Goal: Task Accomplishment & Management: Contribute content

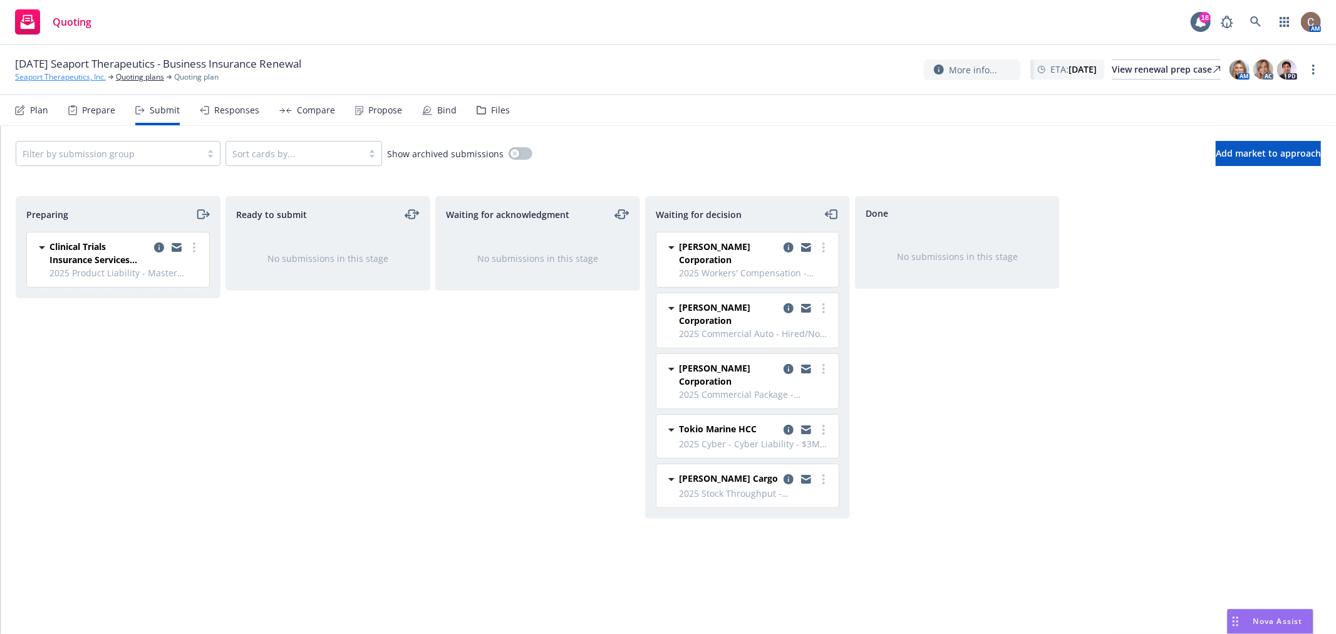
click at [66, 78] on link "Seaport Therapeutics, Inc." at bounding box center [60, 76] width 91 height 11
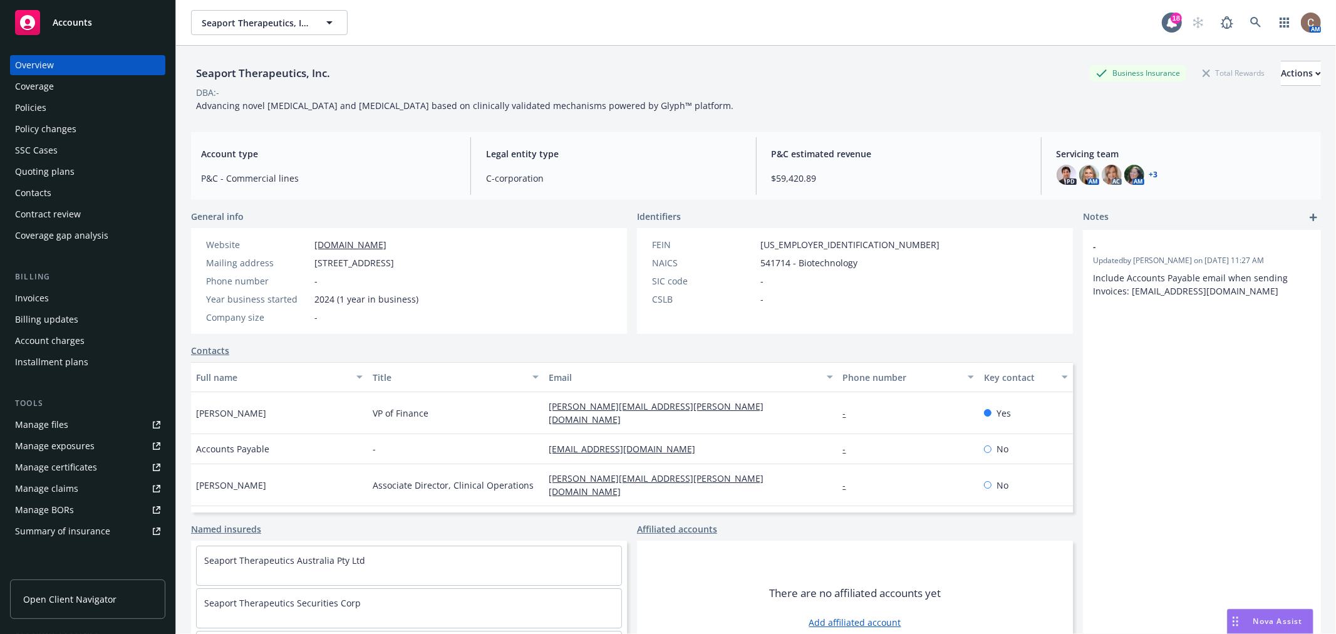
click at [39, 98] on div "Policies" at bounding box center [30, 108] width 31 height 20
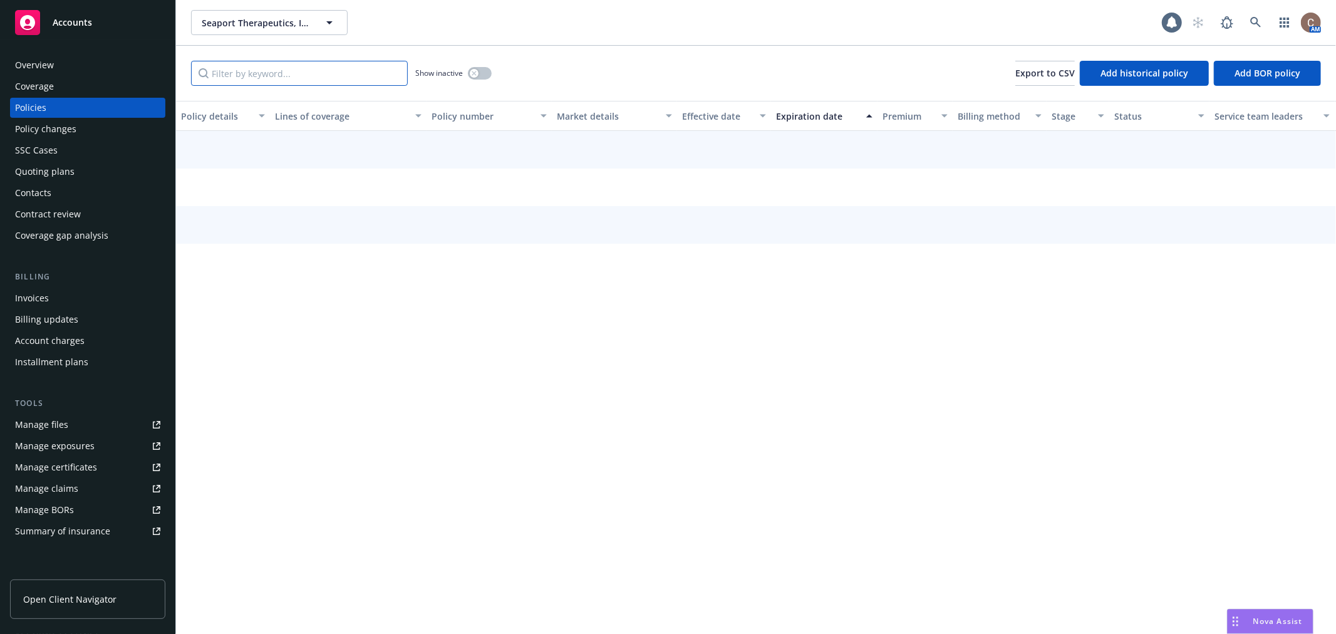
click at [289, 80] on input "Filter by keyword..." at bounding box center [299, 73] width 217 height 25
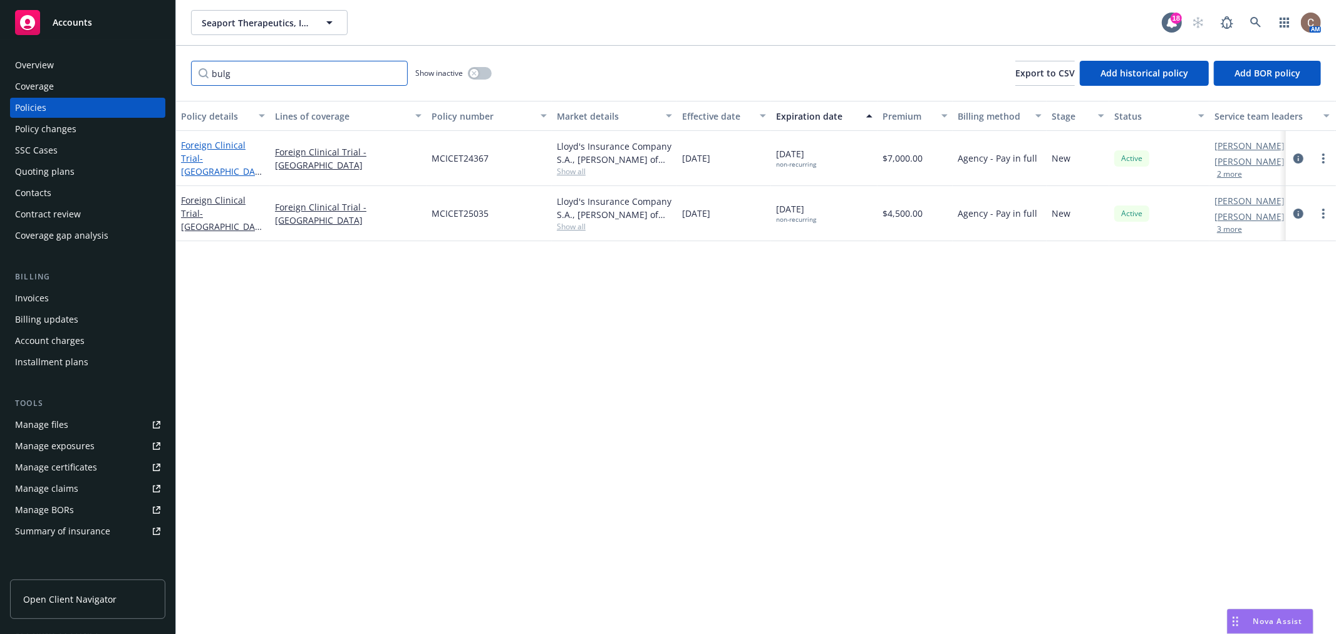
type input "bulg"
click at [229, 152] on span "- [GEOGRAPHIC_DATA]/SPT-300-2024-203" at bounding box center [221, 177] width 81 height 51
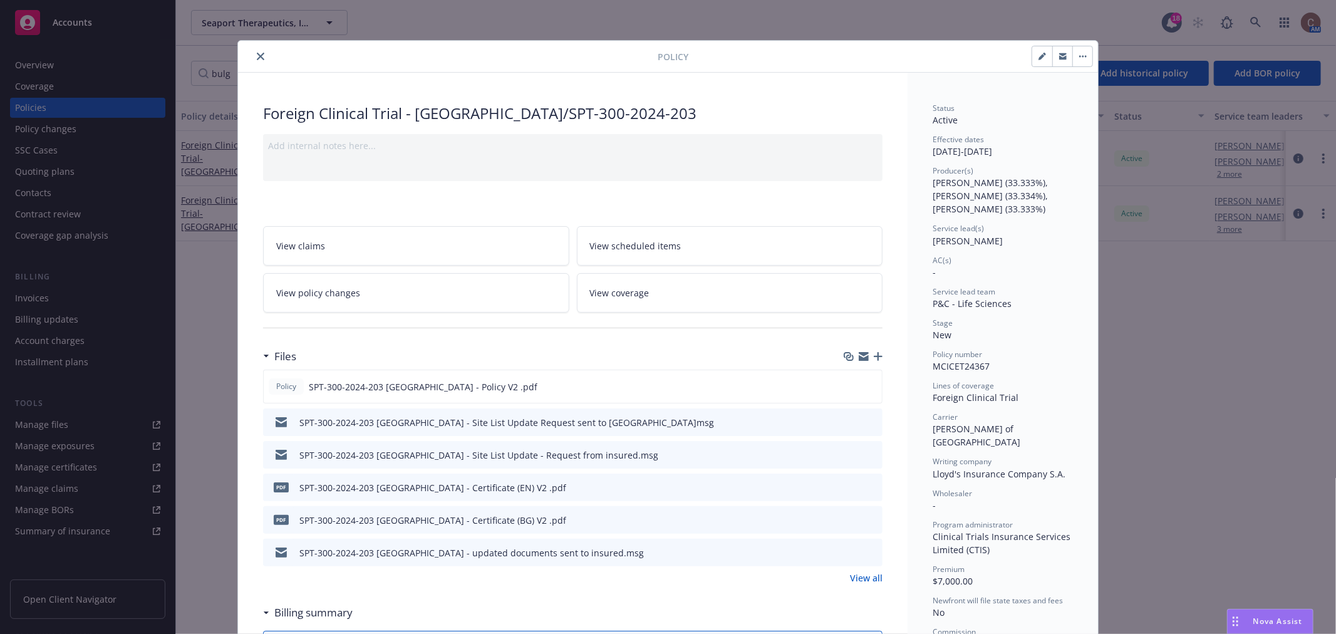
click at [868, 351] on div at bounding box center [862, 356] width 39 height 10
click at [874, 358] on icon "button" at bounding box center [878, 356] width 9 height 9
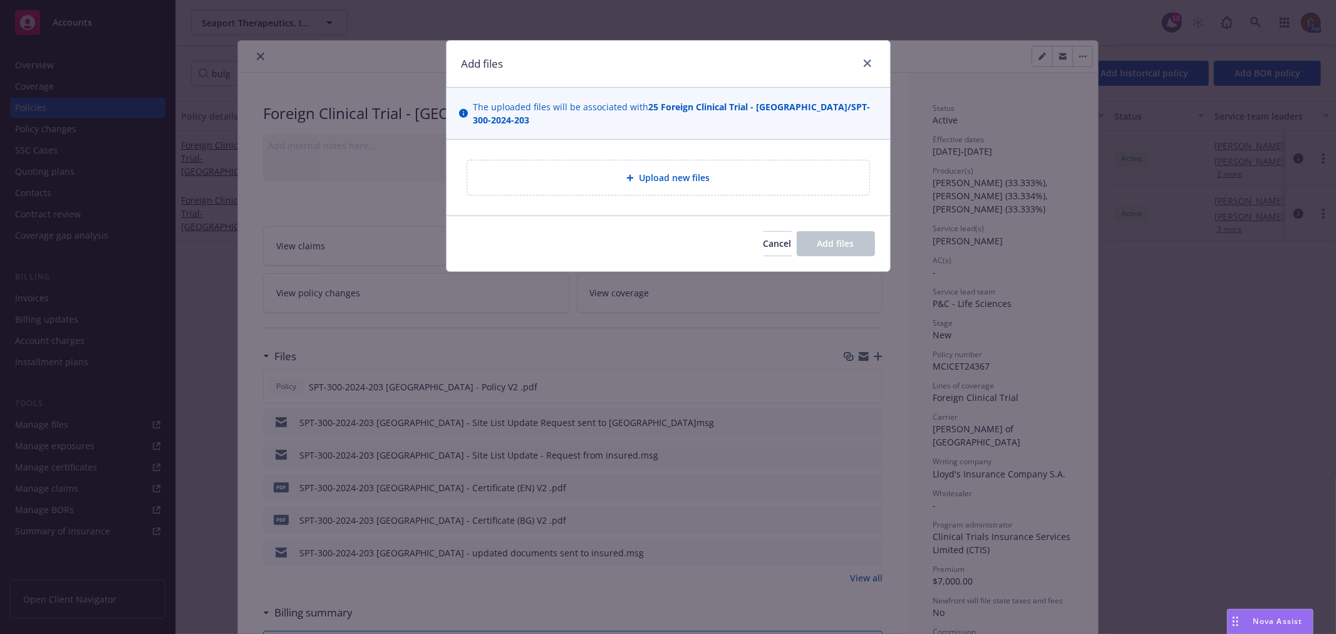
click at [471, 490] on div "Add files The uploaded files will be associated with 25 Foreign Clinical Trial …" at bounding box center [668, 317] width 1336 height 634
click at [763, 237] on span "Cancel" at bounding box center [777, 243] width 28 height 12
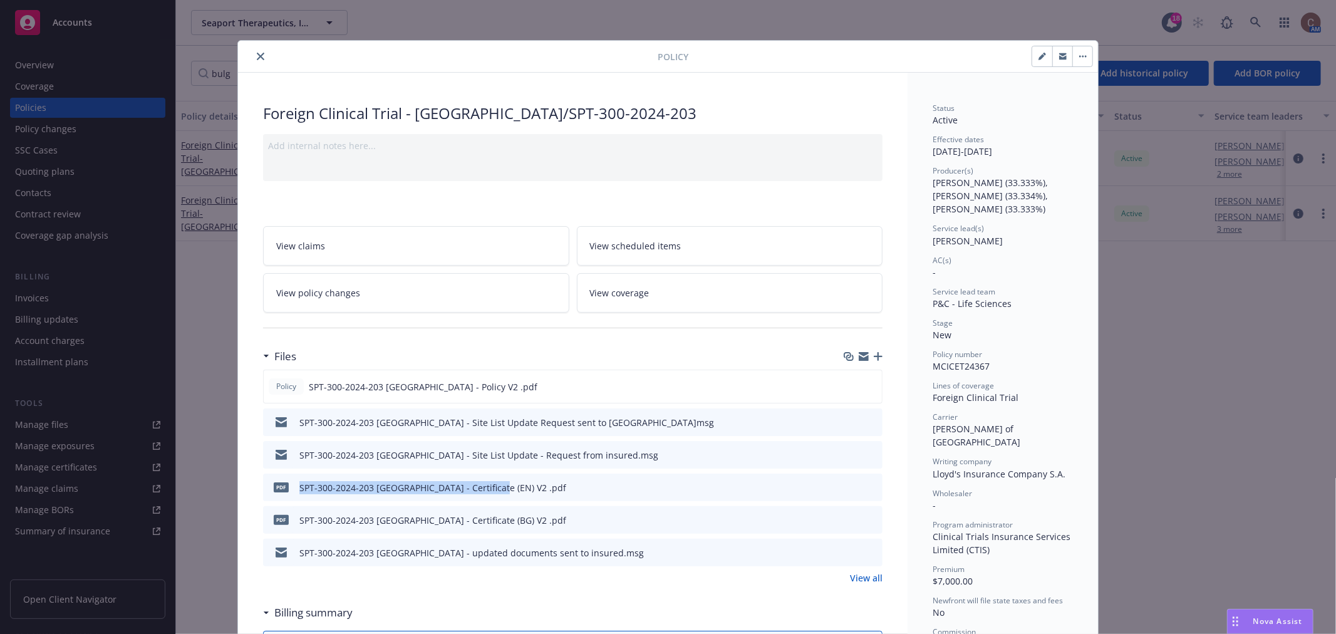
drag, startPoint x: 483, startPoint y: 490, endPoint x: 295, endPoint y: 478, distance: 188.9
click at [295, 478] on div "pdf SPT-300-2024-203 Bulgaria - Certificate (EN) V2 .pdf" at bounding box center [417, 487] width 298 height 26
copy div "SPT-300-2024-203 Bulgaria - Certificate (EN) V2"
click at [874, 359] on icon "button" at bounding box center [878, 356] width 9 height 9
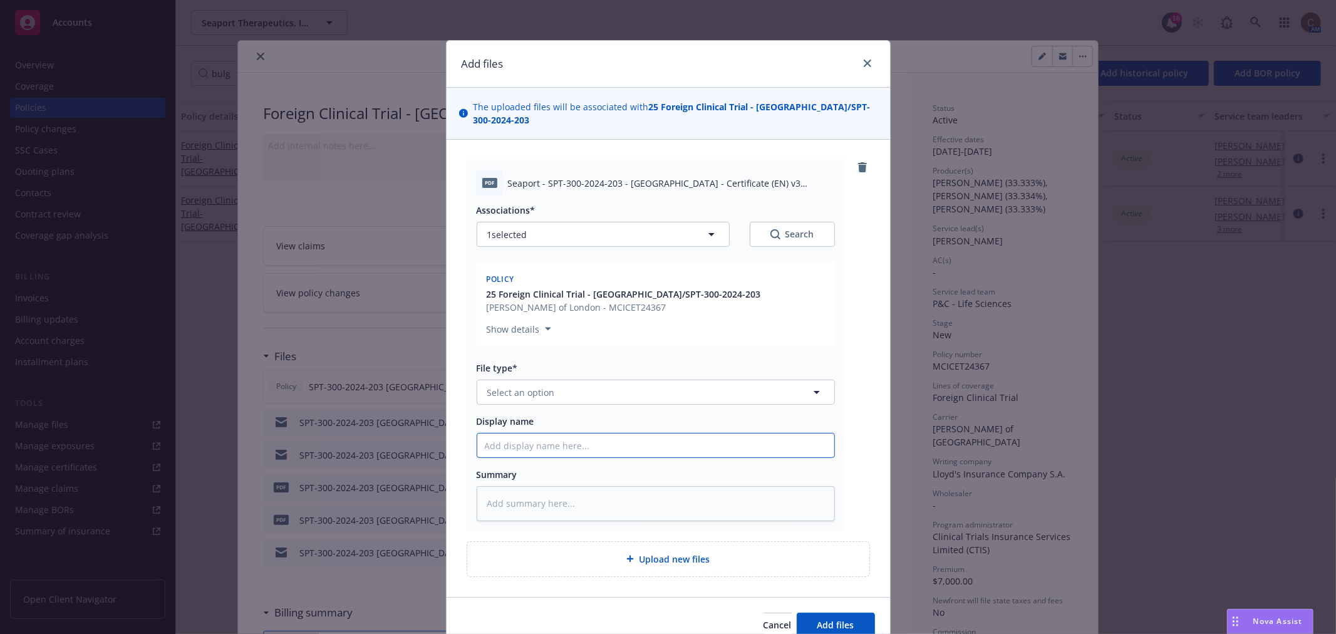
click at [580, 433] on input "Display name" at bounding box center [655, 445] width 357 height 24
paste input "SPT-300-2024-203 Bulgaria - Certificate (EN) V2"
type textarea "x"
type input "SPT-300-2024-203 Bulgaria - Certificate (EN) V2"
click at [585, 379] on button "Select an option" at bounding box center [656, 391] width 358 height 25
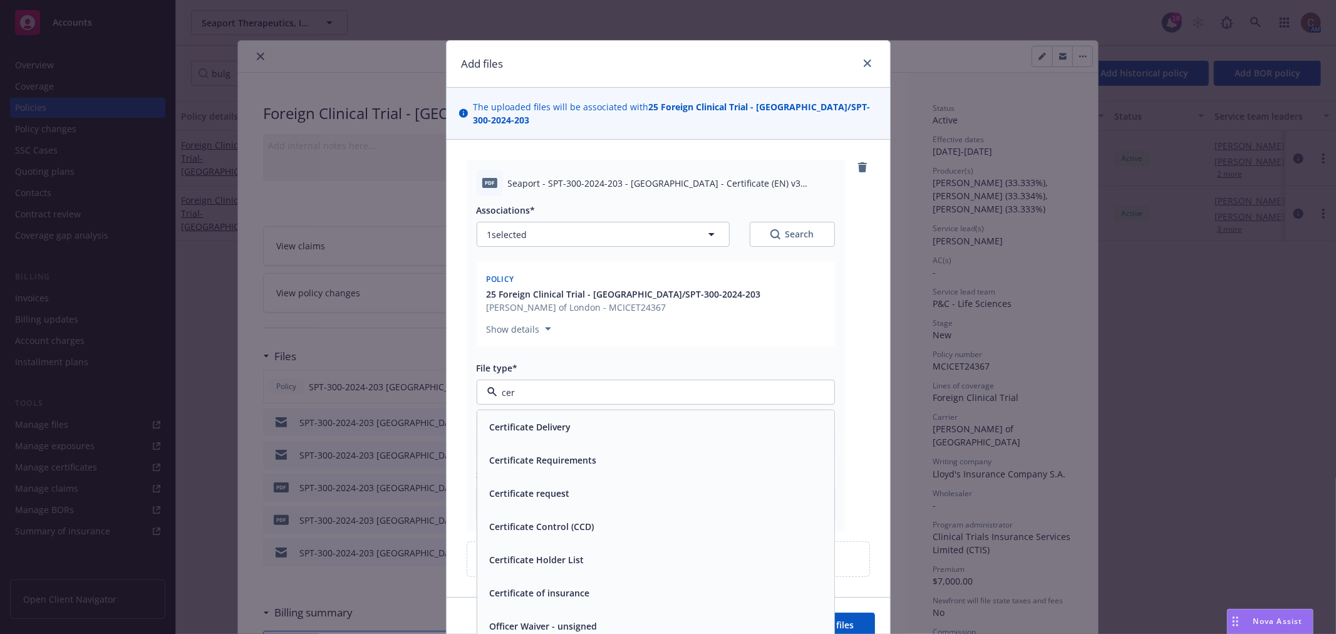
type input "cert"
click at [559, 586] on span "Certificate of insurance" at bounding box center [540, 592] width 100 height 13
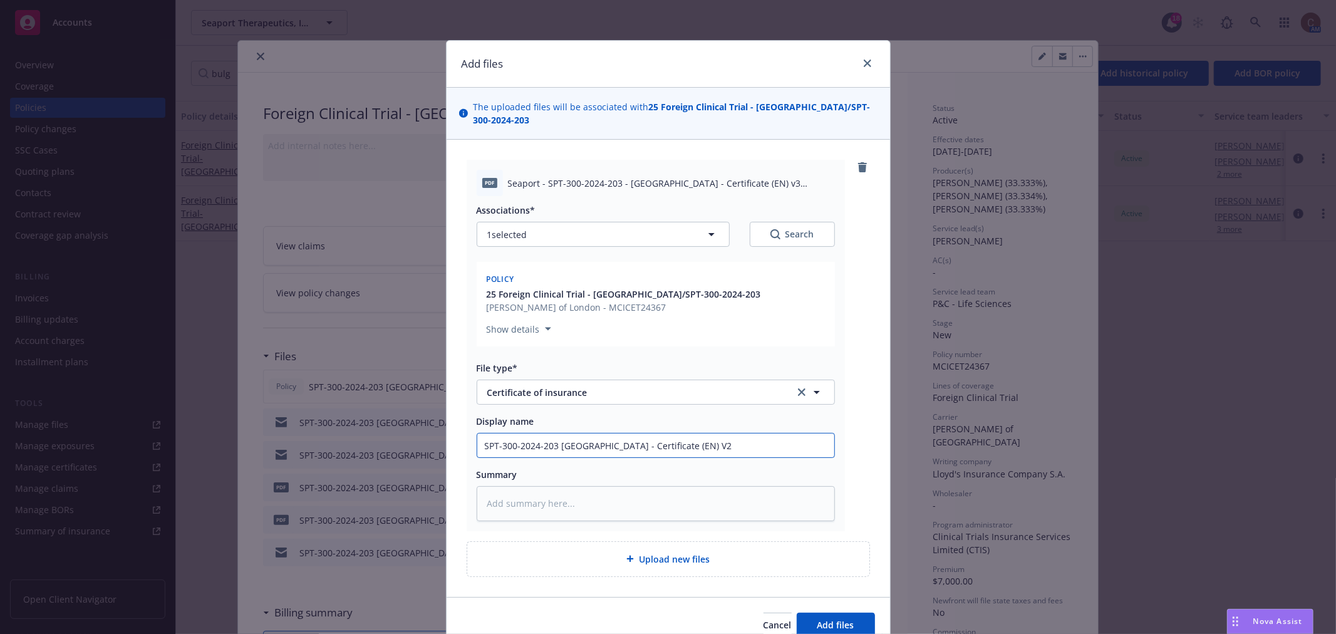
click at [675, 433] on input "SPT-300-2024-203 Bulgaria - Certificate (EN) V2" at bounding box center [655, 445] width 357 height 24
type textarea "x"
type input "SPT-300-2024-203 Bulgaria - Certificate (EN) V"
type textarea "x"
type input "SPT-300-2024-203 Bulgaria - Certificate (EN) V3"
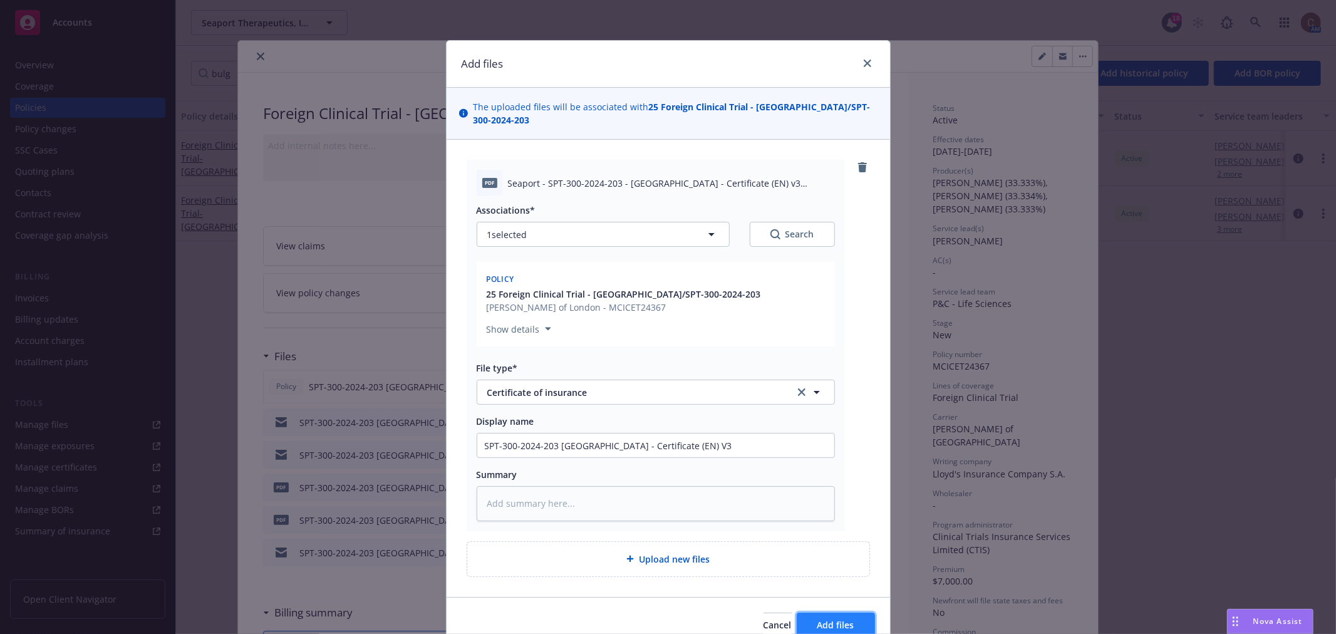
click at [832, 617] on button "Add files" at bounding box center [836, 624] width 78 height 25
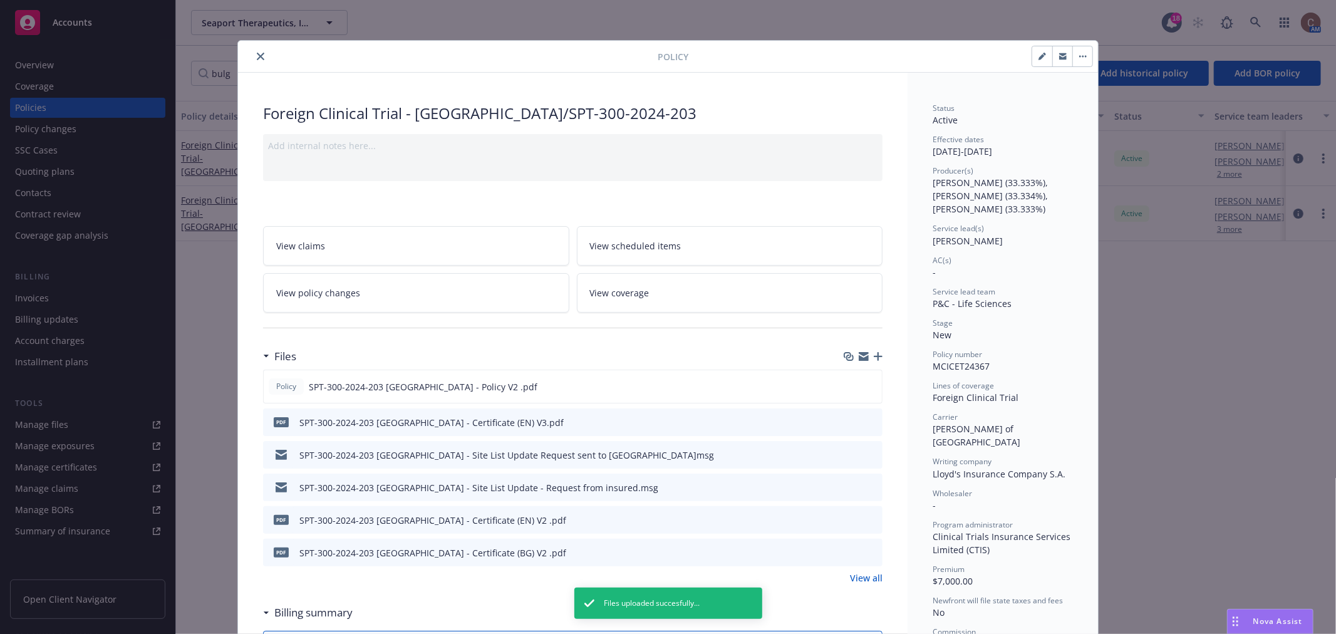
click at [874, 357] on icon "button" at bounding box center [878, 356] width 9 height 9
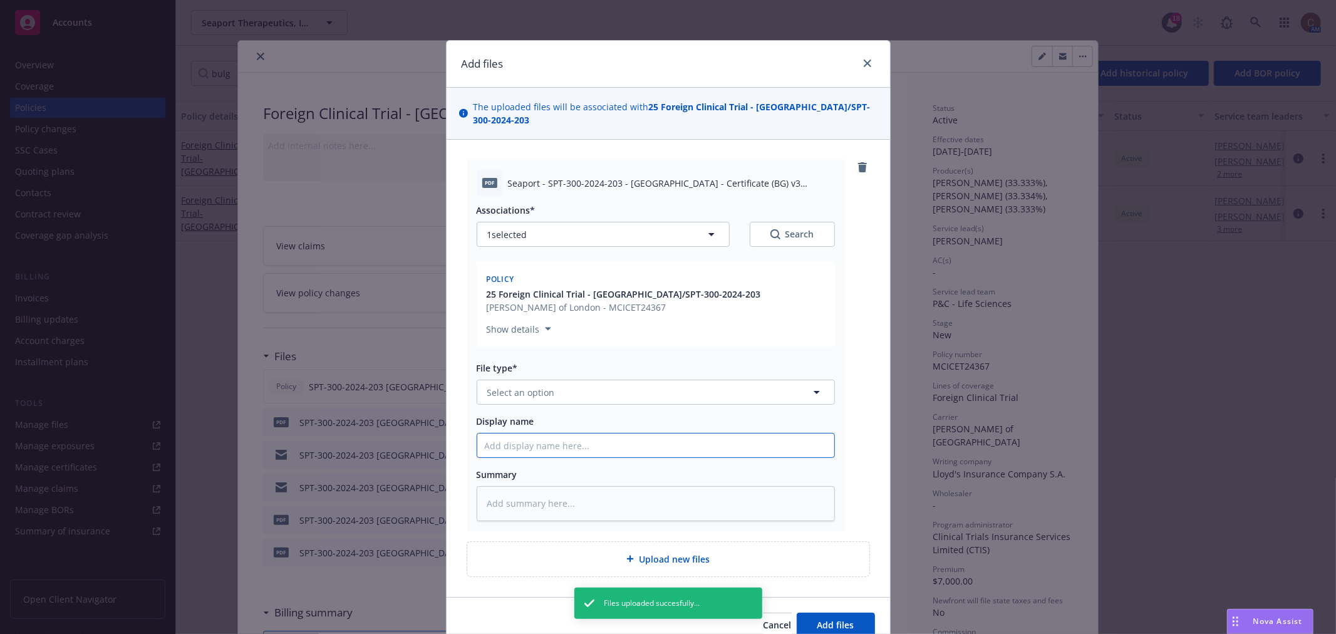
click at [577, 436] on input "Display name" at bounding box center [655, 445] width 357 height 24
paste input "SPT-300-2024-203 Bulgaria - Certificate (EN) V2"
type textarea "x"
type input "SPT-300-2024-203 Bulgaria - Certificate (EN) V2"
click at [570, 379] on button "Select an option" at bounding box center [656, 391] width 358 height 25
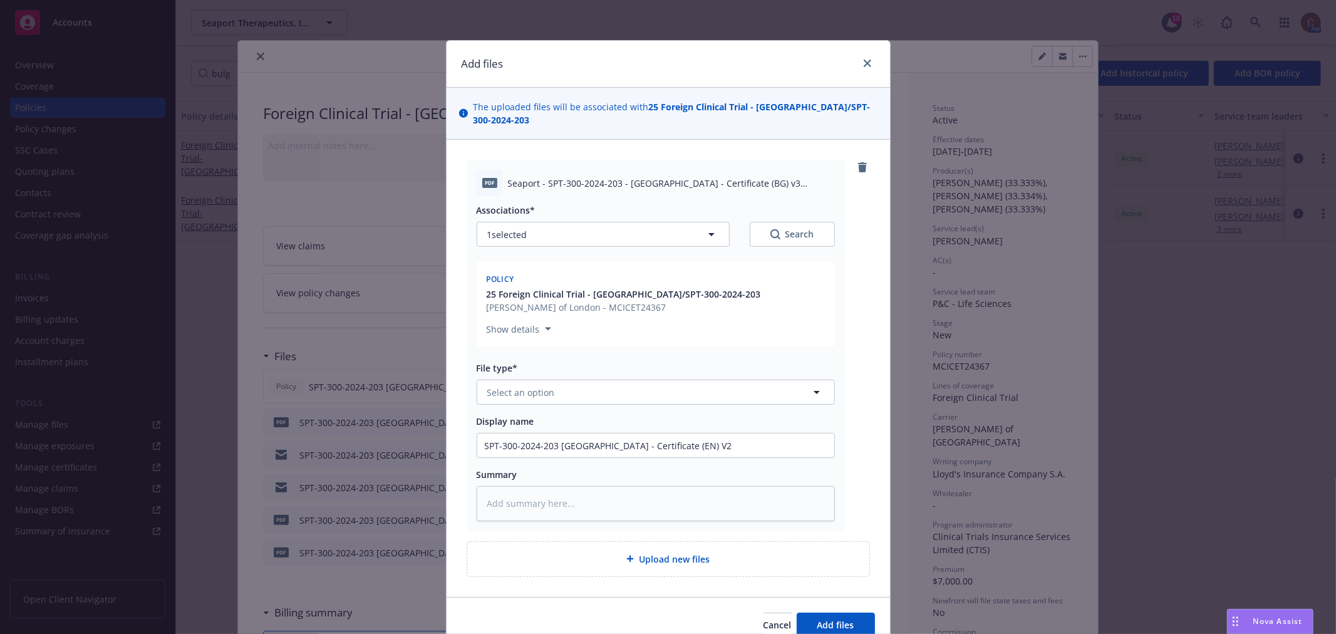
type textarea "x"
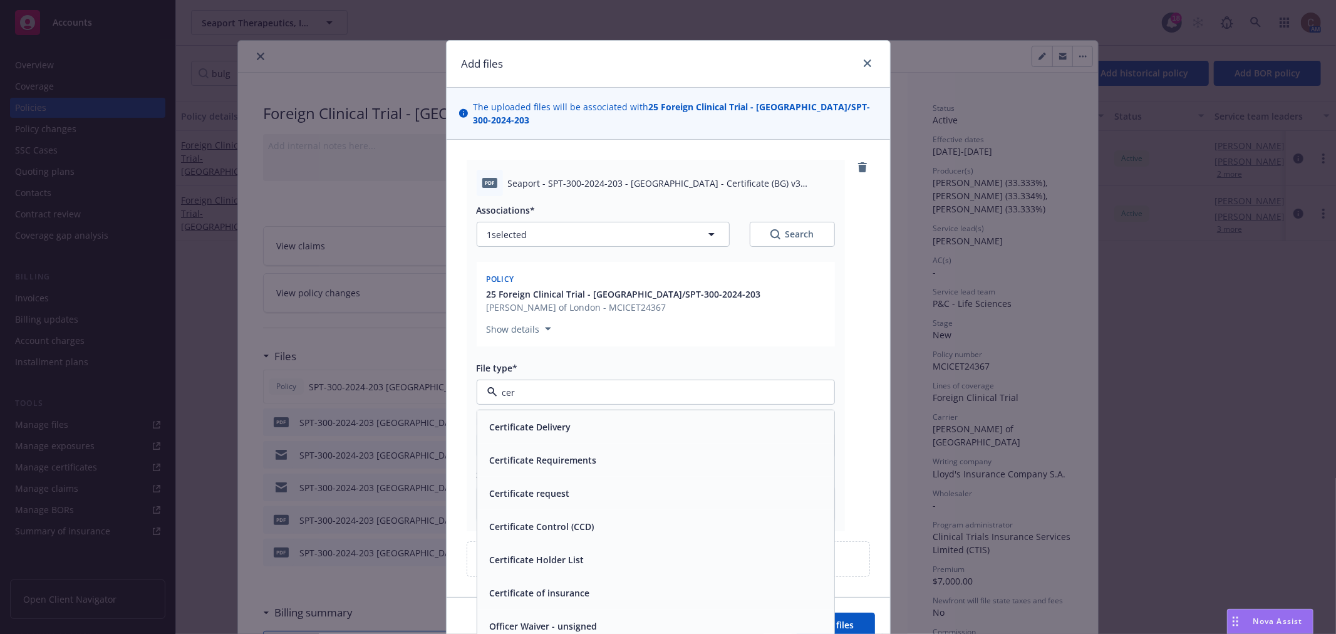
type input "cert"
click at [566, 586] on span "Certificate of insurance" at bounding box center [540, 592] width 100 height 13
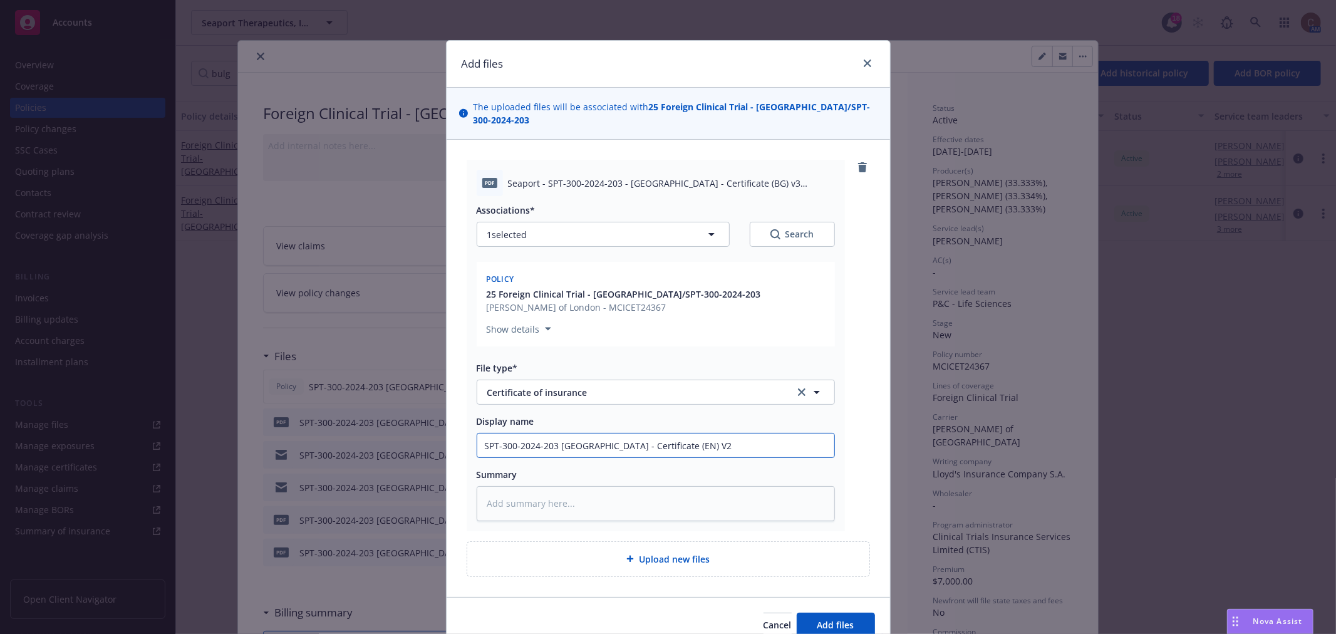
click at [673, 433] on input "SPT-300-2024-203 Bulgaria - Certificate (EN) V2" at bounding box center [655, 445] width 357 height 24
type textarea "x"
type input "SPT-300-2024-203 Bulgaria - Certificate (EN) V"
type textarea "x"
type input "SPT-300-2024-203 Bulgaria - Certificate (EN) V3"
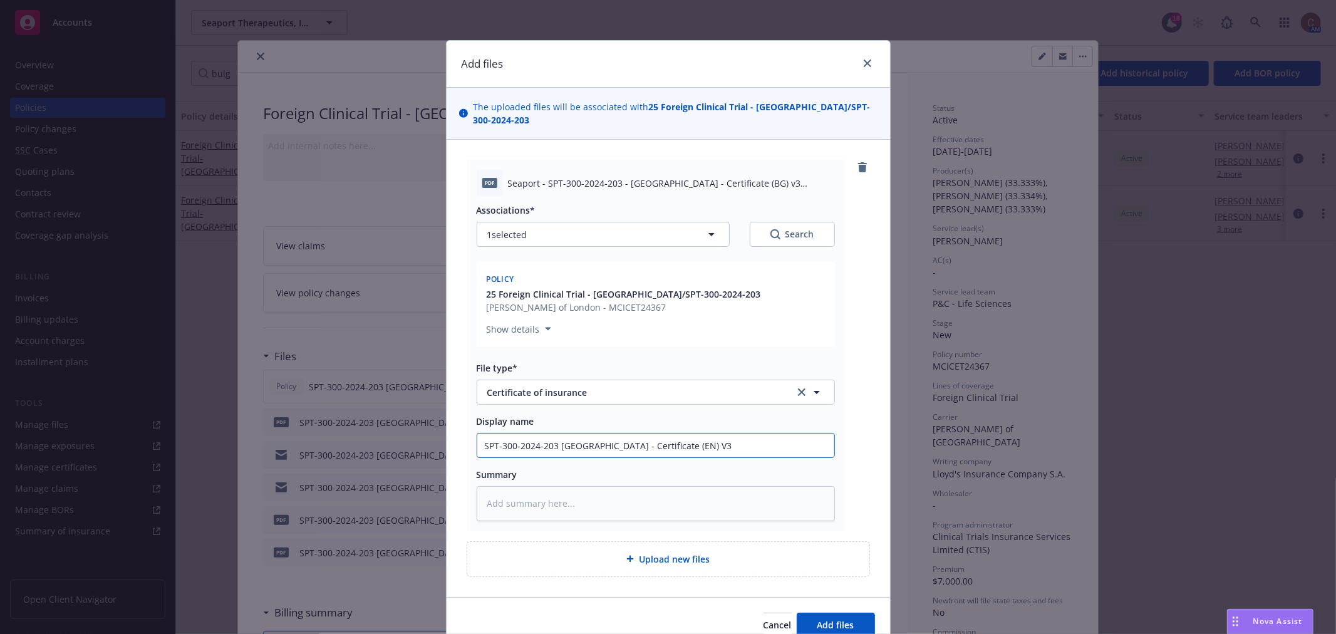
type textarea "x"
type input "SPT-300-2024-203 Bulgaria - Certificate (EN V3"
type textarea "x"
type input "SPT-300-2024-203 Bulgaria - Certificate (E V3"
type textarea "x"
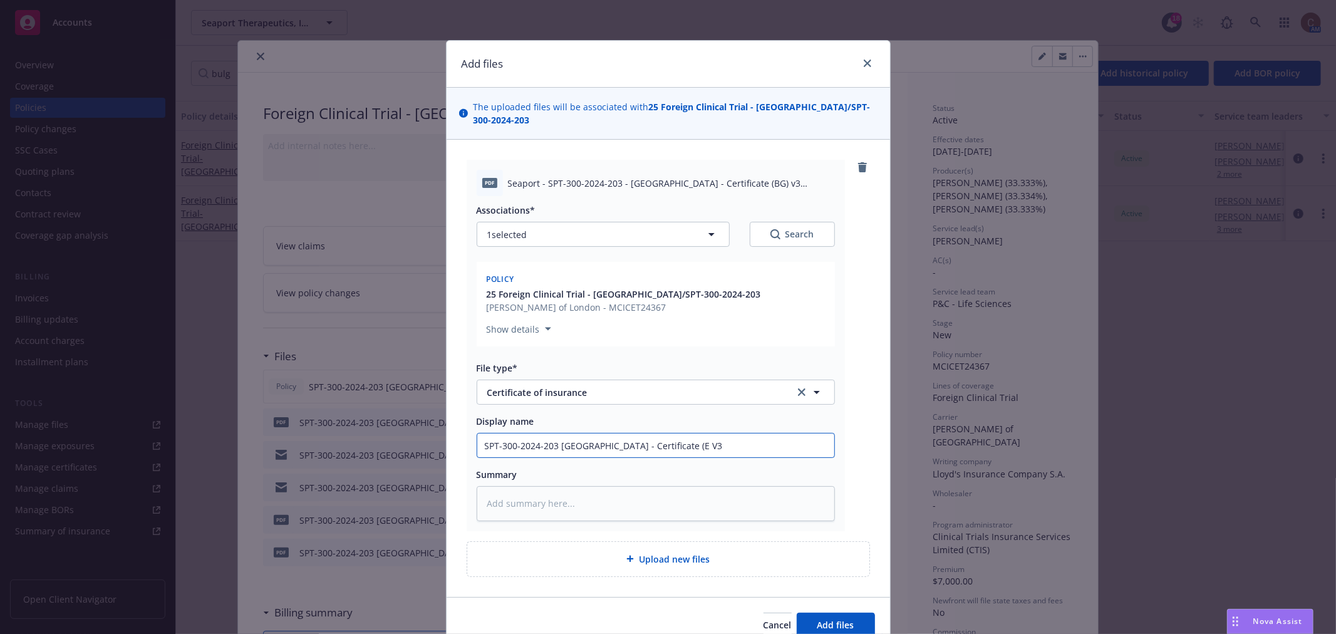
type input "SPT-300-2024-203 Bulgaria - Certificate ( V3"
type textarea "x"
type input "SPT-300-2024-203 Bulgaria - Certificate (B V3"
type textarea "x"
type input "SPT-300-2024-203 Bulgaria - Certificate (BG V3"
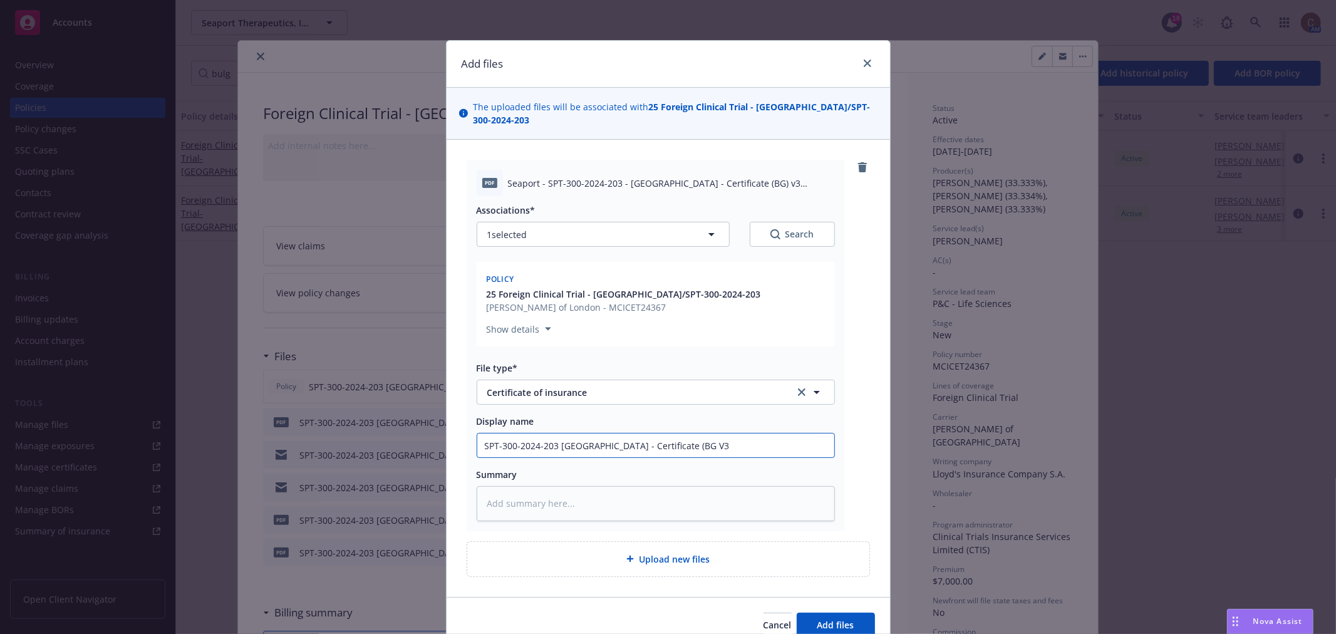
type textarea "x"
type input "SPT-300-2024-203 Bulgaria - Certificate (BG) V3"
click at [809, 614] on button "Add files" at bounding box center [836, 624] width 78 height 25
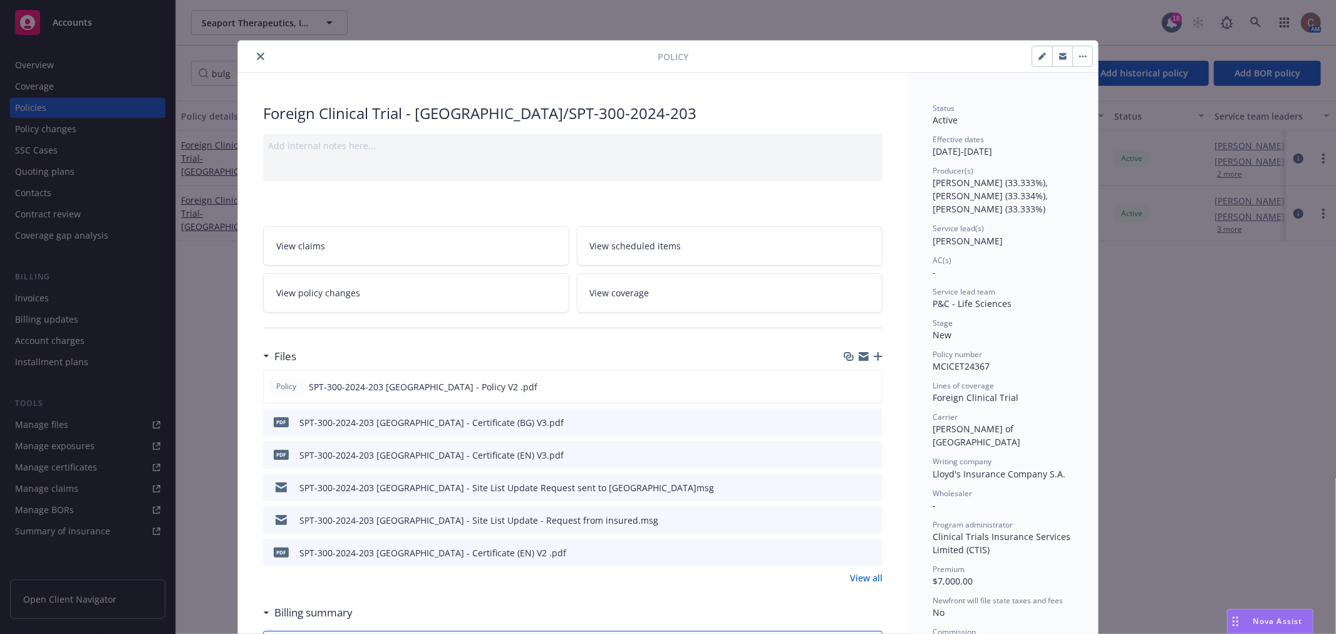
click at [874, 353] on icon "button" at bounding box center [878, 356] width 9 height 9
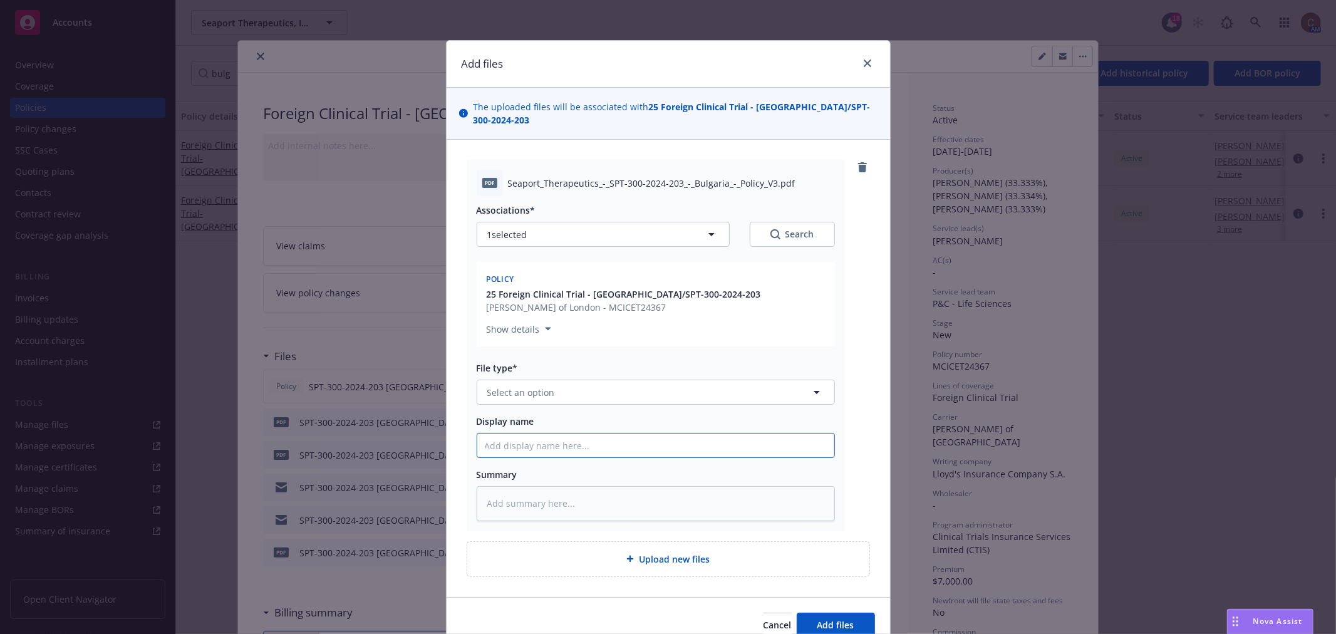
click at [598, 437] on input "Display name" at bounding box center [655, 445] width 357 height 24
paste input "SPT-300-2024-203 Bulgaria - Certificate (EN) V2"
type textarea "x"
type input "SPT-300-2024-203 Bulgaria - Certificate (EN) V2"
click at [611, 384] on button "Select an option" at bounding box center [656, 391] width 358 height 25
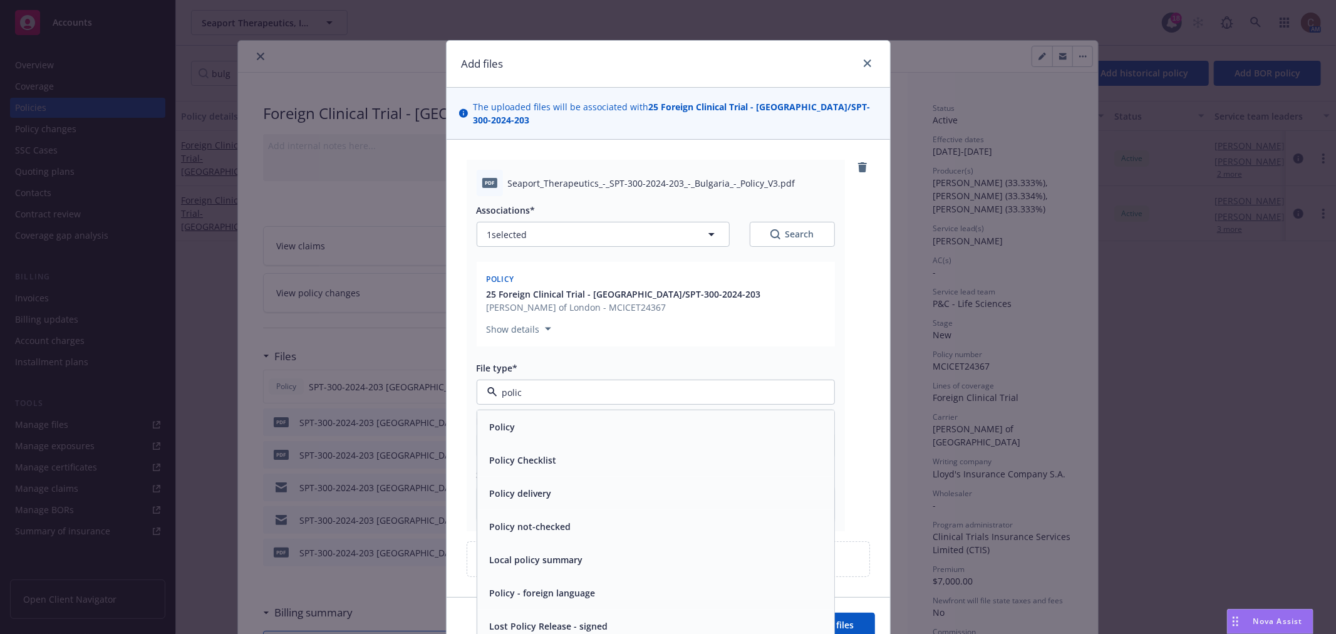
type input "policy"
click at [578, 443] on div "Policy Checklist" at bounding box center [655, 459] width 357 height 33
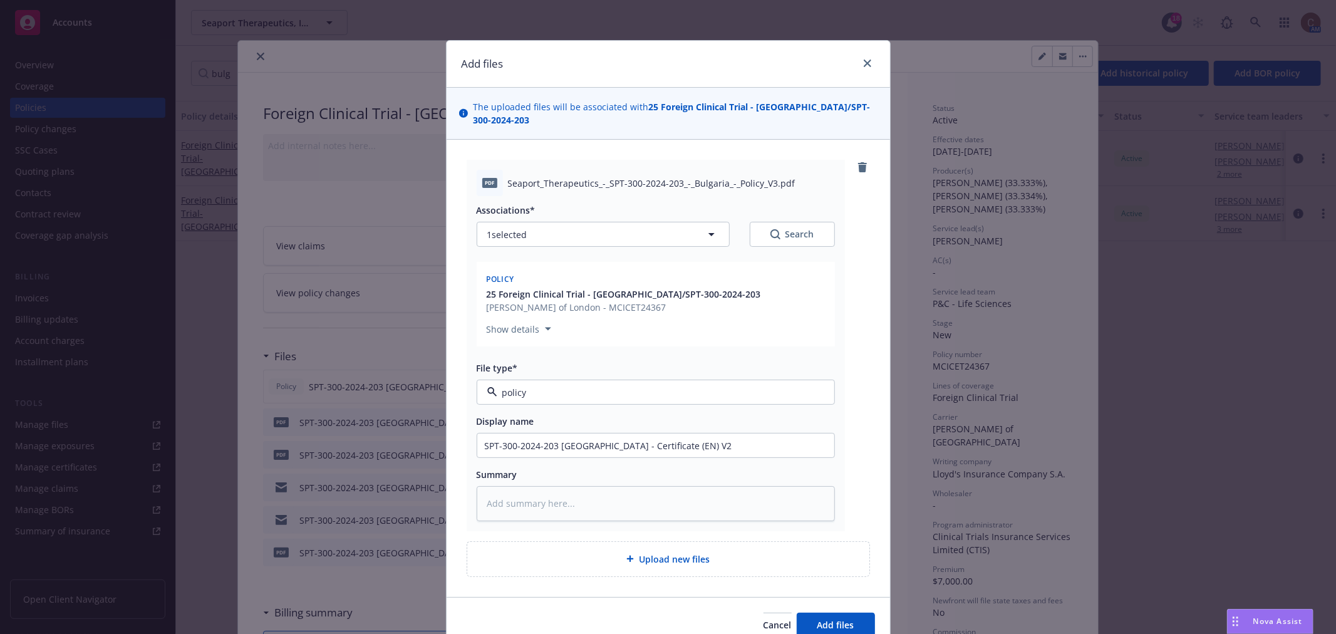
type textarea "x"
click at [609, 386] on span "Policy Checklist" at bounding box center [632, 392] width 290 height 13
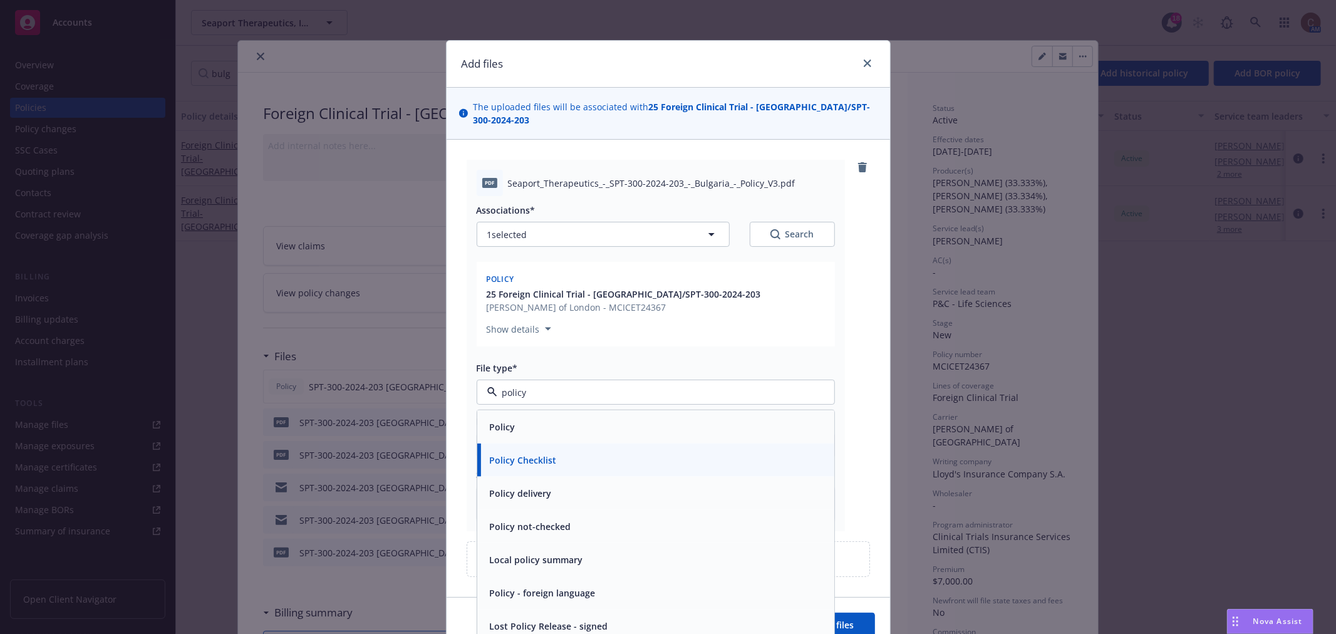
click at [566, 443] on div "Policy Checklist" at bounding box center [655, 459] width 357 height 33
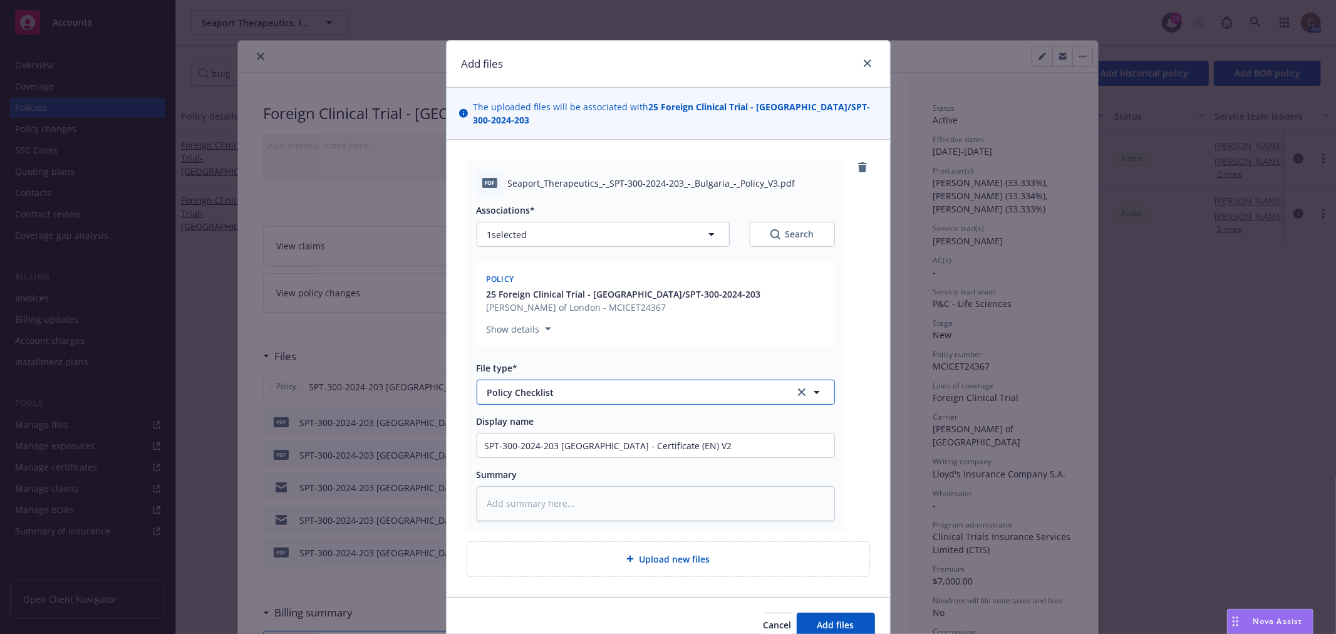
click at [611, 386] on span "Policy Checklist" at bounding box center [632, 392] width 290 height 13
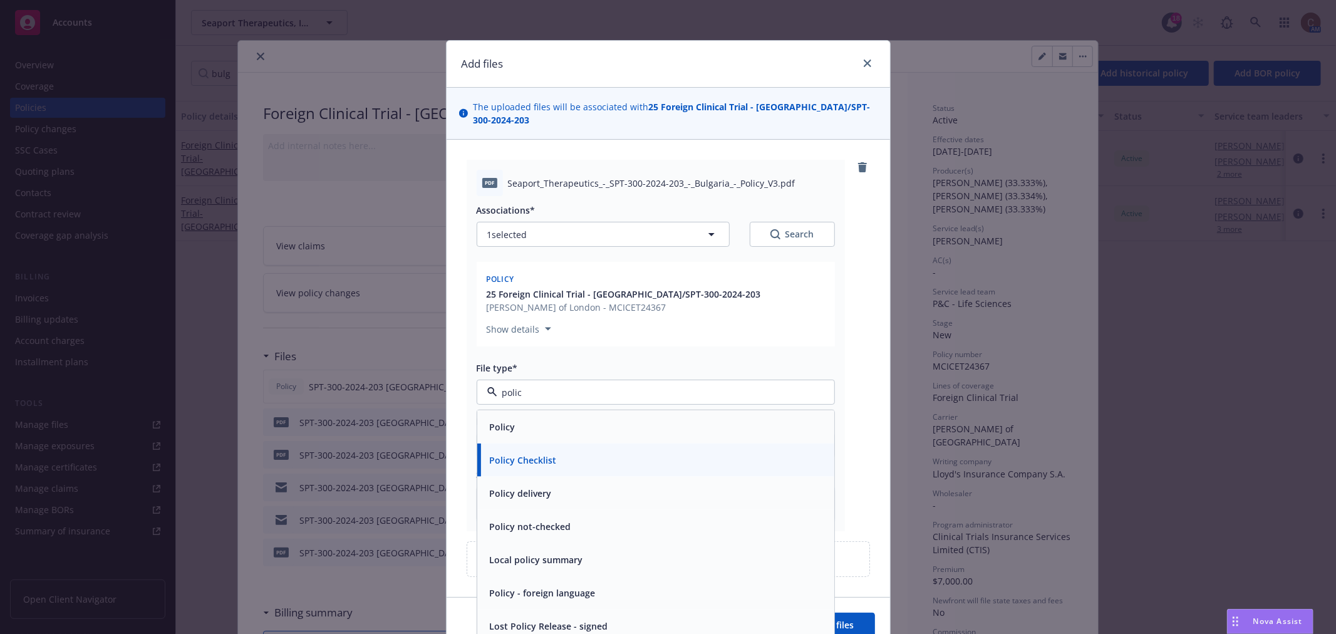
type input "policy"
click at [554, 418] on div "Policy" at bounding box center [656, 427] width 342 height 18
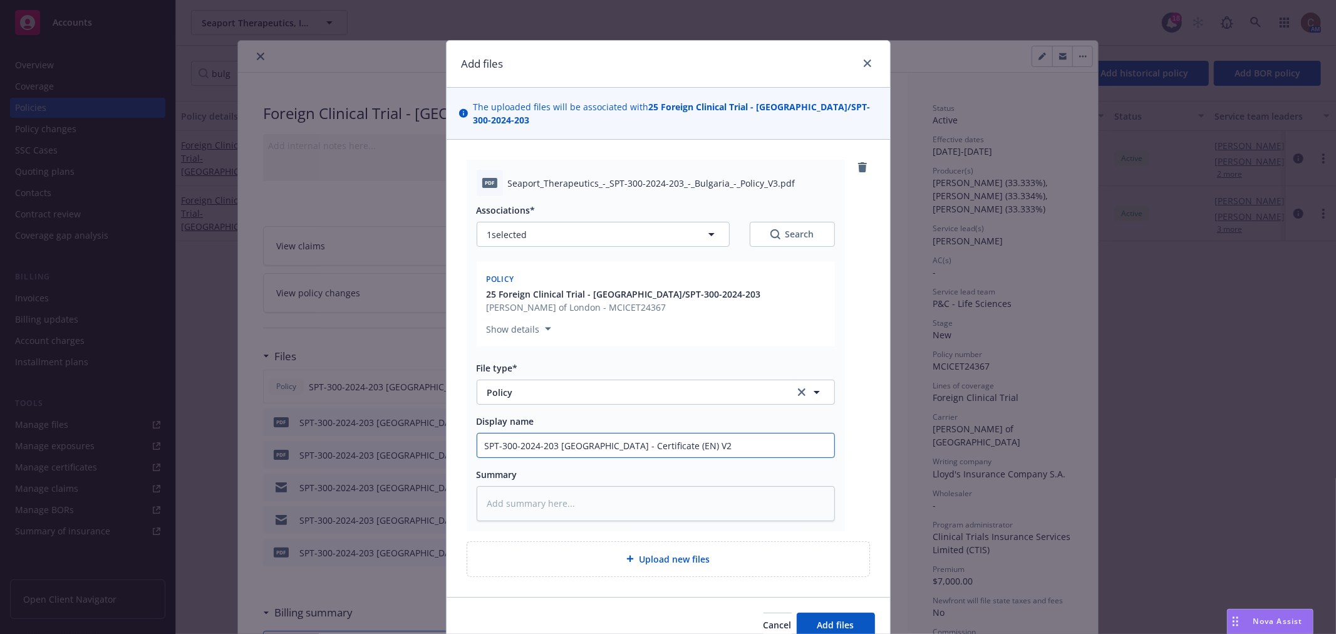
click at [689, 433] on input "SPT-300-2024-203 Bulgaria - Certificate (EN) V2" at bounding box center [655, 445] width 357 height 24
type textarea "x"
type input "SPT-300-2024-203 Bulgaria - Certificate (EN) V"
type textarea "x"
type input "SPT-300-2024-203 Bulgaria - Certificate (EN) V3"
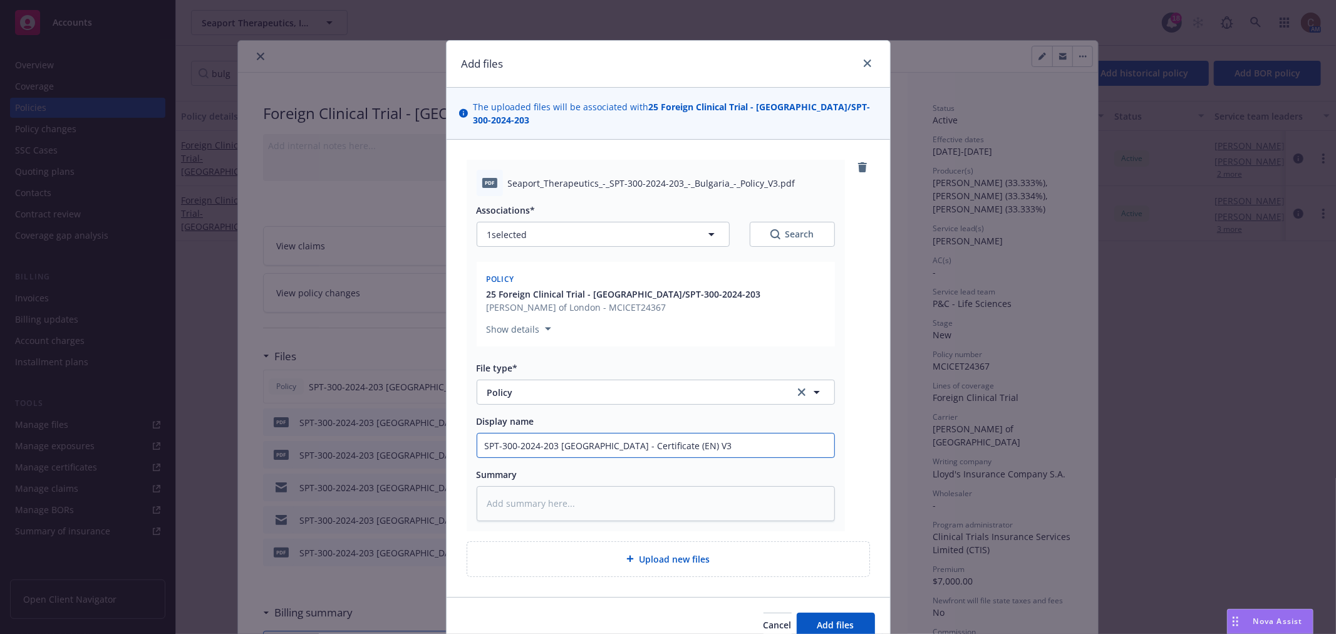
drag, startPoint x: 656, startPoint y: 430, endPoint x: 594, endPoint y: 428, distance: 62.6
click at [594, 433] on input "SPT-300-2024-203 Bulgaria - Certificate (EN) V3" at bounding box center [655, 445] width 357 height 24
type textarea "x"
type input "SPT-300-2024-203 Bulgaria - V3"
type textarea "x"
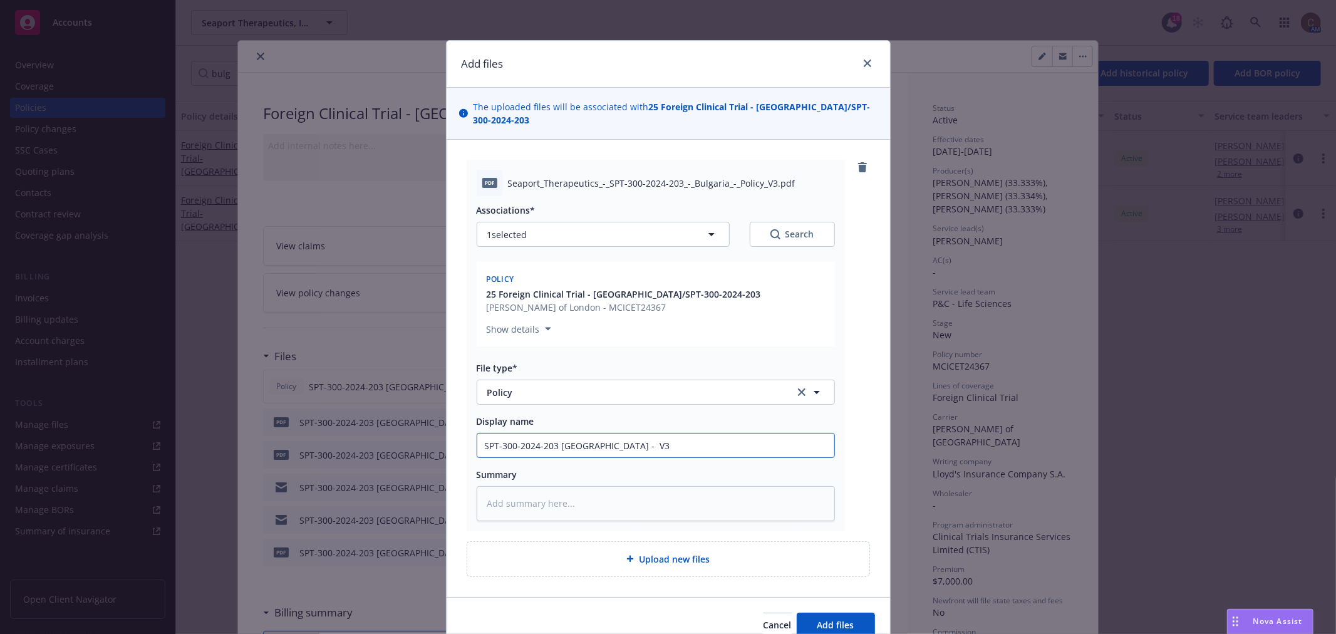
type input "SPT-300-2024-203 Bulgaria - P V3"
type textarea "x"
type input "SPT-300-2024-203 Bulgaria - Po V3"
type textarea "x"
type input "SPT-300-2024-203 Bulgaria - Pol V3"
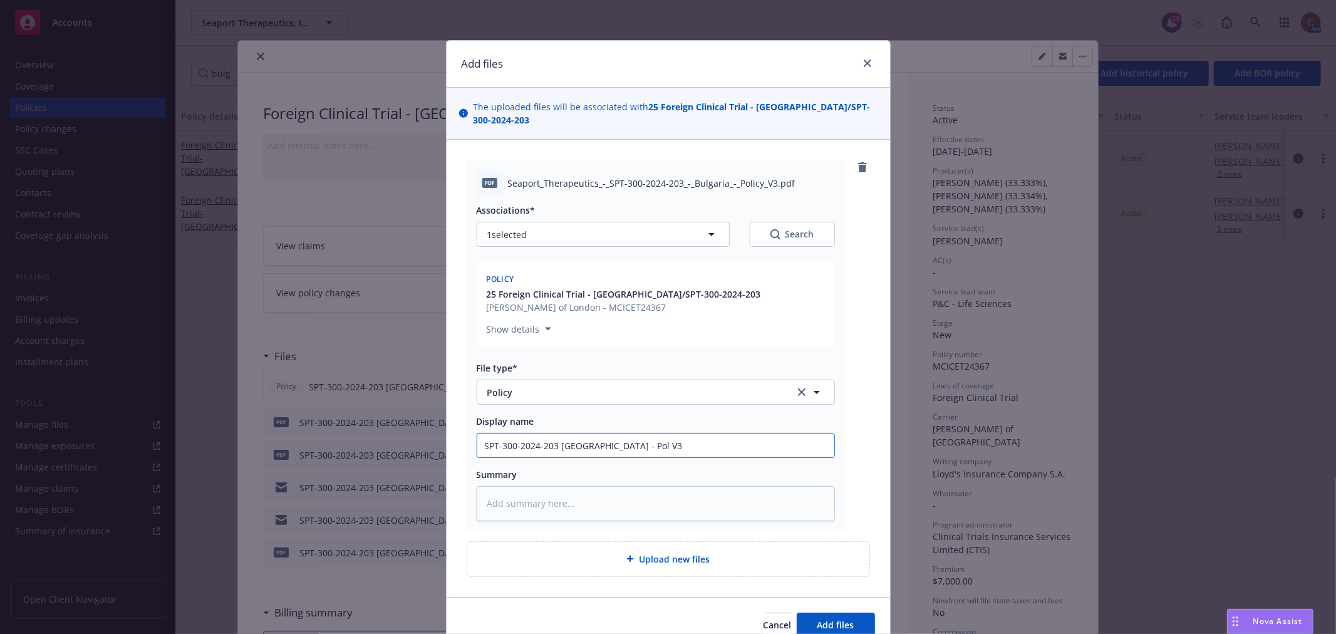
type textarea "x"
type input "SPT-300-2024-203 Bulgaria - Poli V3"
type textarea "x"
type input "SPT-300-2024-203 Bulgaria - Polic V3"
type textarea "x"
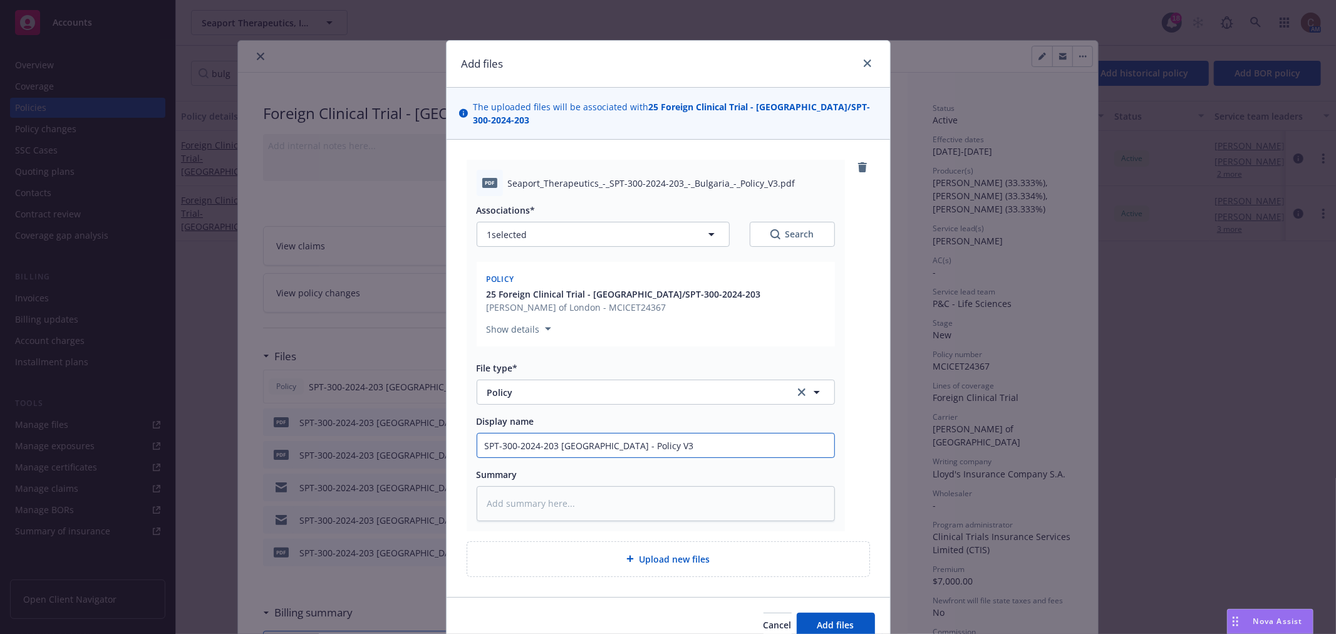
type input "SPT-300-2024-203 Bulgaria - Policy V3"
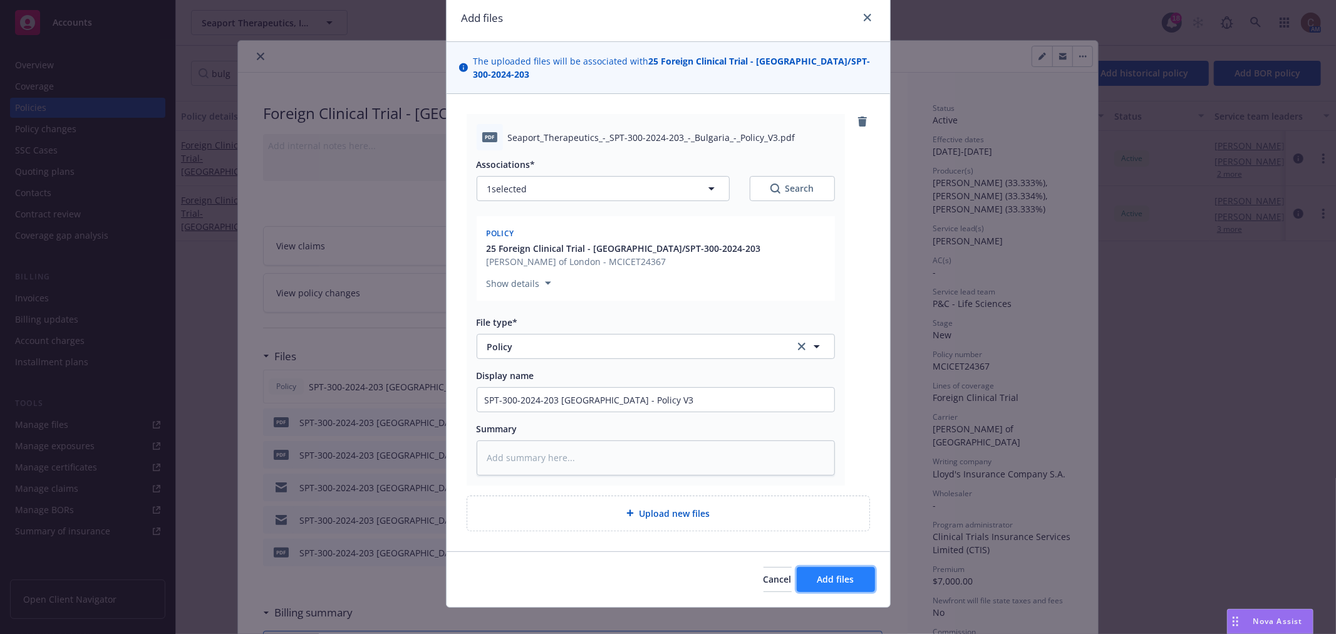
click at [817, 573] on span "Add files" at bounding box center [835, 579] width 37 height 12
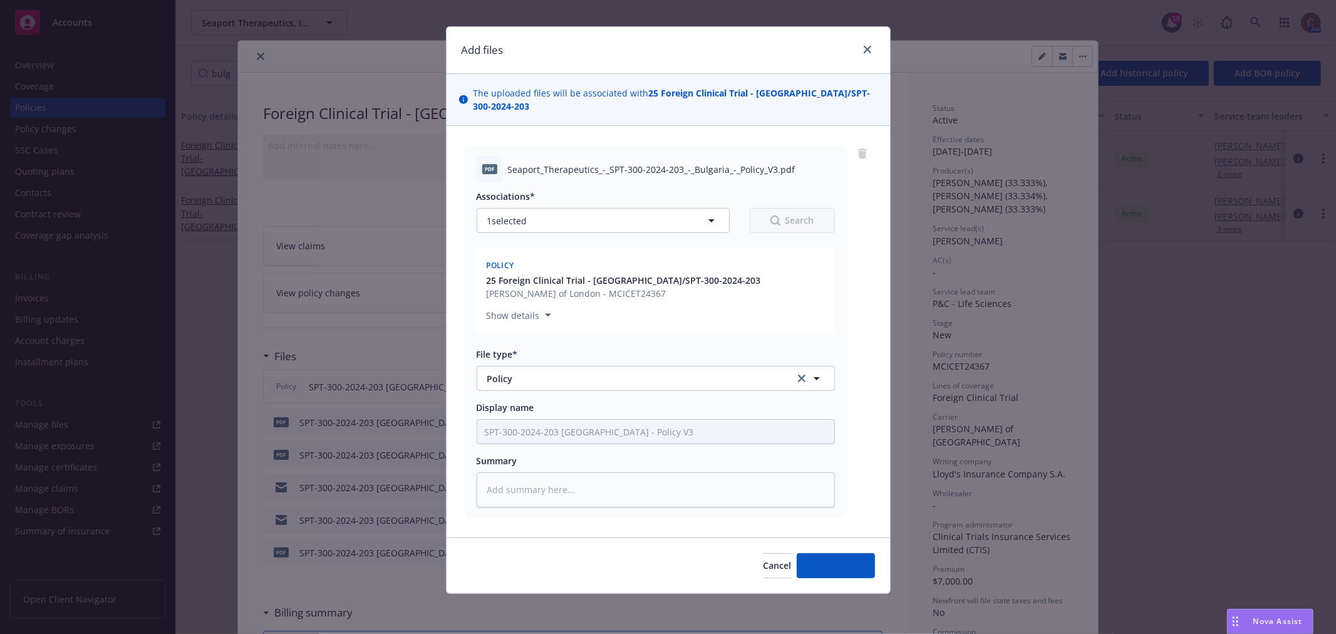
scroll to position [1, 0]
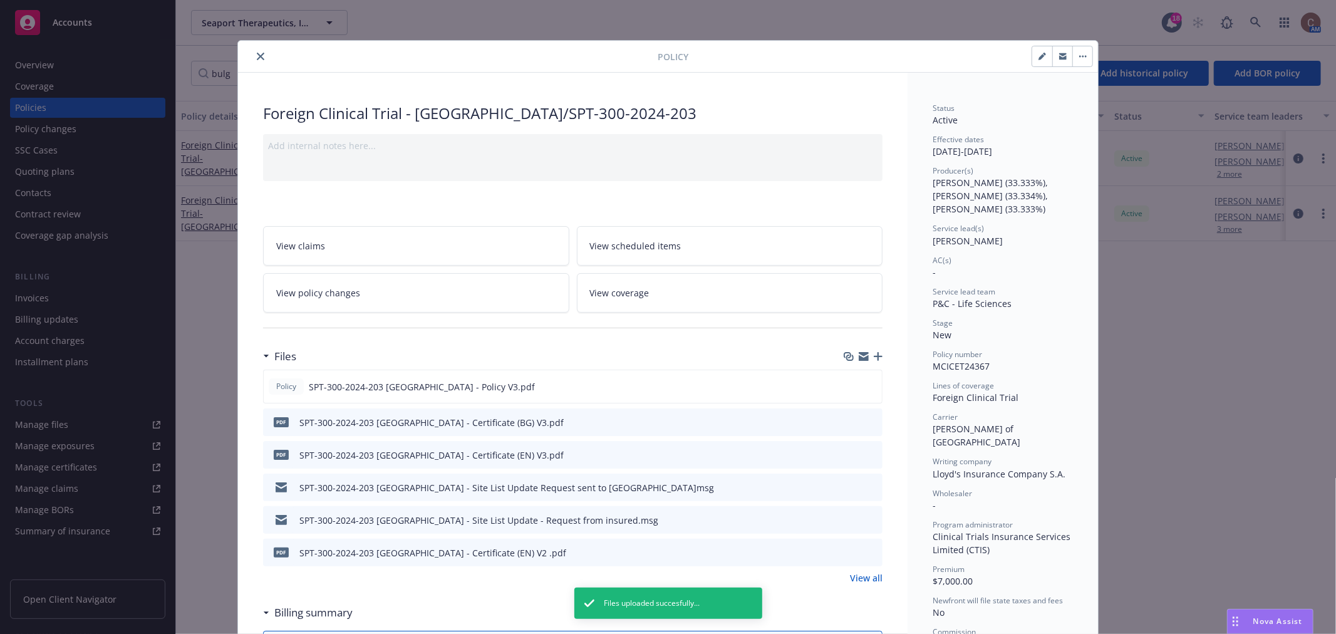
click at [874, 359] on icon "button" at bounding box center [878, 356] width 9 height 9
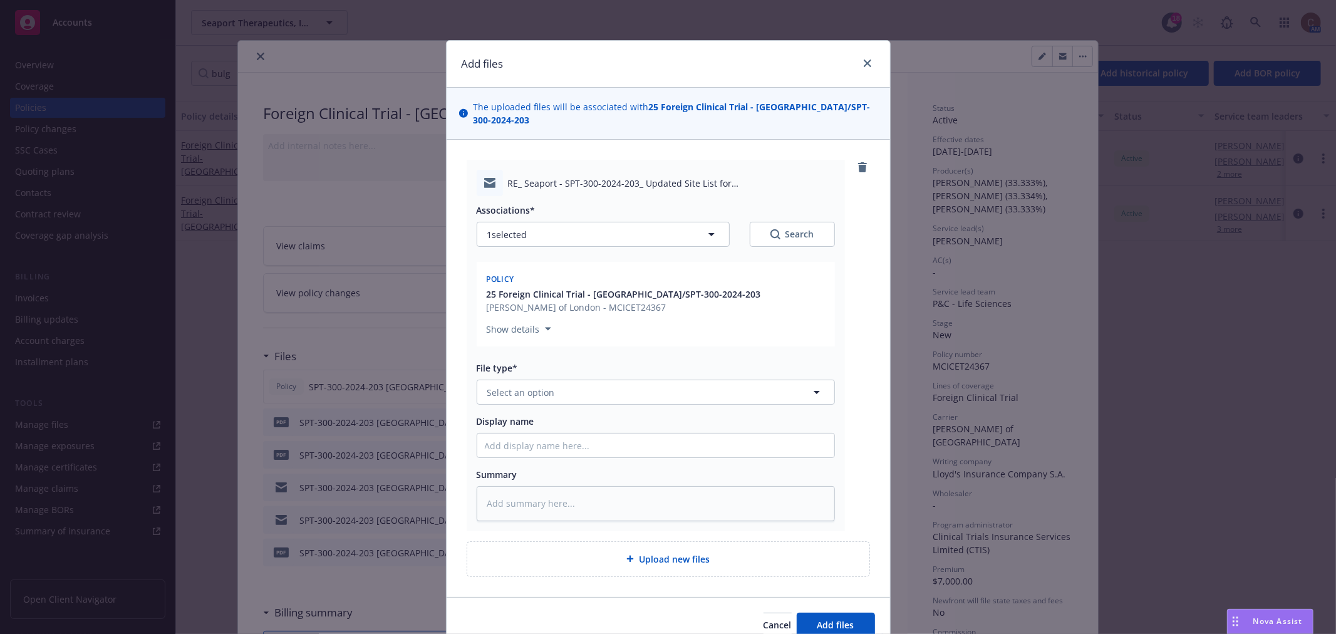
type textarea "x"
click at [564, 384] on button "Select an option" at bounding box center [656, 391] width 358 height 25
type input "emai"
click at [544, 418] on div "Email" at bounding box center [656, 427] width 342 height 18
click at [544, 443] on input "Display name" at bounding box center [655, 445] width 357 height 24
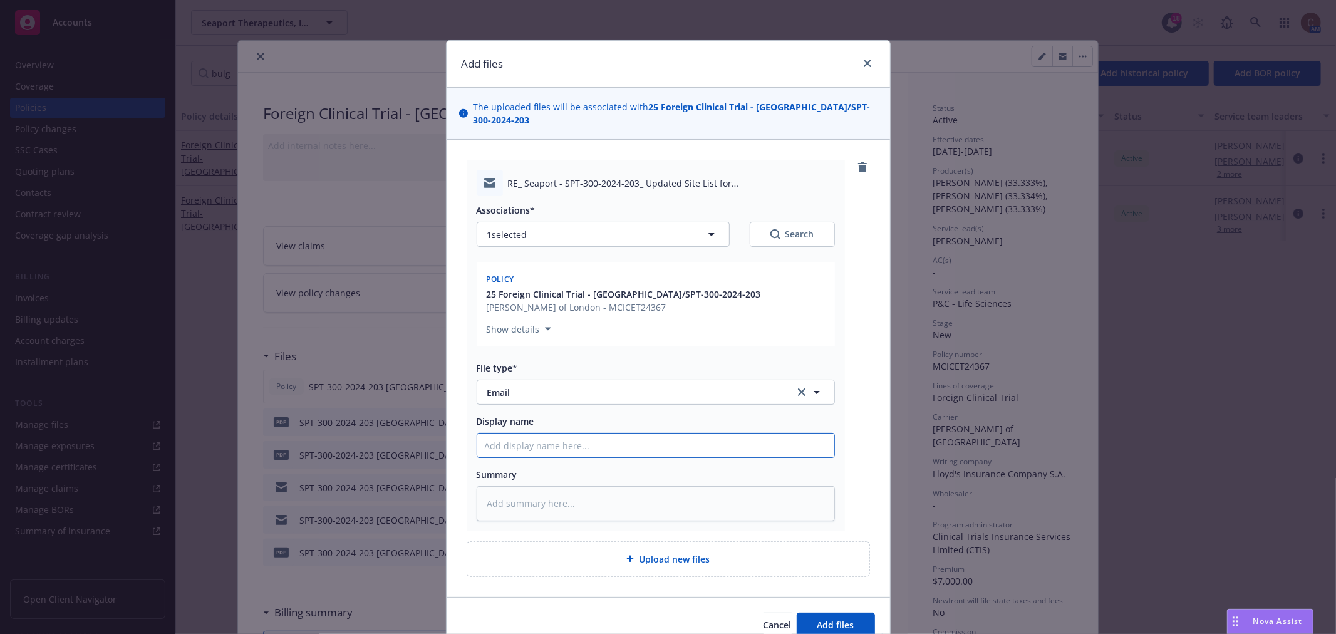
paste input "SPT-300-2024-203 Bulgaria - Certificate (EN) V2"
type textarea "x"
type input "SPT-300-2024-203 Bulgaria - Certificate (EN) V2"
drag, startPoint x: 637, startPoint y: 430, endPoint x: 617, endPoint y: 430, distance: 20.0
click at [617, 433] on input "SPT-300-2024-203 Bulgaria - Certificate (EN) V2" at bounding box center [655, 445] width 357 height 24
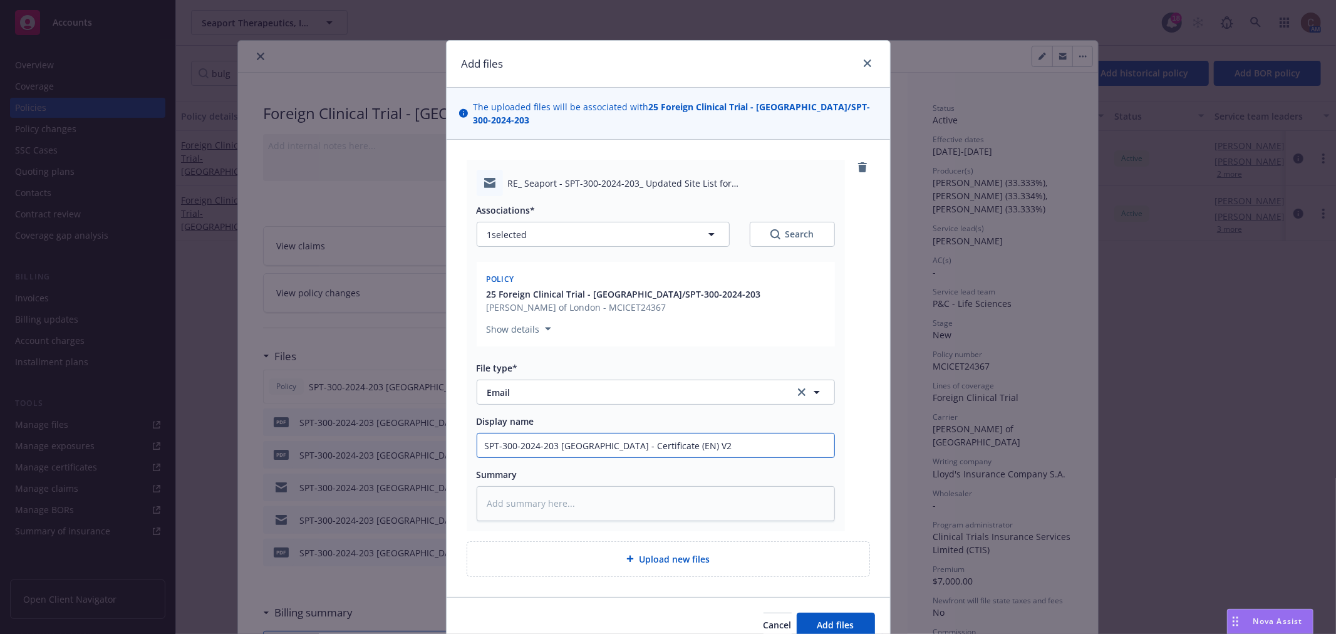
click at [639, 433] on input "SPT-300-2024-203 Bulgaria - Certificate (EN) V2" at bounding box center [655, 445] width 357 height 24
type textarea "x"
type input "SPT-300-2024-203 Bulgaria - Certificates (EN) V2"
type textarea "x"
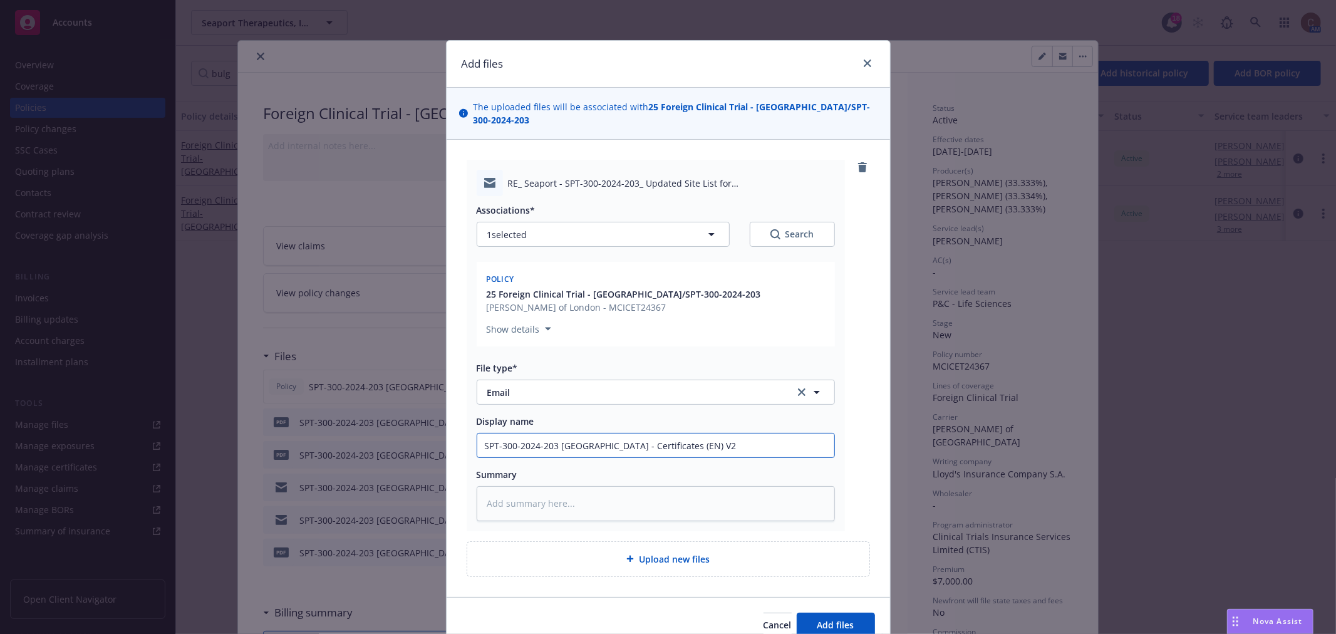
type input "SPT-300-2024-203 Bulgaria - Certificates (EN) V2"
type textarea "x"
type input "SPT-300-2024-203 Bulgaria - Certificates B (EN) V2"
type textarea "x"
type input "SPT-300-2024-203 Bulgaria - Certificates BG (EN) V2"
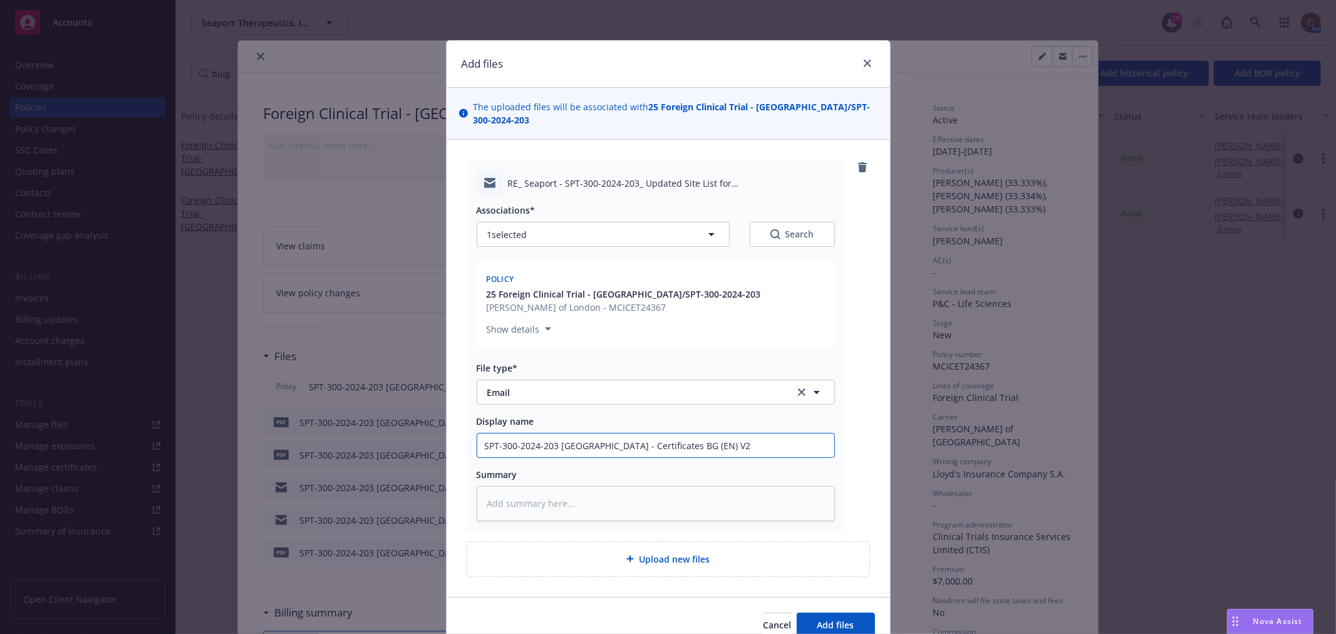
type textarea "x"
type input "SPT-300-2024-203 Bulgaria - Certificates BG (EN) V2"
type textarea "x"
type input "SPT-300-2024-203 Bulgaria - Certificates BG & (EN) V2"
type textarea "x"
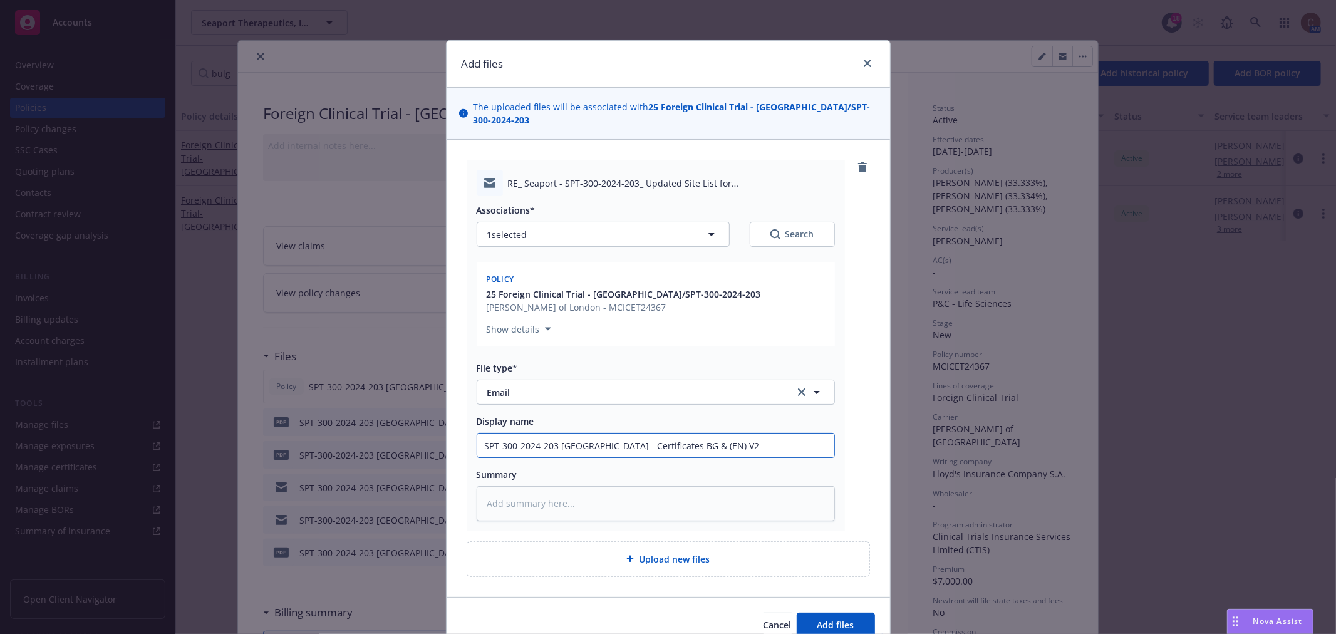
type input "SPT-300-2024-203 Bulgaria - Certificates BG) & (EN) V2"
type textarea "x"
type input "SPT-300-2024-203 Bulgaria - Certificates (BG) & (EN) V2"
type textarea "x"
type input "SPT-300-2024-203 Bulgaria - PCertificates (BG) & (EN) V2"
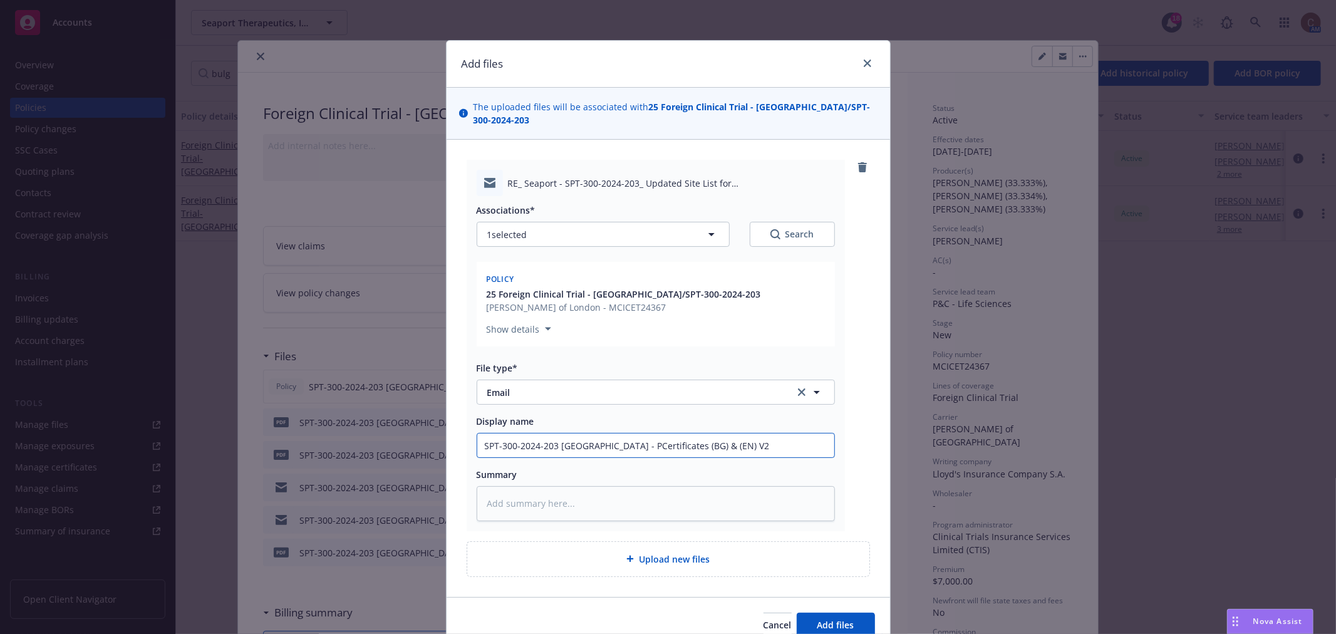
type textarea "x"
type input "SPT-300-2024-203 Bulgaria - PoCertificates (BG) & (EN) V2"
type textarea "x"
type input "SPT-300-2024-203 Bulgaria - PolCertificates (BG) & (EN) V2"
type textarea "x"
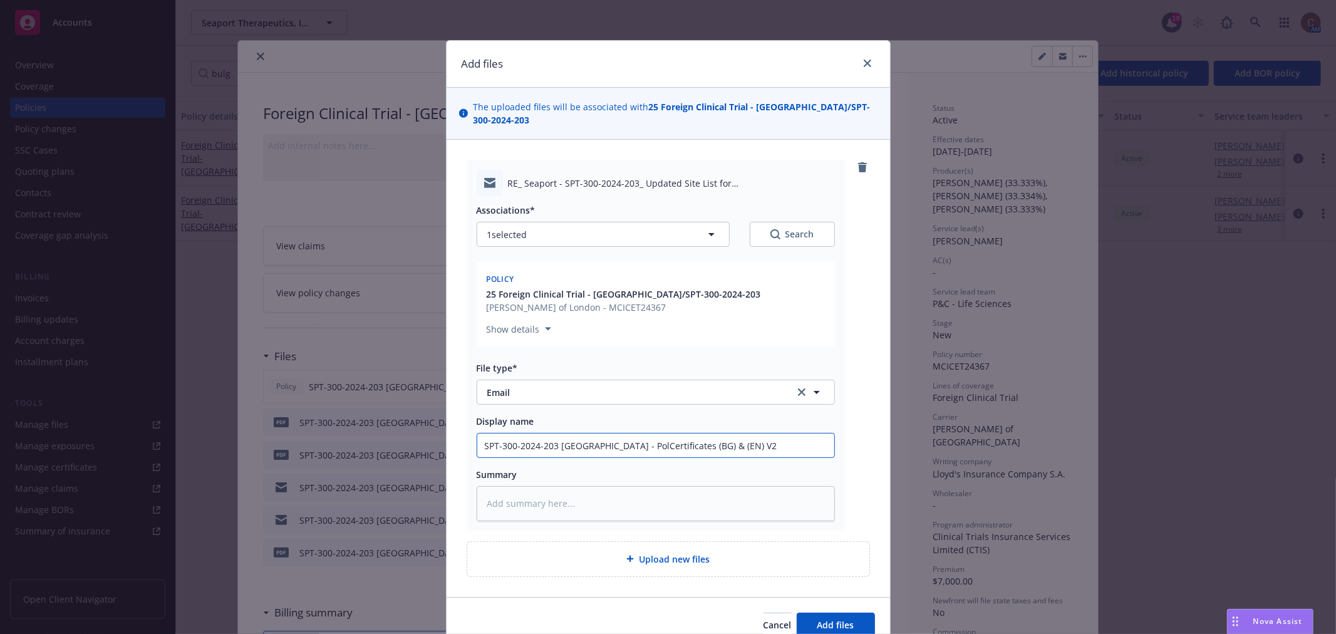
type input "SPT-300-2024-203 Bulgaria - PoliCertificates (BG) & (EN) V2"
type textarea "x"
type input "SPT-300-2024-203 Bulgaria - PolicCertificates (BG) & (EN) V2"
type textarea "x"
type input "SPT-300-2024-203 Bulgaria - PolicyCertificates (BG) & (EN) V2"
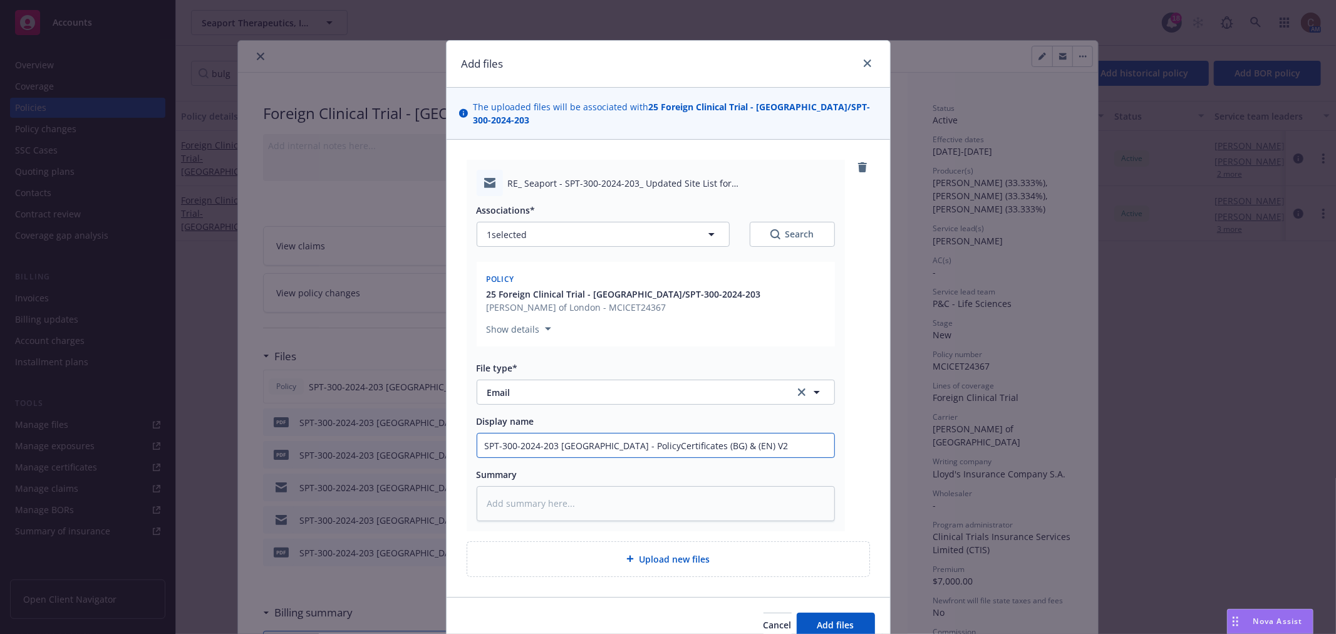
type textarea "x"
type input "SPT-300-2024-203 Bulgaria - Policy Certificates (BG) & (EN) V2"
type textarea "x"
type input "SPT-300-2024-203 Bulgaria - Policy &Certificates (BG) & (EN) V2"
type textarea "x"
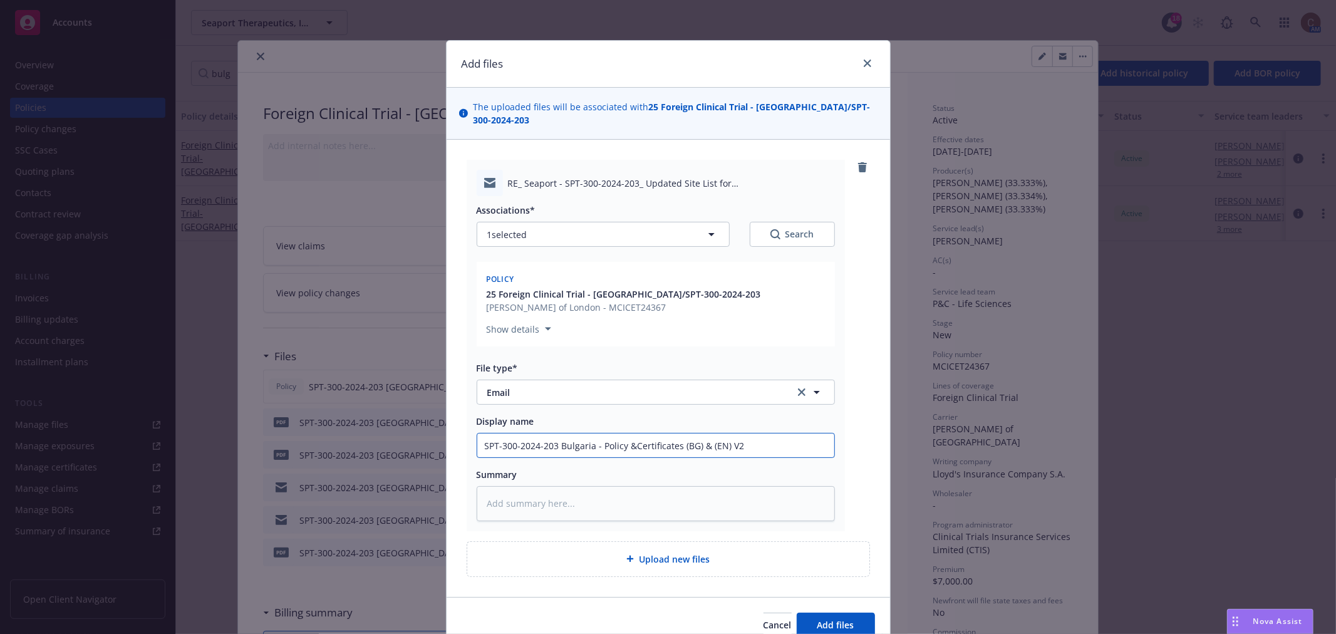
type input "SPT-300-2024-203 Bulgaria - Policy & Certificates (BG) & (EN) V2"
click at [740, 433] on input "SPT-300-2024-203 Bulgaria - Policy & Certificates (BG) & (EN) V2" at bounding box center [655, 445] width 357 height 24
type textarea "x"
type input "SPT-300-2024-203 Bulgaria - Policy & Certificates (BG) & (EN) V"
type textarea "x"
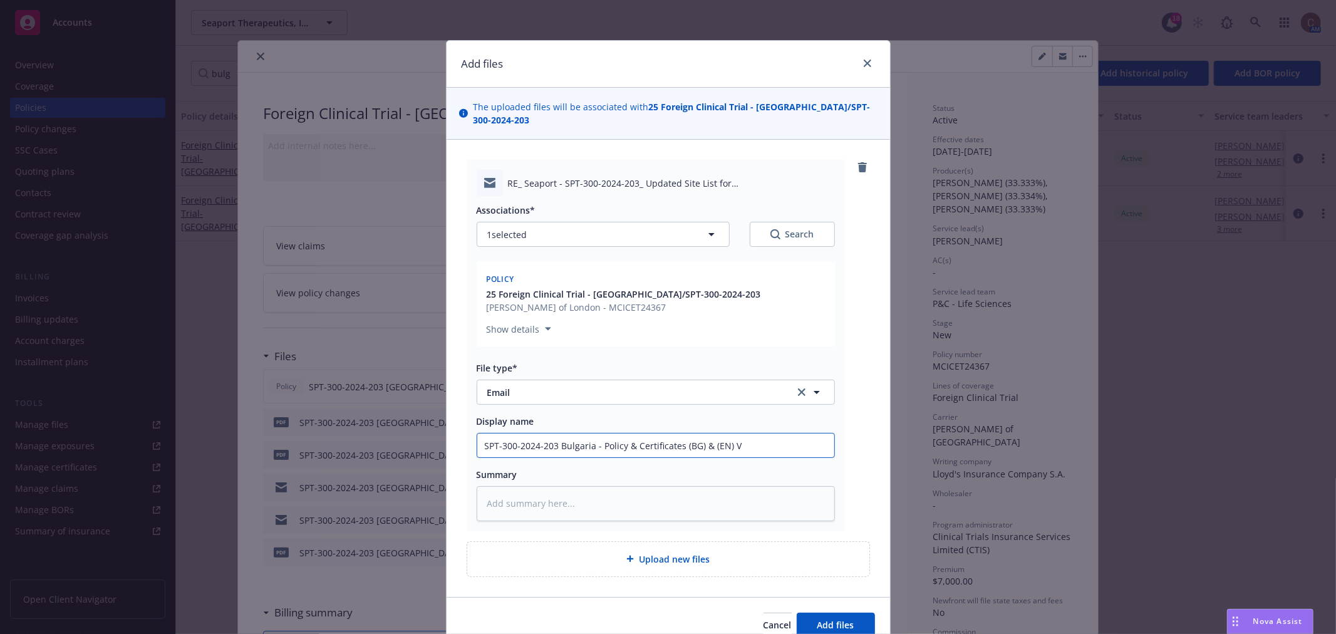
type input "SPT-300-2024-203 Bulgaria - Policy & Certificates (BG) & (EN) V3"
type textarea "x"
type input "SPT-300-2024-203 Bulgaria - Policy & Certificates (BG) & (EN) V3 -"
type textarea "x"
type input "SPT-300-2024-203 Bulgaria - Policy & Certificates (BG) & (EN) V3 -"
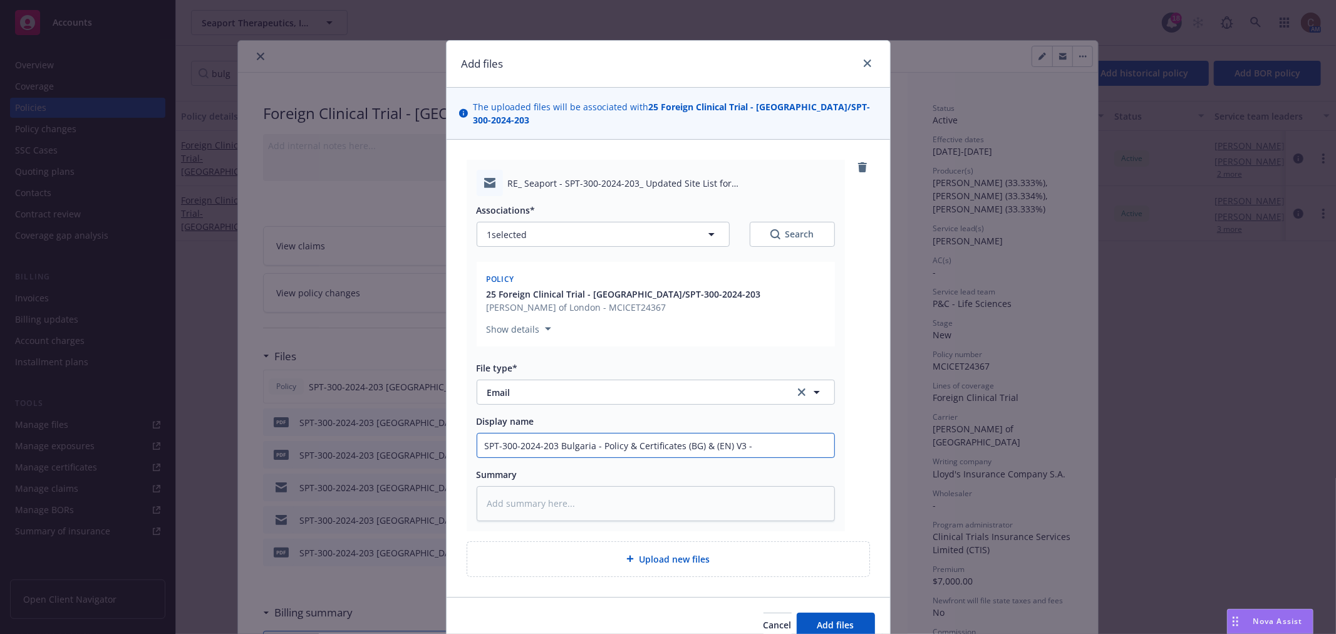
type textarea "x"
type input "SPT-300-2024-203 Bulgaria - Policy & Certificates (BG) & (EN) V3 - s"
type textarea "x"
type input "SPT-300-2024-203 Bulgaria - Policy & Certificates (BG) & (EN) V3 - se"
type textarea "x"
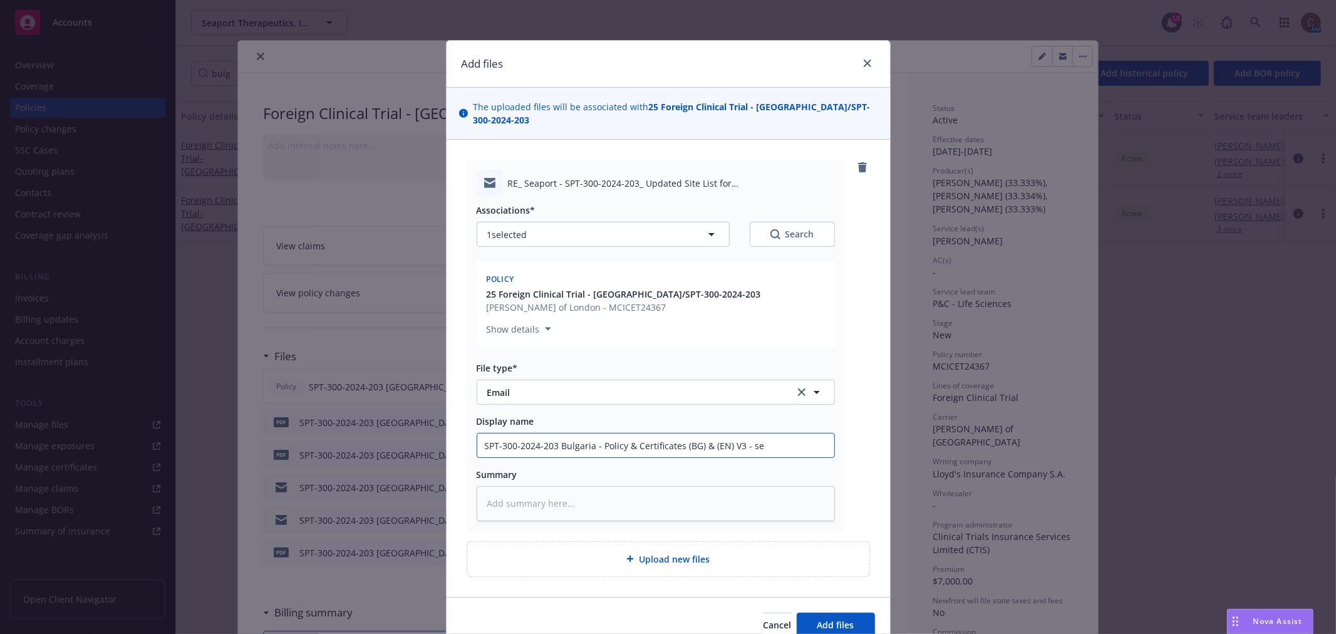
type input "SPT-300-2024-203 Bulgaria - Policy & Certificates (BG) & (EN) V3 - sen"
type textarea "x"
type input "SPT-300-2024-203 Bulgaria - Policy & Certificates (BG) & (EN) V3 - sent"
type textarea "x"
type input "SPT-300-2024-203 Bulgaria - Policy & Certificates (BG) & (EN) V3 - sent"
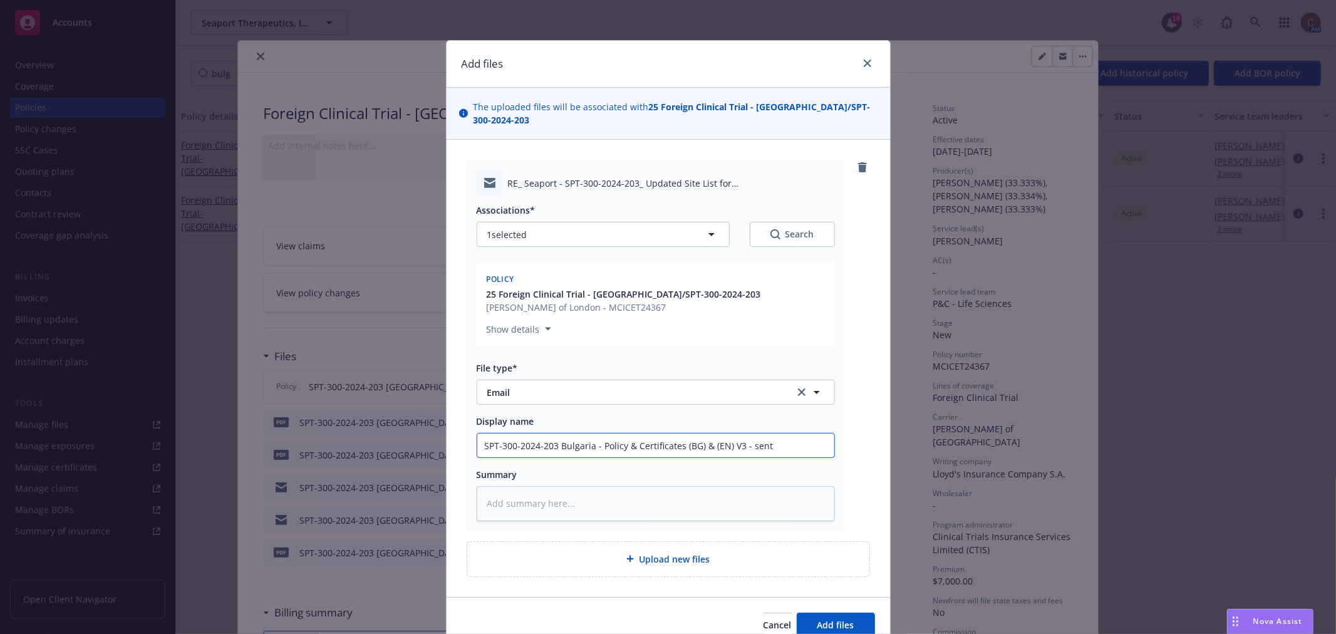
type textarea "x"
type input "SPT-300-2024-203 Bulgaria - Policy & Certificates (BG) & (EN) V3 - sent t"
type textarea "x"
type input "SPT-300-2024-203 Bulgaria - Policy & Certificates (BG) & (EN) V3 - sent to"
type textarea "x"
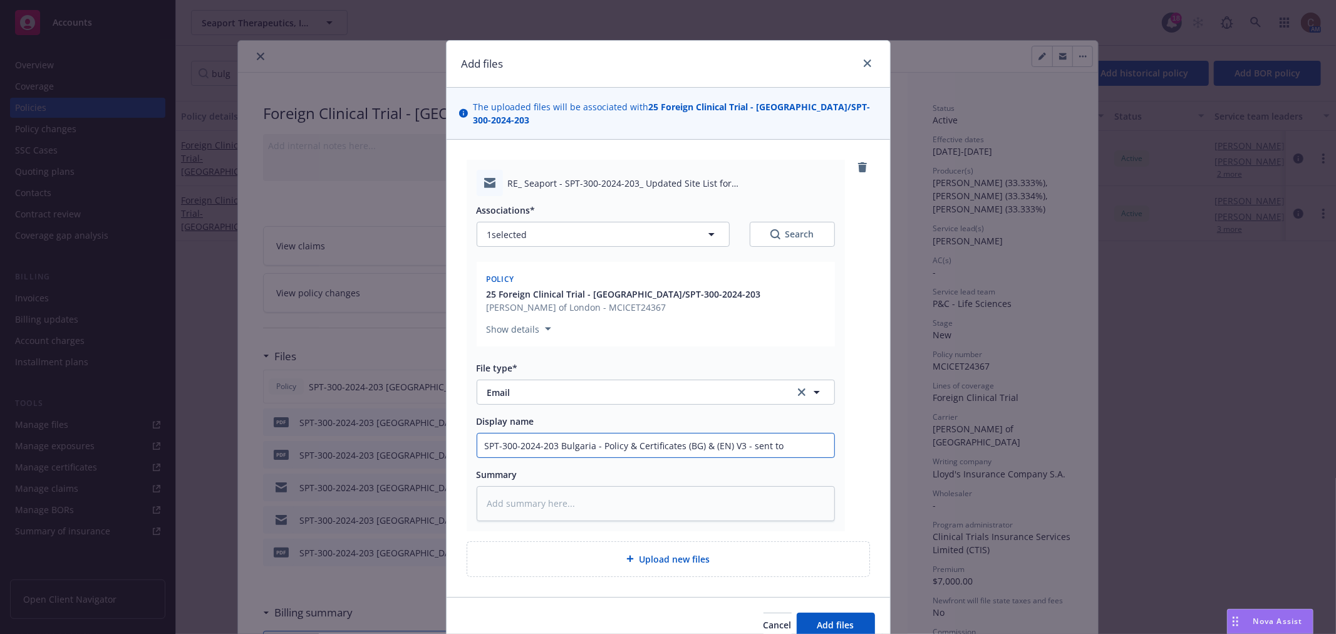
type input "SPT-300-2024-203 Bulgaria - Policy & Certificates (BG) & (EN) V3 - sent to"
type textarea "x"
type input "SPT-300-2024-203 Bulgaria - Policy & Certificates (BG) & (EN) V3 - sent to i"
type textarea "x"
type input "SPT-300-2024-203 Bulgaria - Policy & Certificates (BG) & (EN) V3 - sent to in"
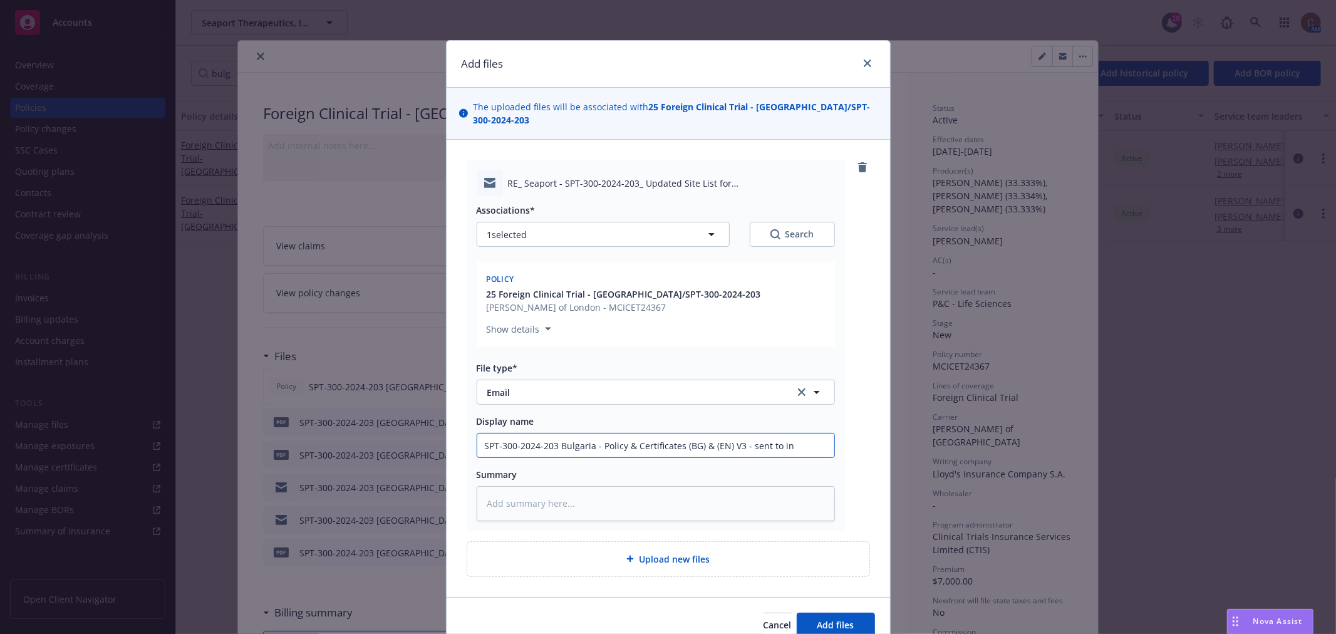
type textarea "x"
type input "SPT-300-2024-203 Bulgaria - Policy & Certificates (BG) & (EN) V3 - sent to ins"
type textarea "x"
type input "SPT-300-2024-203 Bulgaria - Policy & Certificates (BG) & (EN) V3 - sent to insu"
type textarea "x"
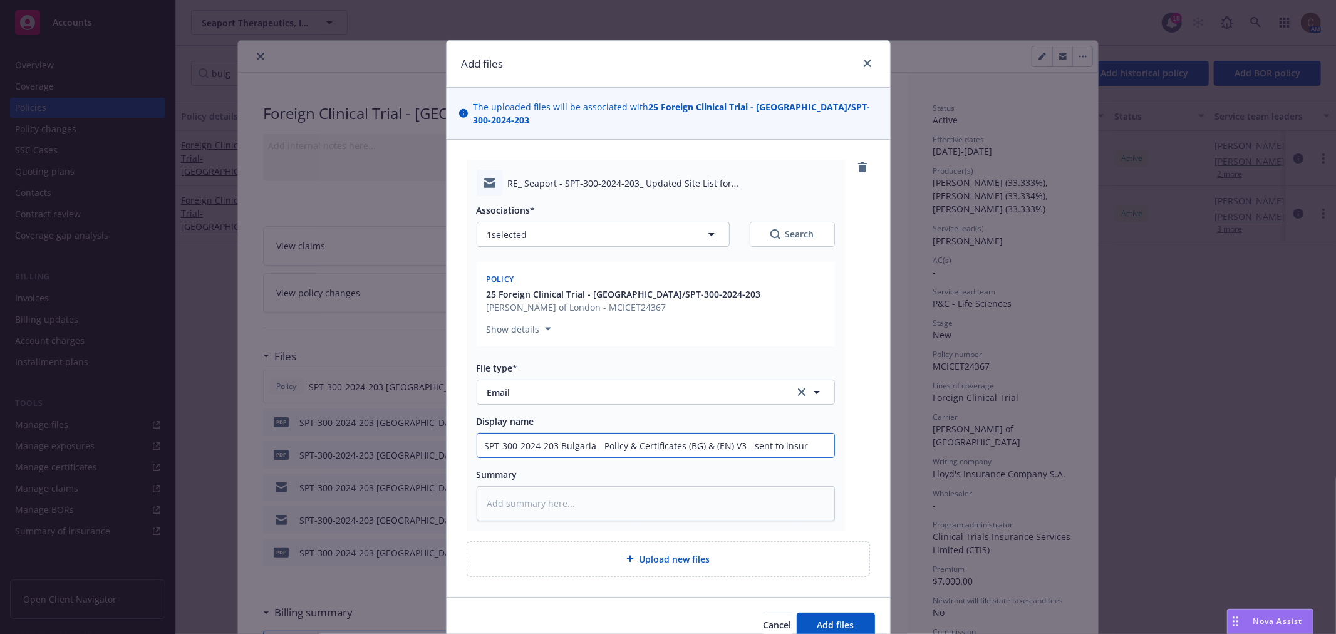
type input "SPT-300-2024-203 Bulgaria - Policy & Certificates (BG) & (EN) V3 - sent to insu…"
type textarea "x"
type input "SPT-300-2024-203 Bulgaria - Policy & Certificates (BG) & (EN) V3 - sent to insu…"
type textarea "x"
type input "SPT-300-2024-203 Bulgaria - Policy & Certificates (BG) & (EN) V3 - sent to insu…"
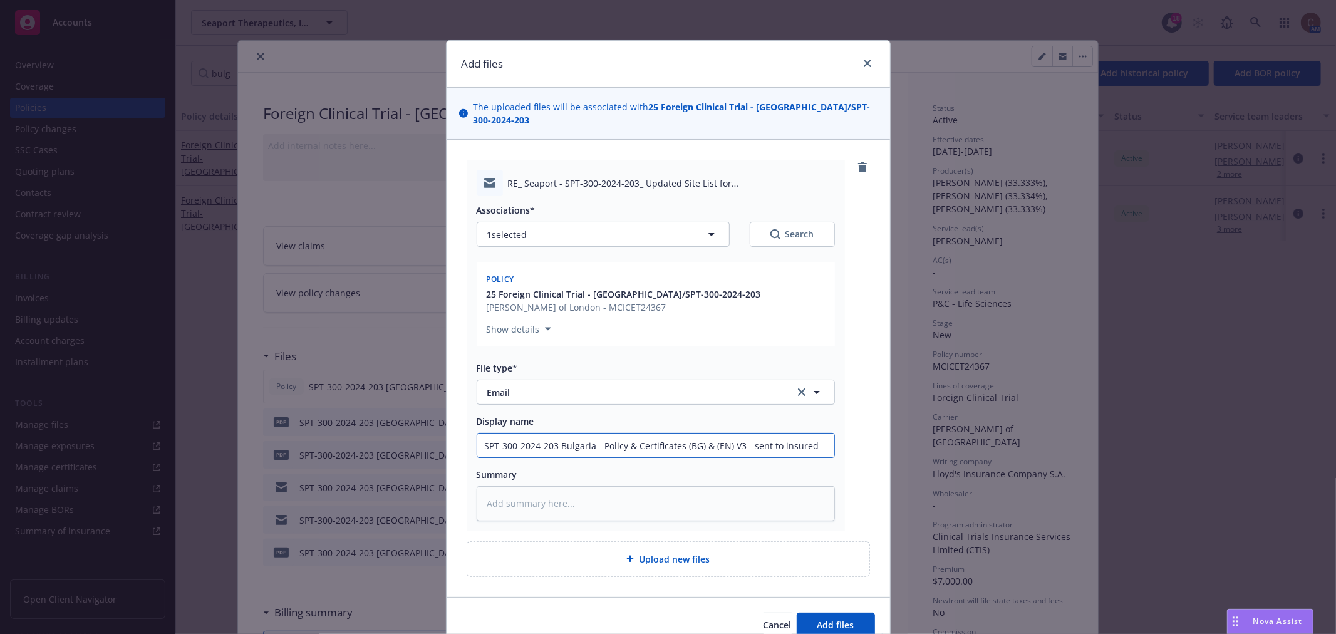
type textarea "x"
type input "SPT-300-2024-203 Bulgaria - Policy & Certificates (BG) & (EN) V3 - sent to insu…"
type textarea "x"
type input "SPT-300-2024-203 Bulgaria - Policy & Certificates (BG) & (EN) V3 - sent to insu…"
type textarea "x"
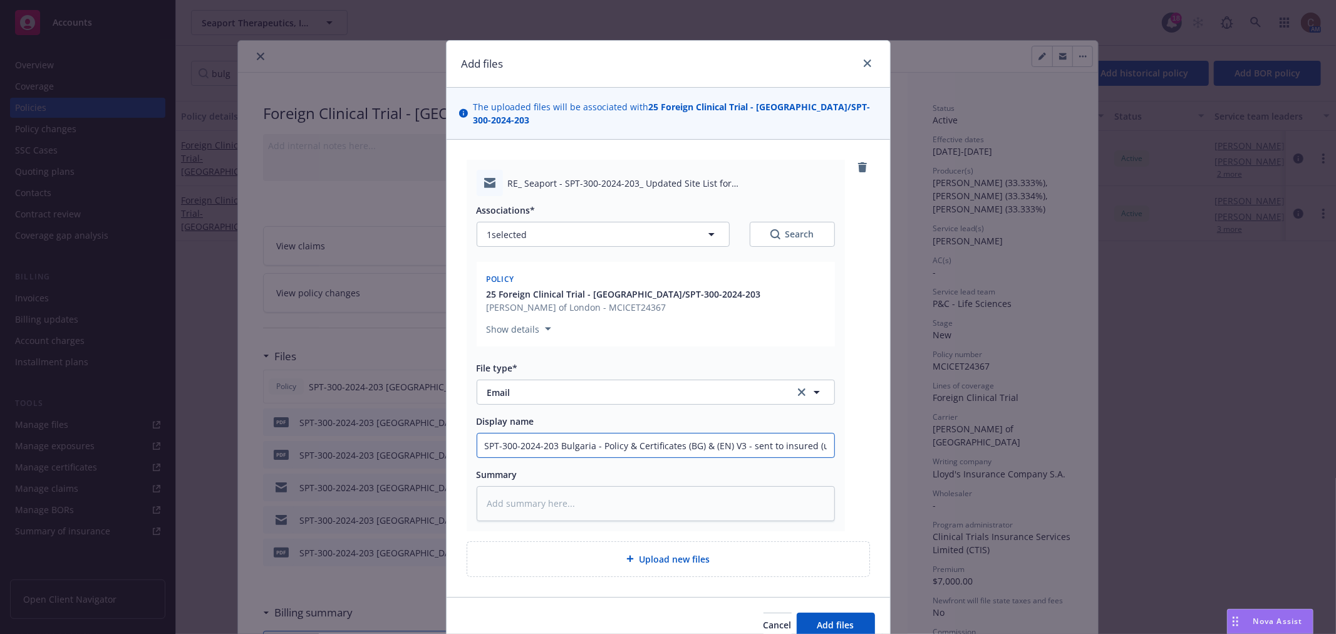
type input "SPT-300-2024-203 Bulgaria - Policy & Certificates (BG) & (EN) V3 - sent to insu…"
type textarea "x"
type input "SPT-300-2024-203 Bulgaria - Policy & Certificates (BG) & (EN) V3 - sent to insu…"
type textarea "x"
type input "SPT-300-2024-203 Bulgaria - Policy & Certificates (BG) & (EN) V3 - sent to insu…"
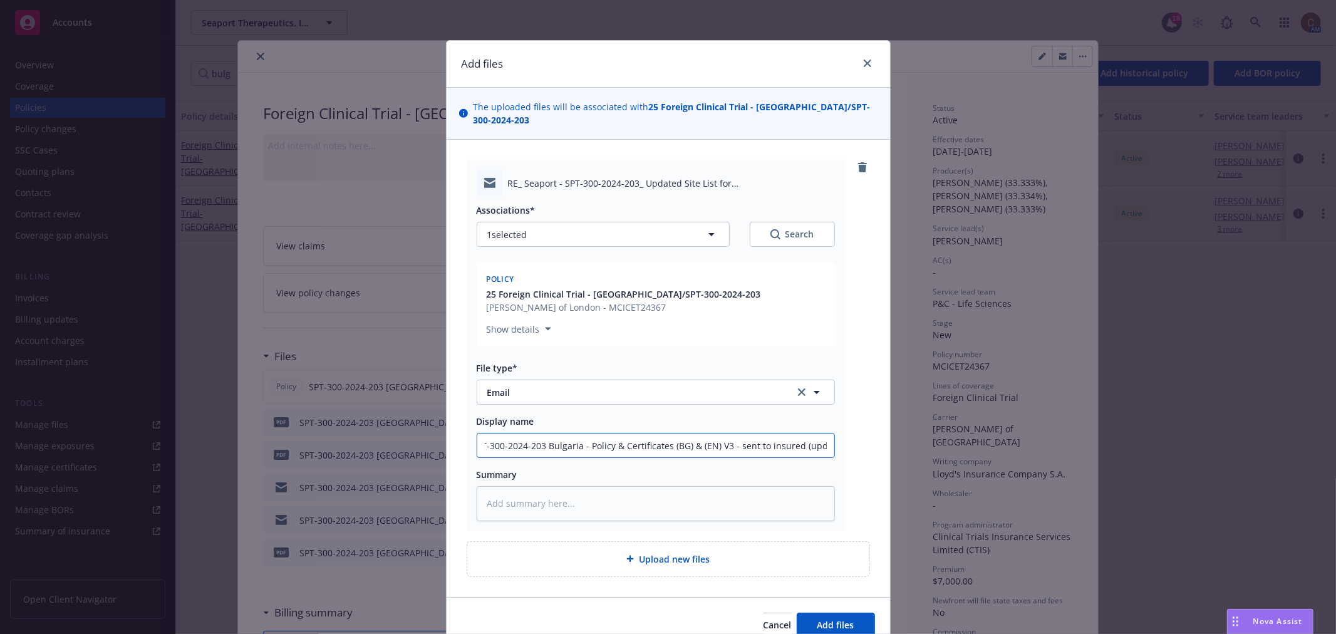
type textarea "x"
type input "SPT-300-2024-203 Bulgaria - Policy & Certificates (BG) & (EN) V3 - sent to insu…"
type textarea "x"
type input "SPT-300-2024-203 Bulgaria - Policy & Certificates (BG) & (EN) V3 - sent to insu…"
type textarea "x"
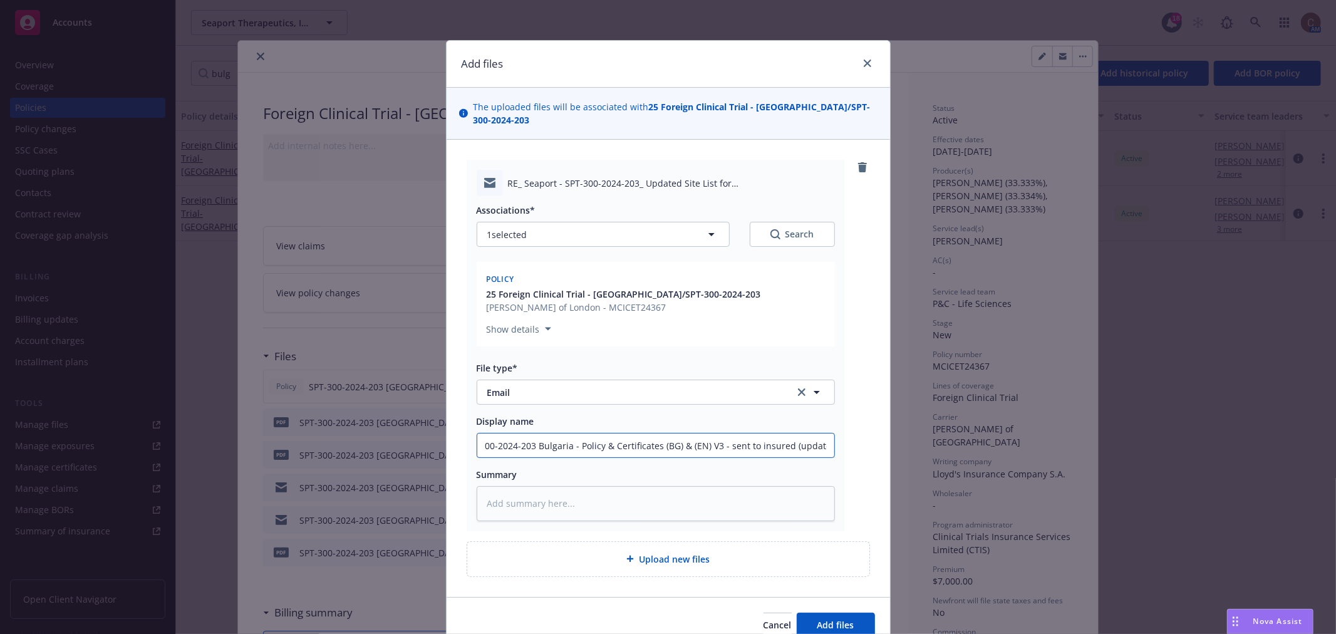
type input "SPT-300-2024-203 Bulgaria - Policy & Certificates (BG) & (EN) V3 - sent to insu…"
type textarea "x"
type input "SPT-300-2024-203 Bulgaria - Policy & Certificates (BG) & (EN) V3 - sent to insu…"
type textarea "x"
type input "SPT-300-2024-203 Bulgaria - Policy & Certificates (BG) & (EN) V3 - sent to insu…"
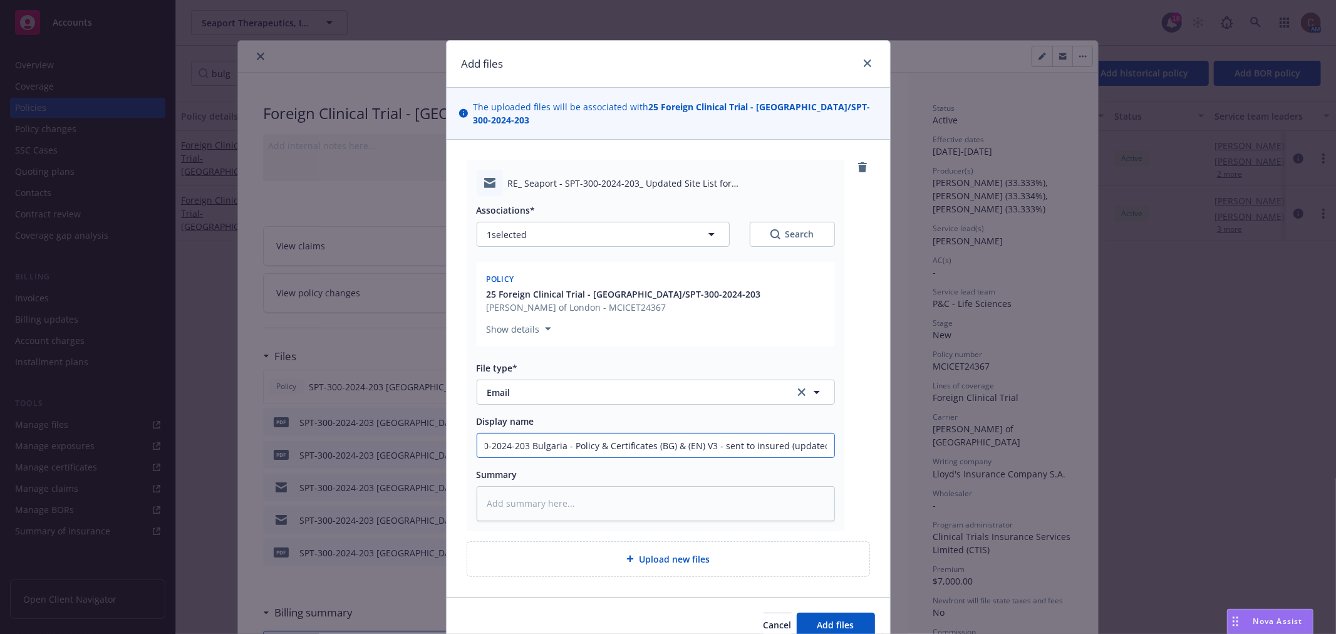
type textarea "x"
type input "SPT-300-2024-203 Bulgaria - Policy & Certificates (BG) & (EN) V3 - sent to insu…"
type textarea "x"
type input "SPT-300-2024-203 Bulgaria - Policy & Certificates (BG) & (EN) V3 - sent to insu…"
type textarea "x"
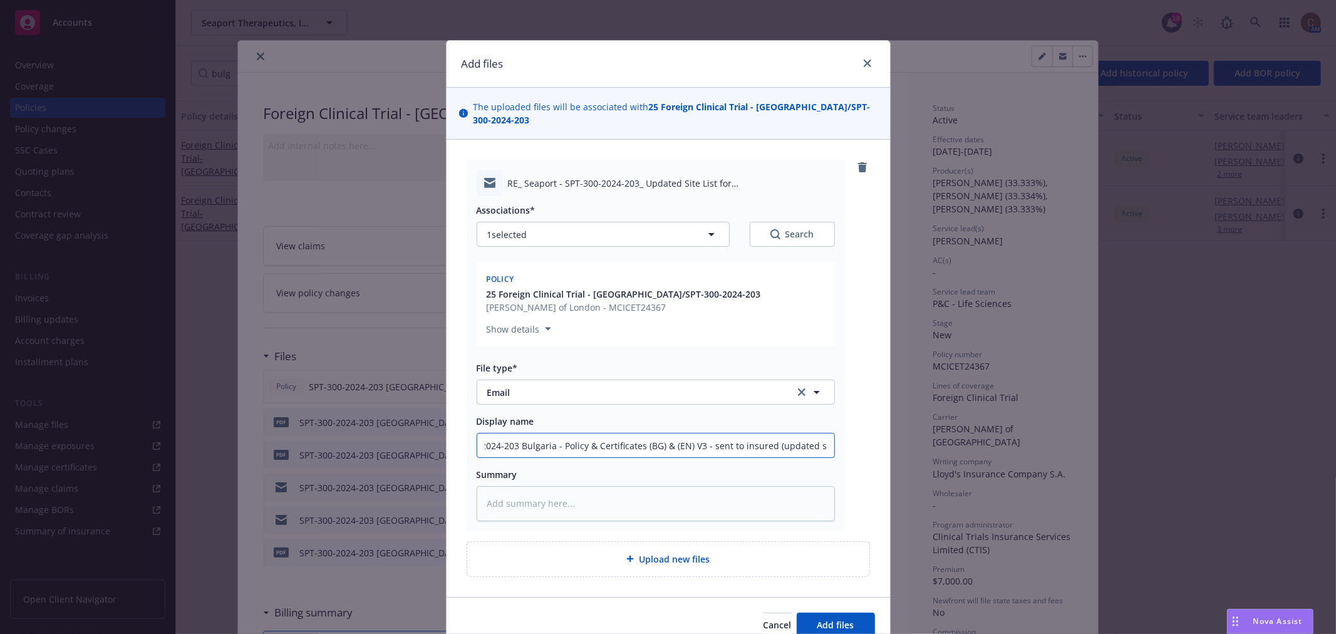
type input "SPT-300-2024-203 Bulgaria - Policy & Certificates (BG) & (EN) V3 - sent to insu…"
type textarea "x"
type input "SPT-300-2024-203 Bulgaria - Policy & Certificates (BG) & (EN) V3 - sent to insu…"
type textarea "x"
type input "SPT-300-2024-203 Bulgaria - Policy & Certificates (BG) & (EN) V3 - sent to insu…"
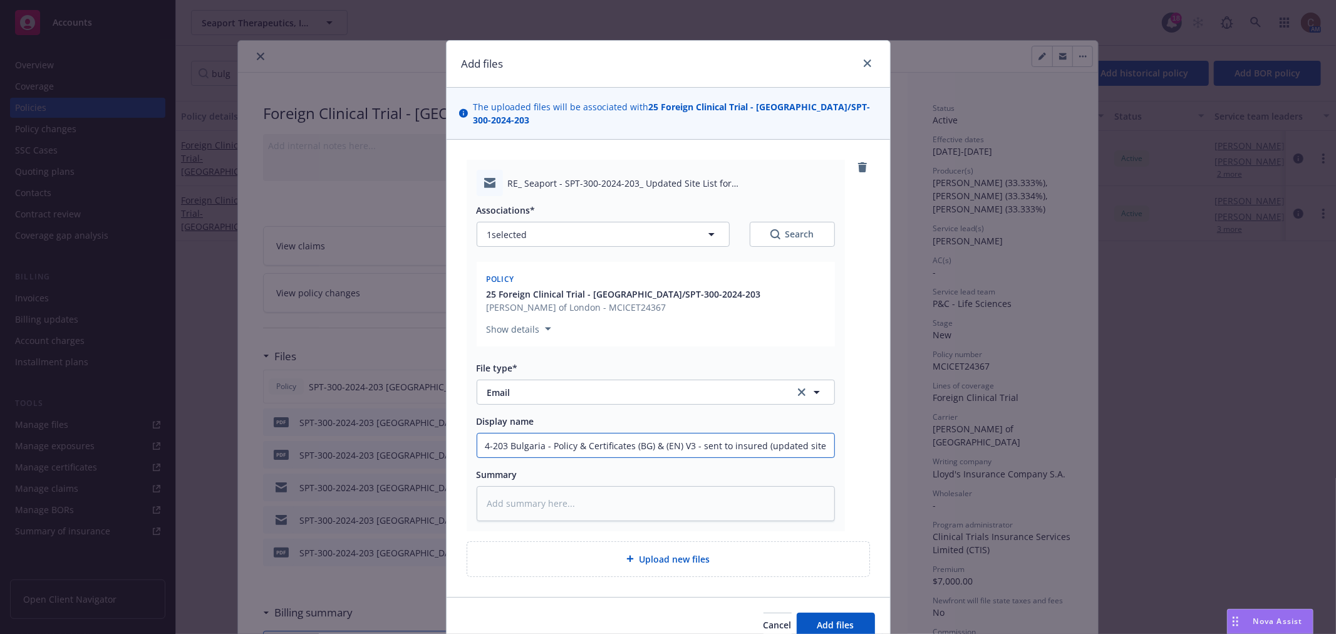
type textarea "x"
type input "SPT-300-2024-203 Bulgaria - Policy & Certificates (BG) & (EN) V3 - sent to insu…"
type textarea "x"
type input "SPT-300-2024-203 Bulgaria - Policy & Certificates (BG) & (EN) V3 - sent to insu…"
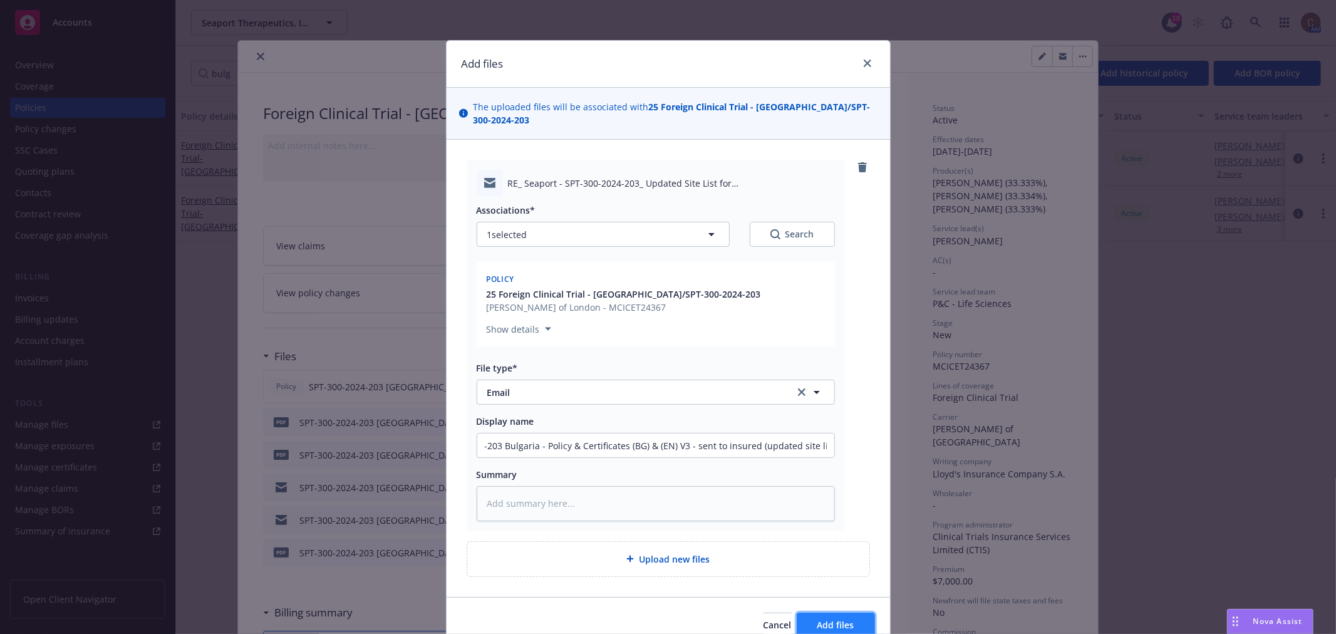
click at [844, 619] on span "Add files" at bounding box center [835, 625] width 37 height 12
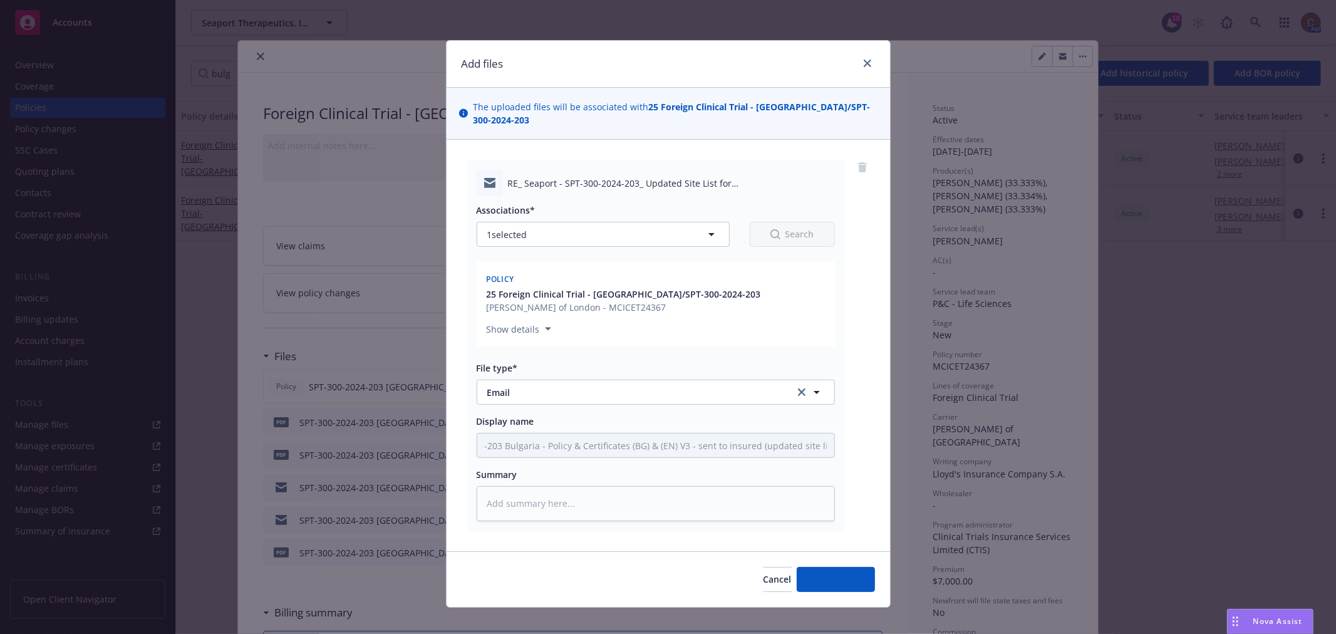
scroll to position [0, 0]
type textarea "x"
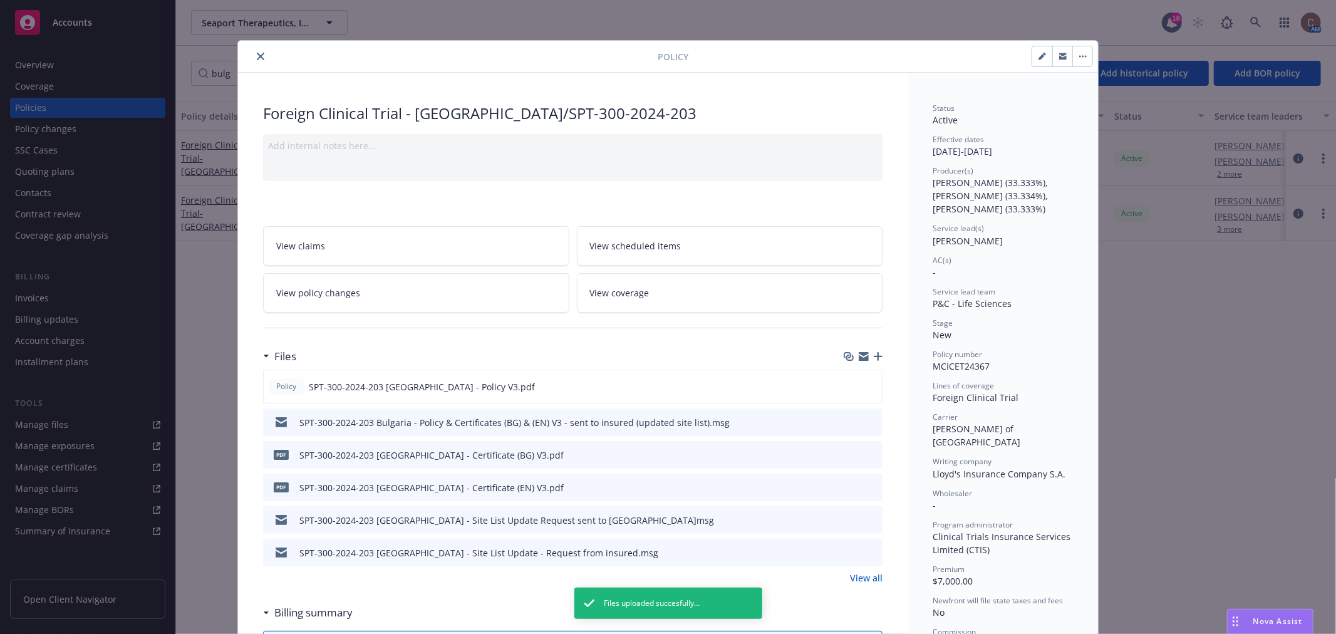
click at [253, 59] on button "close" at bounding box center [260, 56] width 15 height 15
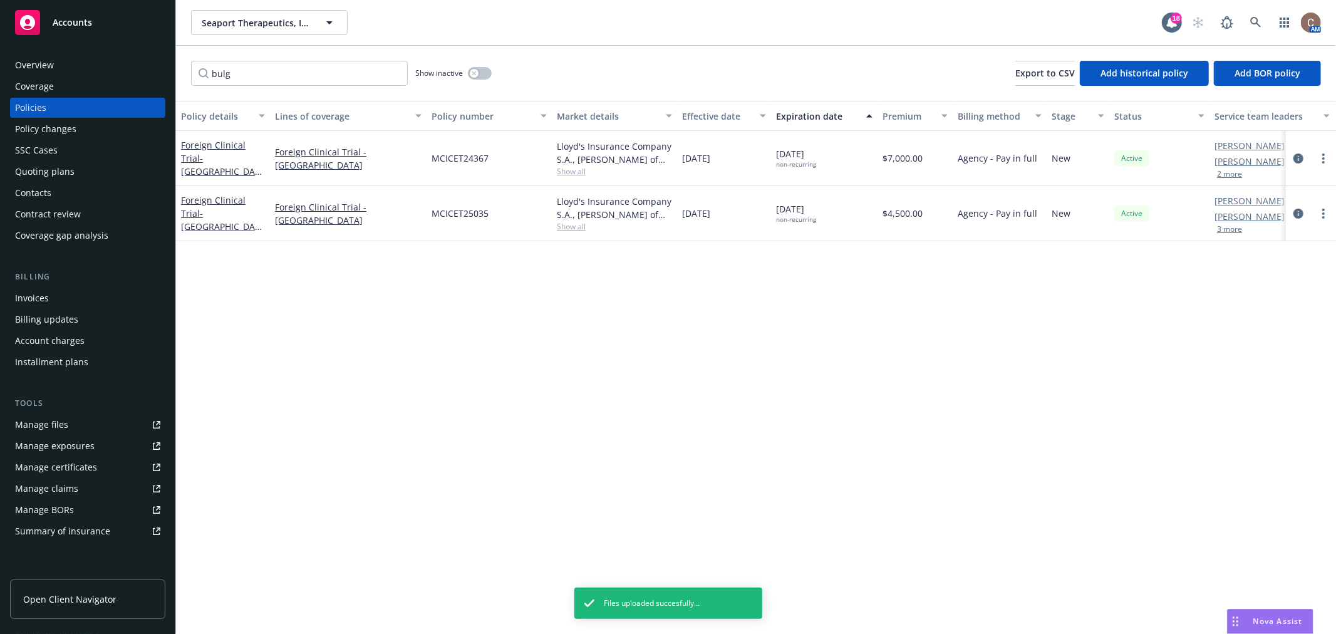
click at [95, 21] on div "Accounts" at bounding box center [87, 22] width 145 height 25
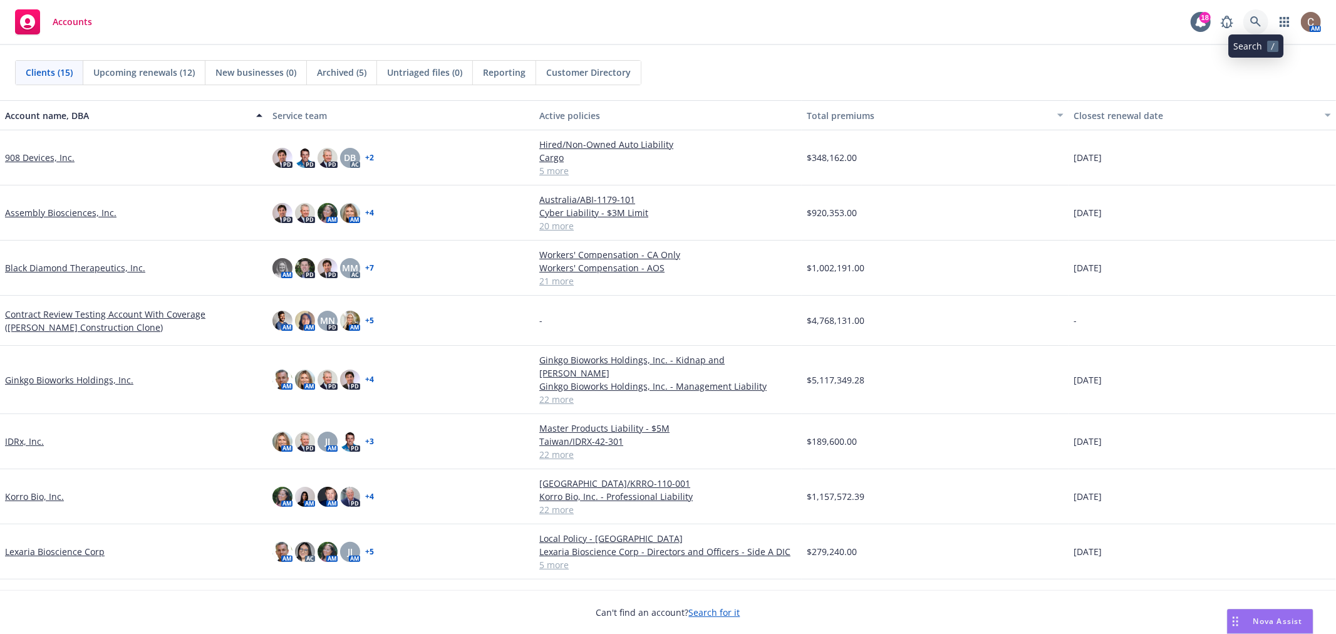
click at [1266, 24] on link at bounding box center [1255, 21] width 25 height 25
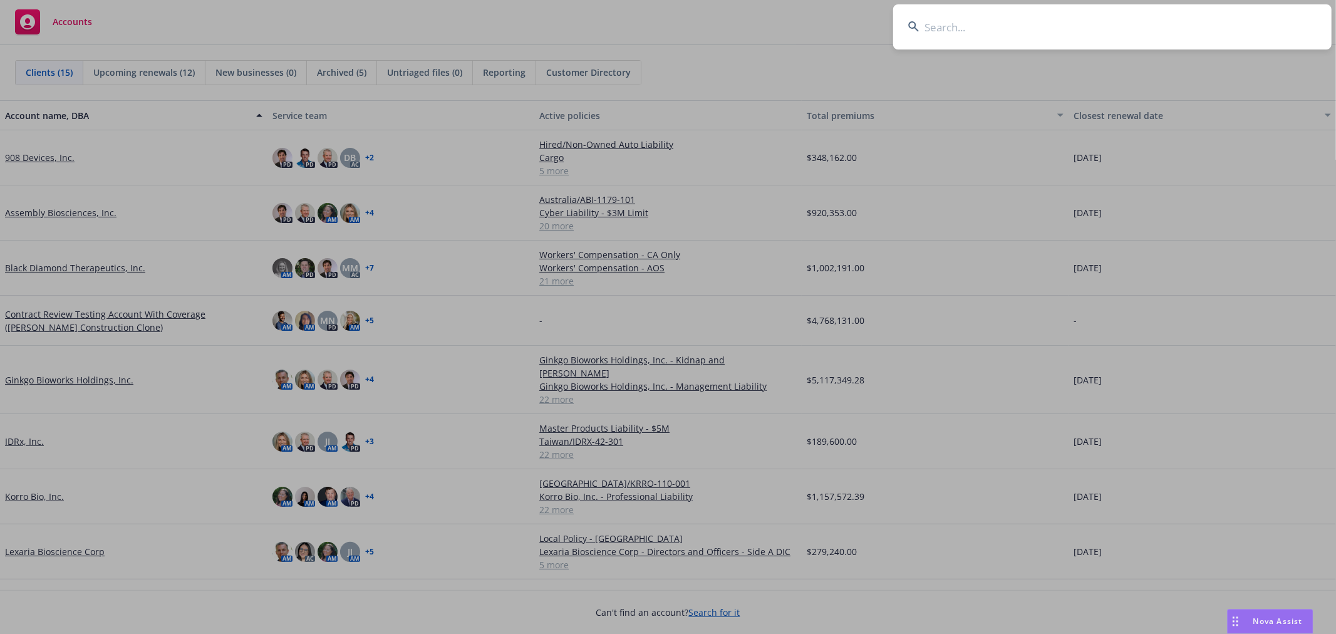
click at [1065, 22] on input at bounding box center [1112, 26] width 438 height 45
type input "rectify"
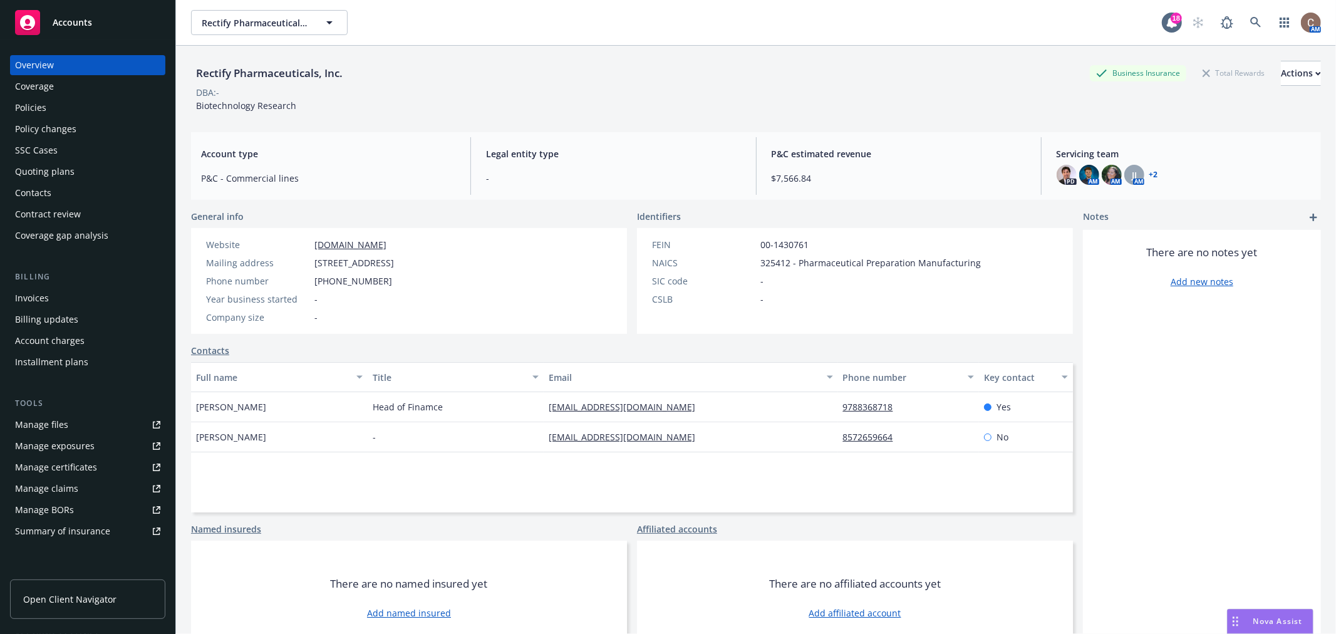
click at [69, 108] on div "Policies" at bounding box center [87, 108] width 145 height 20
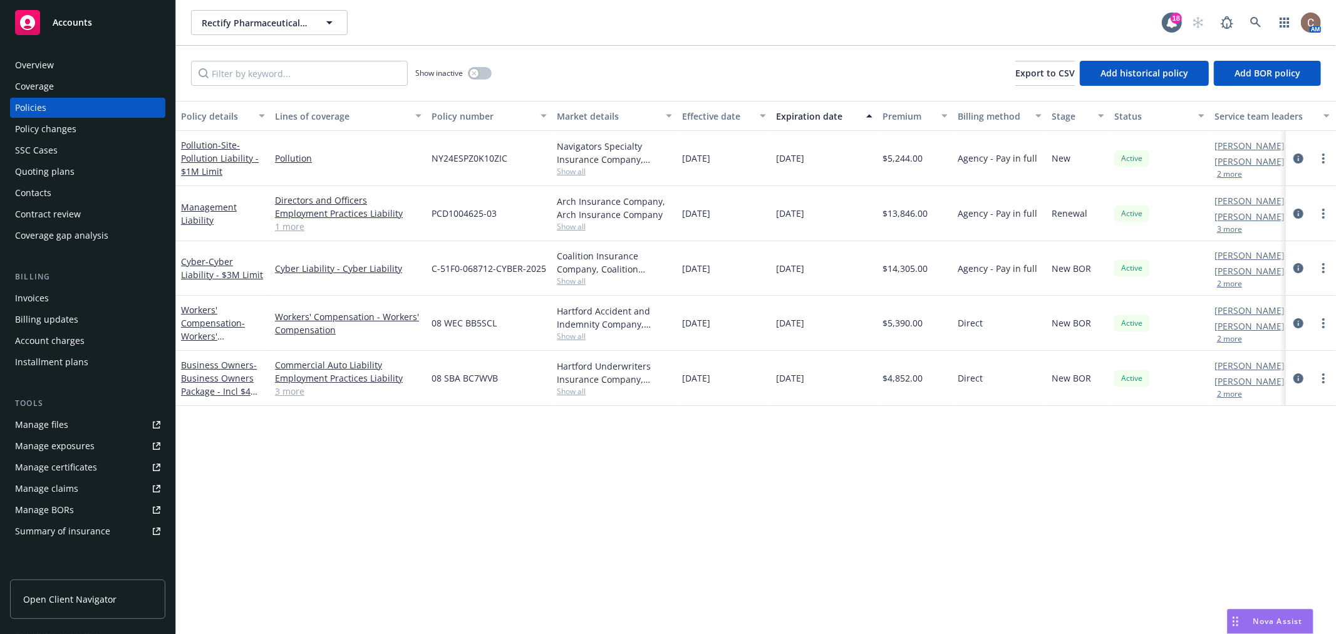
click at [73, 420] on link "Manage files" at bounding box center [87, 425] width 155 height 20
click at [78, 173] on div "Quoting plans" at bounding box center [87, 172] width 145 height 20
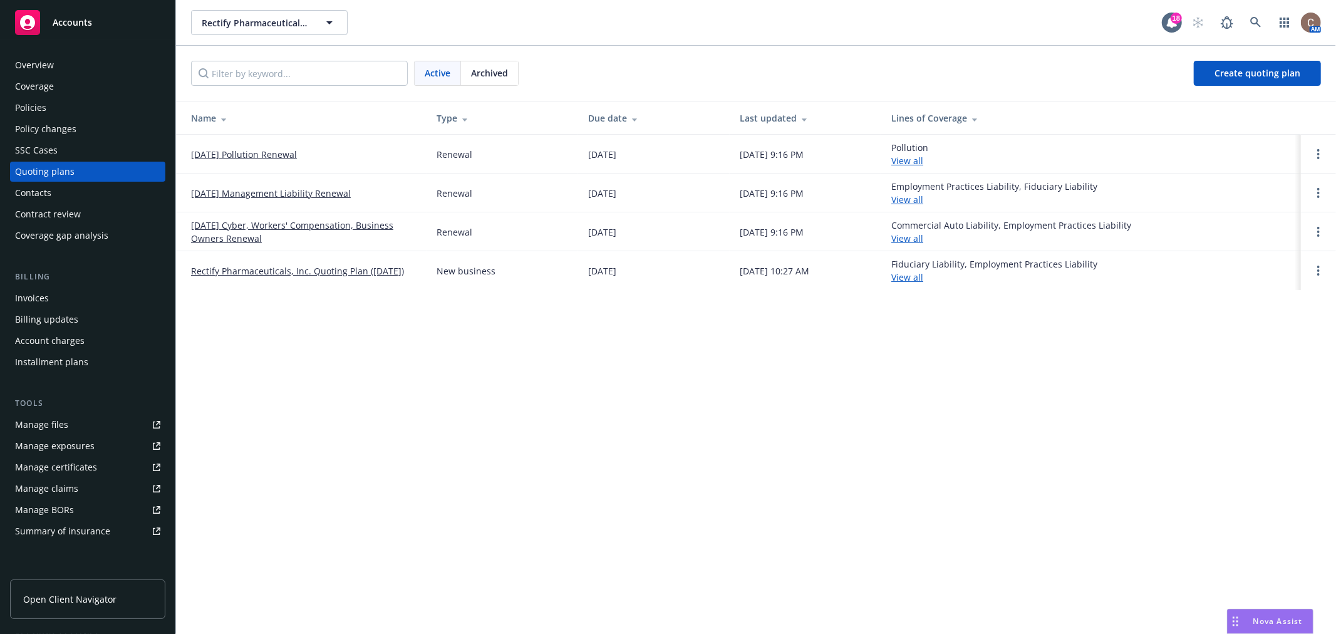
click at [282, 152] on link "[DATE] Pollution Renewal" at bounding box center [244, 154] width 106 height 13
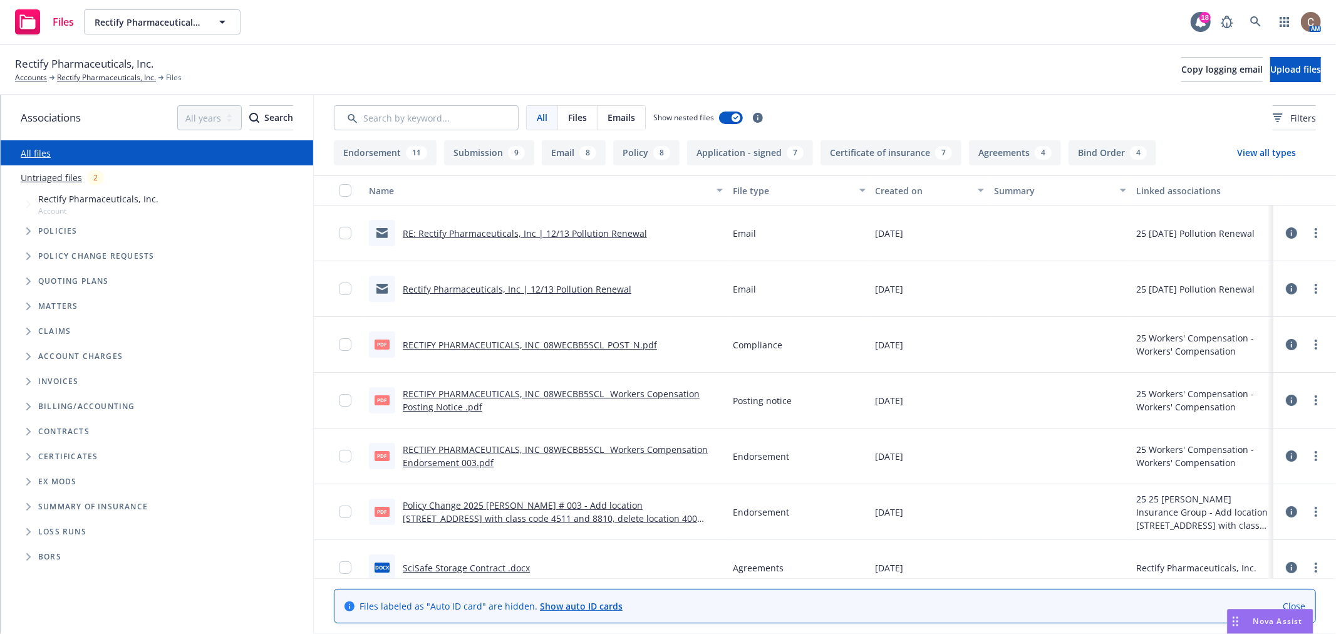
click at [59, 178] on link "Untriaged files" at bounding box center [51, 177] width 61 height 13
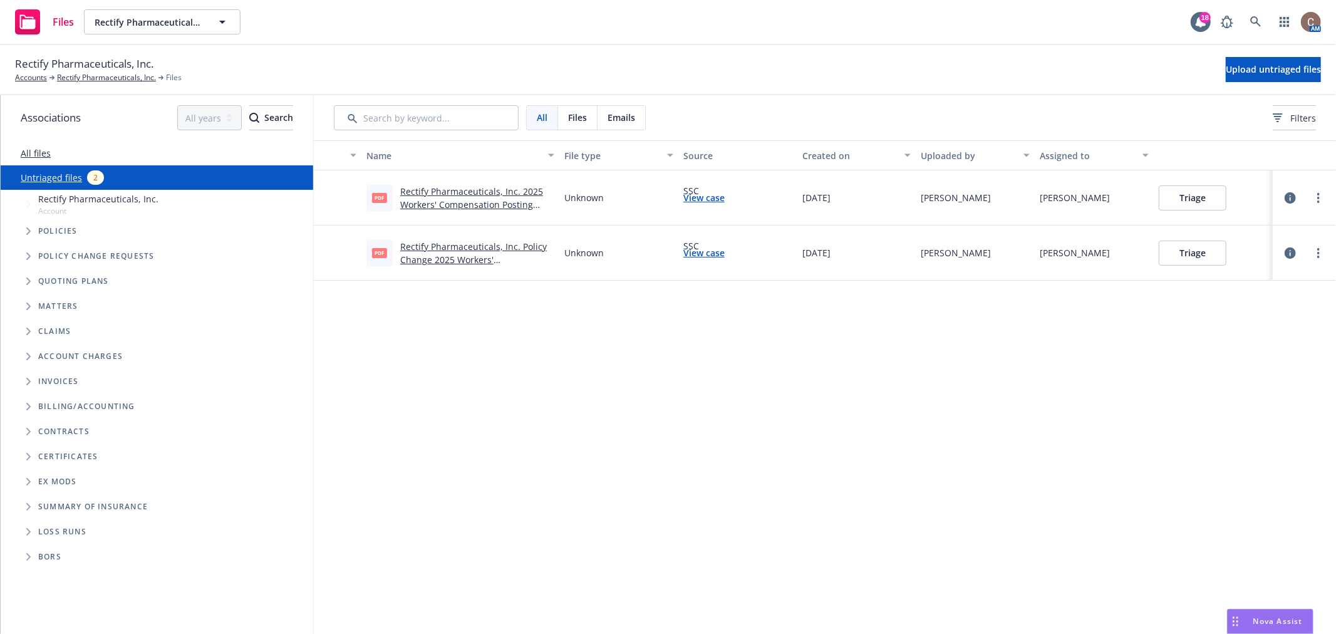
click at [39, 153] on link "All files" at bounding box center [36, 153] width 30 height 12
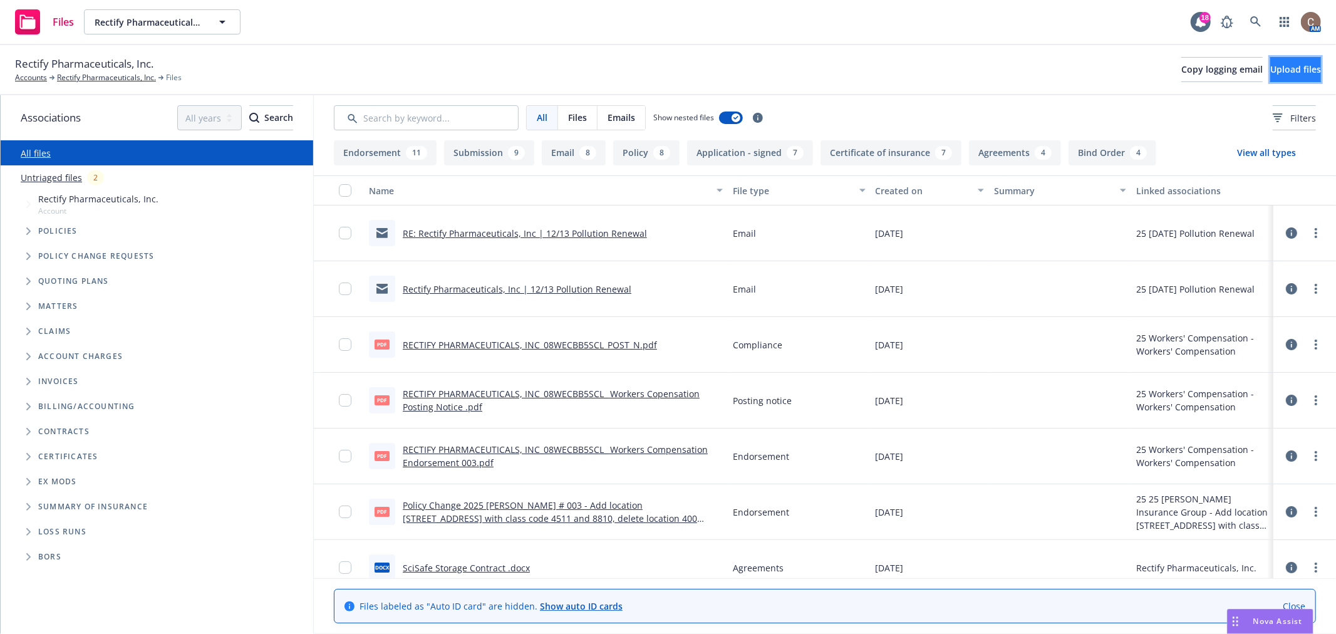
click at [1270, 74] on span "Upload files" at bounding box center [1295, 69] width 51 height 12
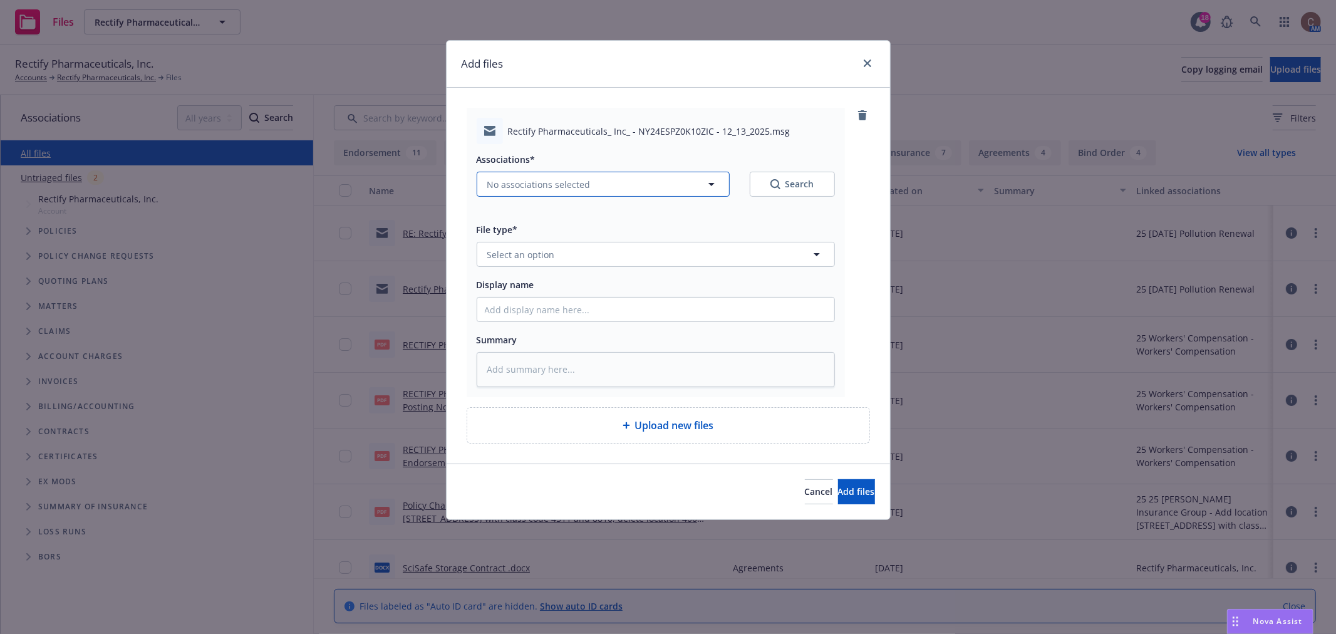
click at [612, 182] on button "No associations selected" at bounding box center [603, 184] width 253 height 25
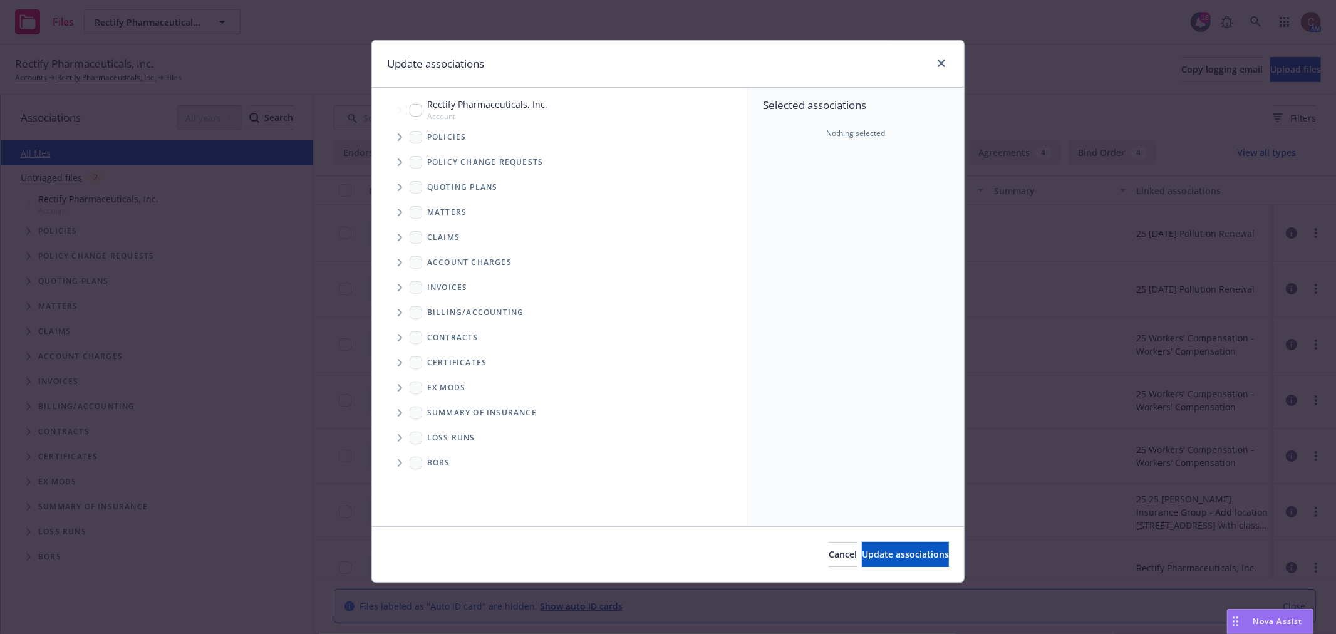
type textarea "x"
click at [400, 186] on icon "Tree Example" at bounding box center [400, 187] width 5 height 8
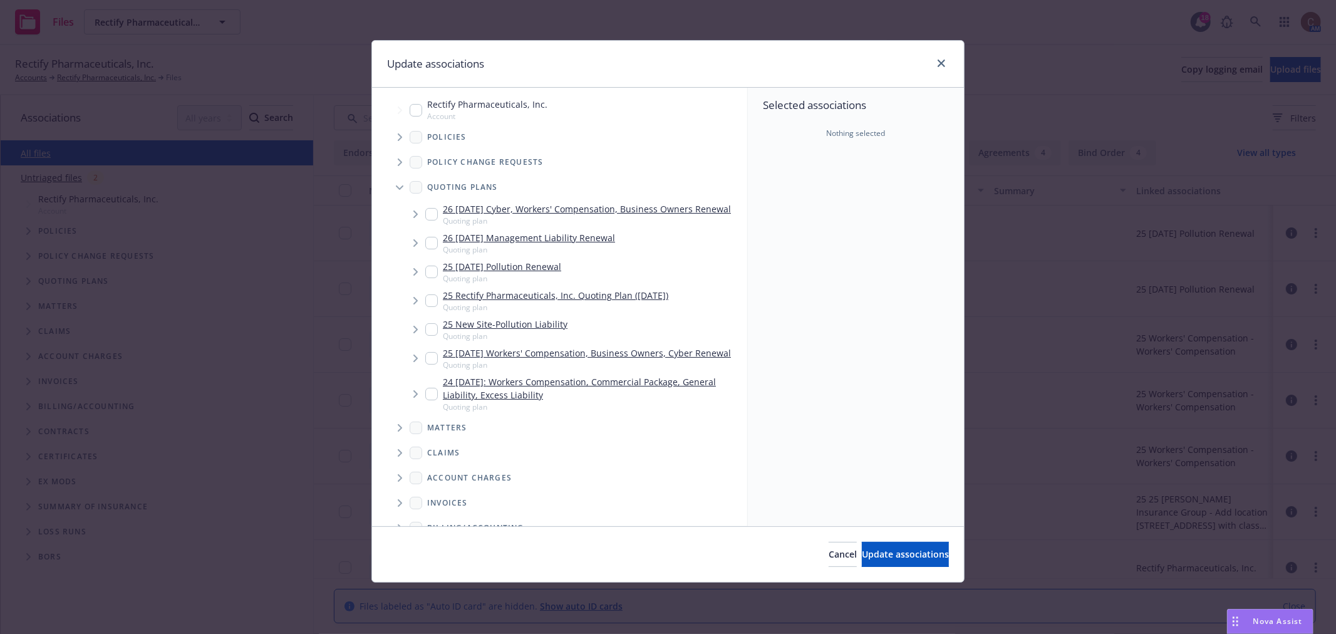
click at [434, 329] on input "Tree Example" at bounding box center [431, 329] width 13 height 13
checkbox input "true"
click at [829, 186] on button "Show details" at bounding box center [805, 184] width 75 height 15
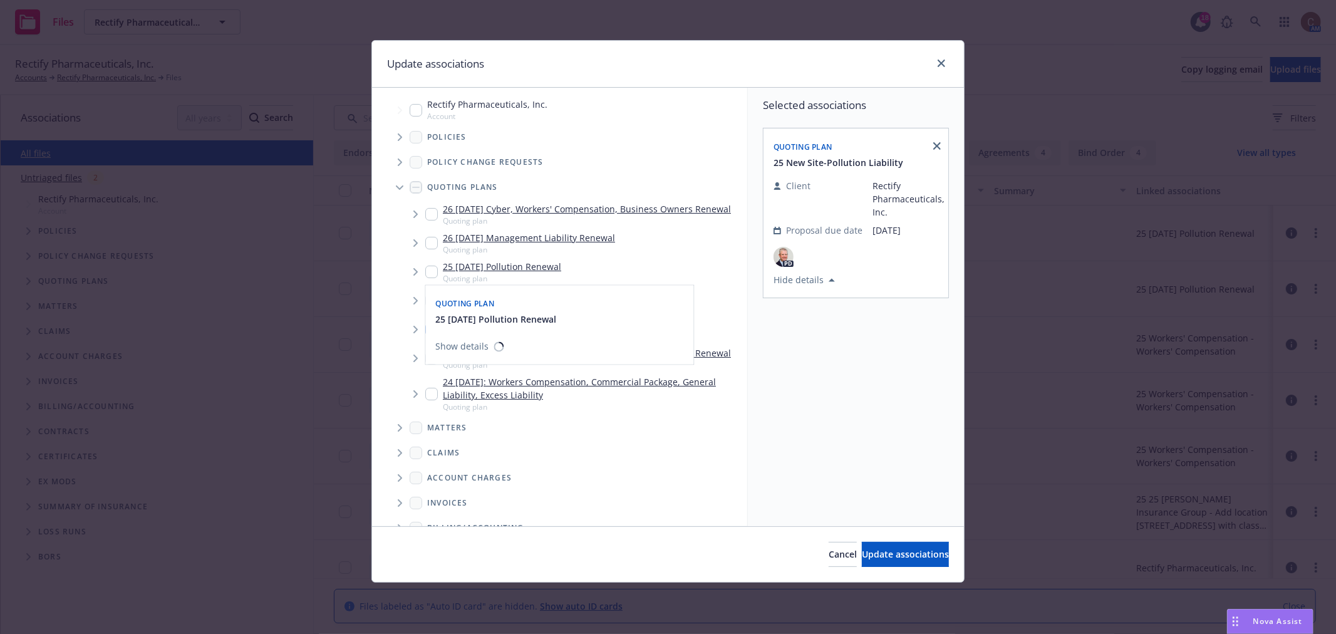
click at [429, 274] on input "Tree Example" at bounding box center [431, 272] width 13 height 13
checkbox input "true"
click at [427, 328] on input "Tree Example" at bounding box center [431, 329] width 13 height 13
checkbox input "false"
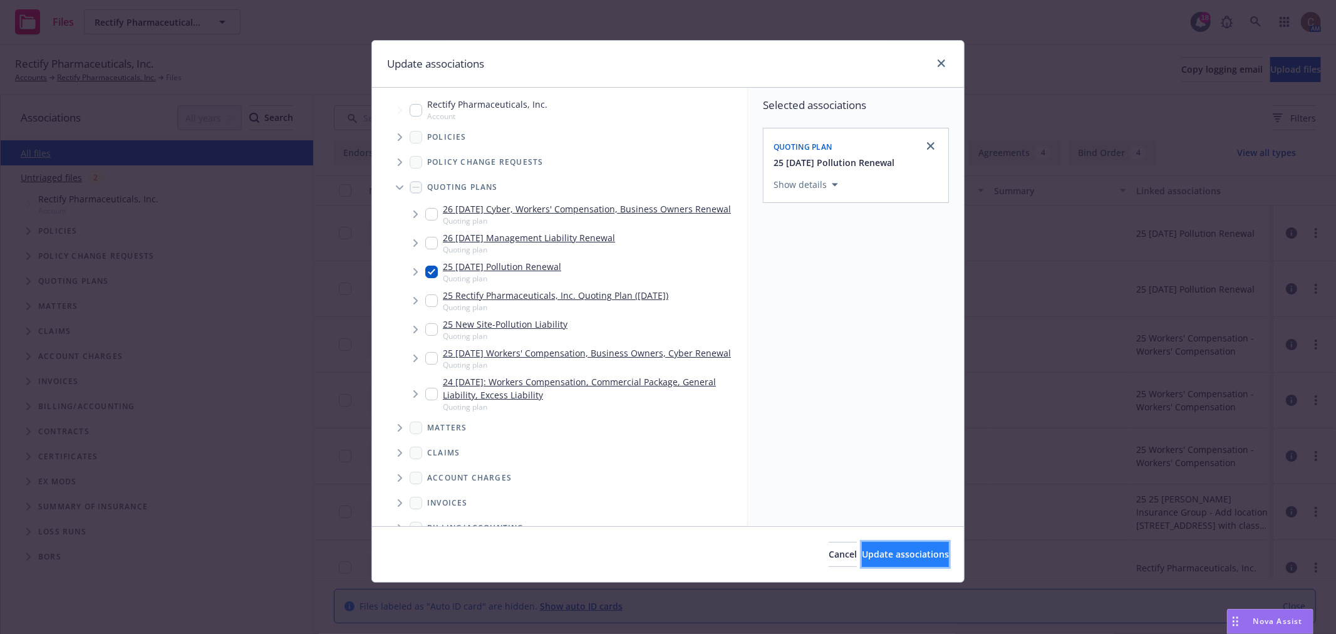
click at [862, 553] on span "Update associations" at bounding box center [905, 554] width 87 height 12
type textarea "x"
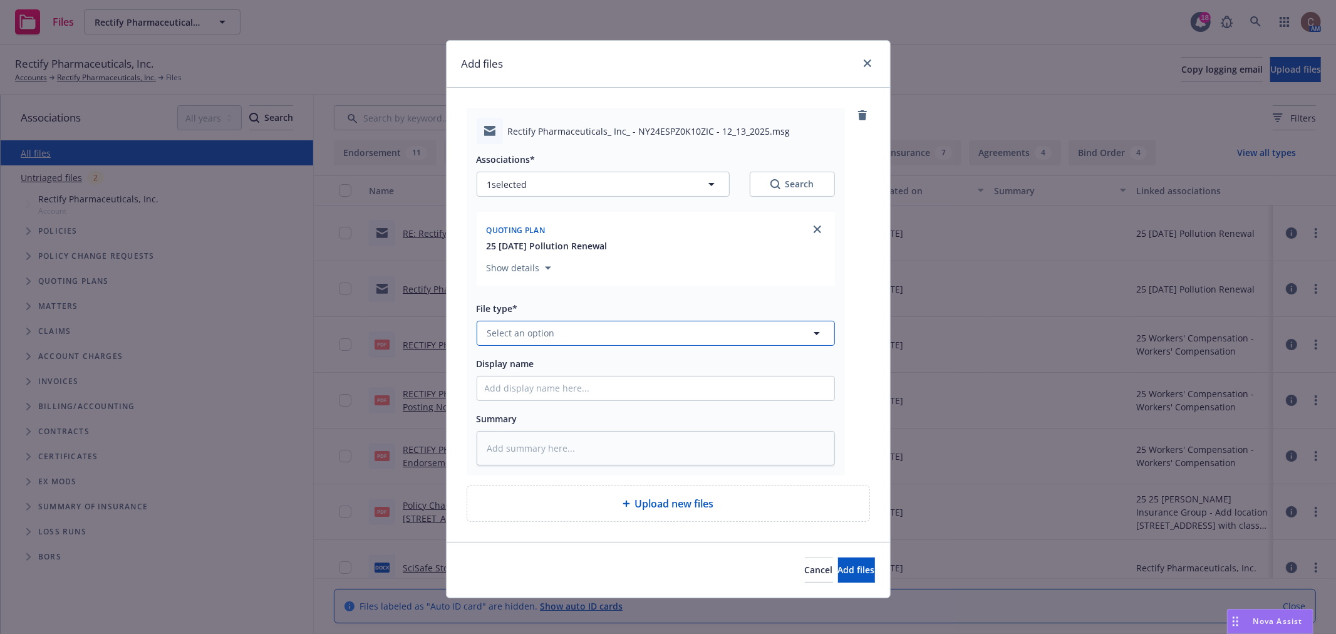
click at [614, 338] on button "Select an option" at bounding box center [656, 333] width 358 height 25
drag, startPoint x: 522, startPoint y: 332, endPoint x: 378, endPoint y: 304, distance: 146.8
click at [383, 321] on div "Add files Rectify Pharmaceuticals_ Inc_ - NY24ESPZ0K10ZIC - 12_13_2025.msg Asso…" at bounding box center [668, 317] width 1336 height 634
type input "soli"
click at [495, 301] on span "Renewal solicitation" at bounding box center [533, 298] width 86 height 13
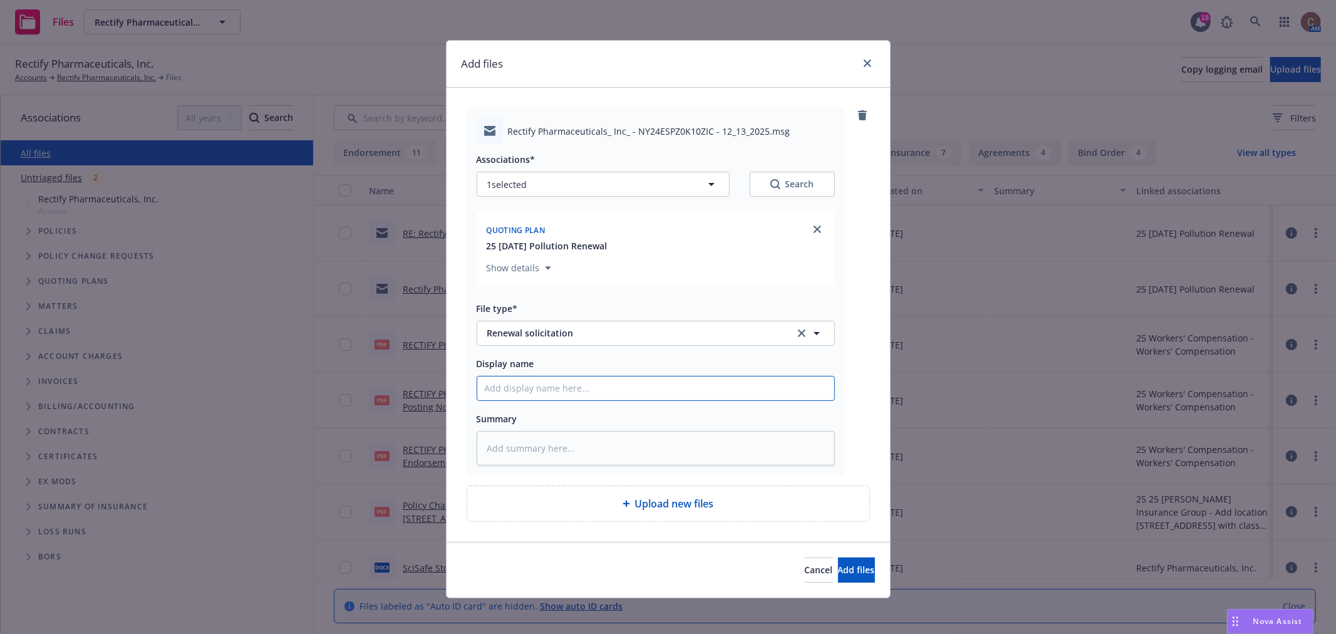
click at [549, 393] on input "Display name" at bounding box center [655, 388] width 357 height 24
type textarea "x"
type input "2"
type textarea "x"
type input "25"
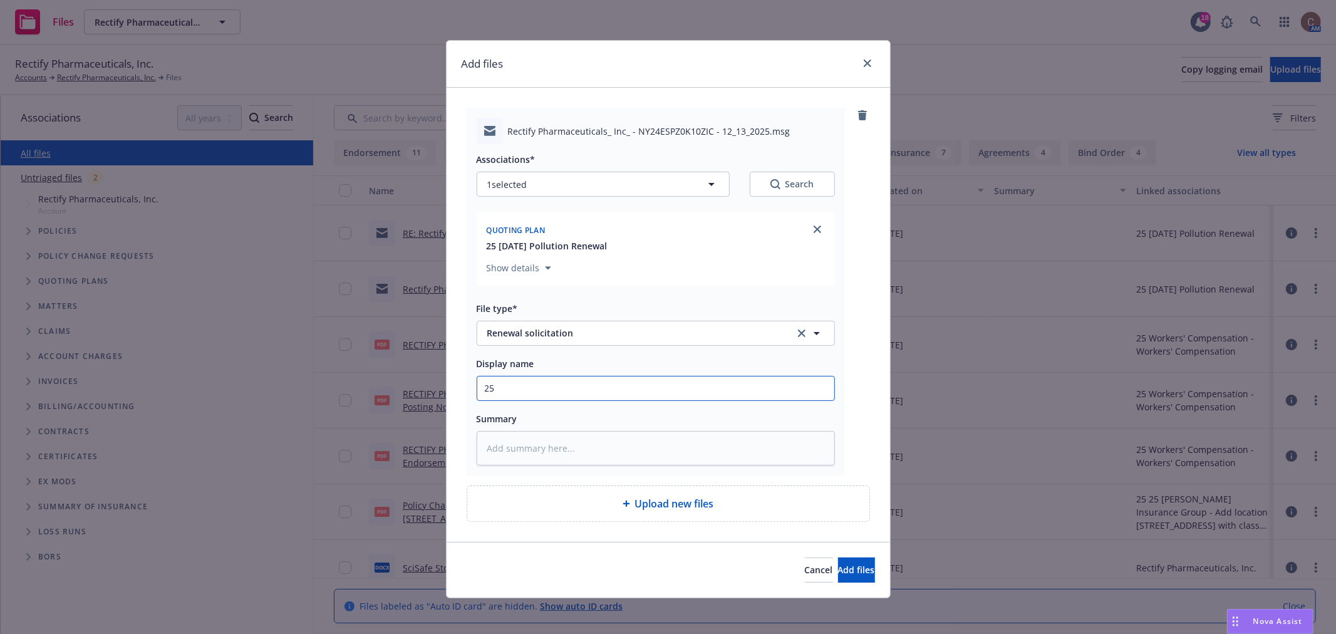
type textarea "x"
type input "25-"
type textarea "x"
type input "25-2"
type textarea "x"
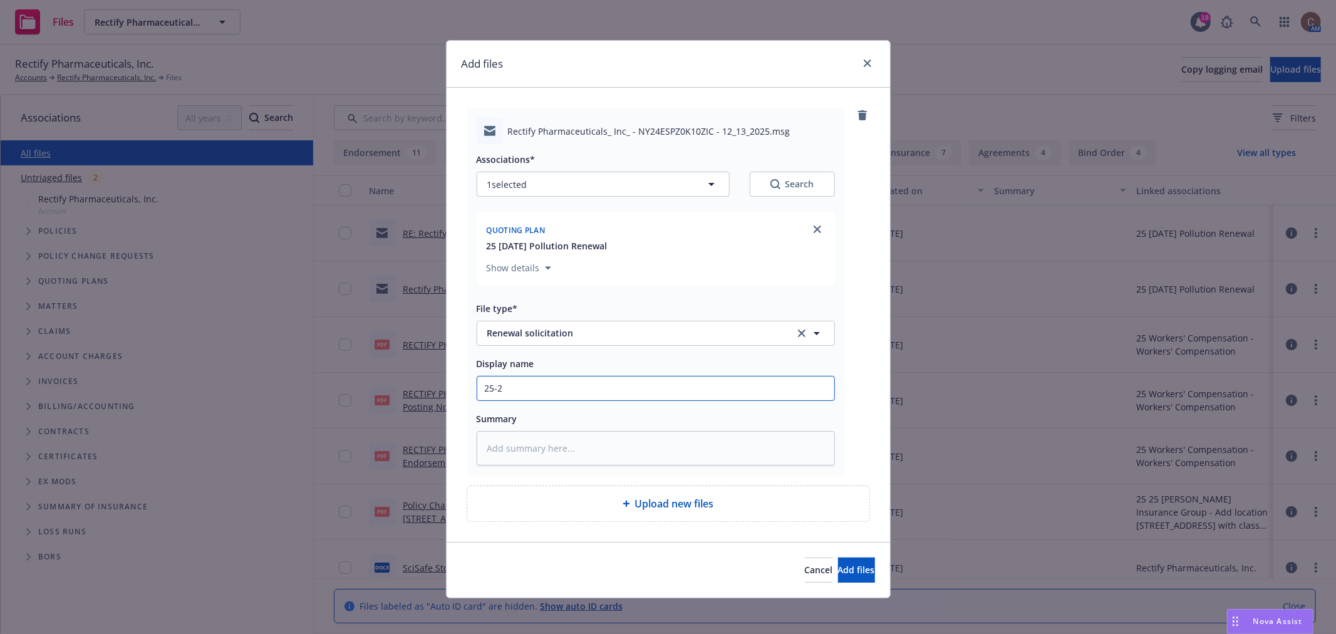
type input "25-26"
type textarea "x"
type input "25-26"
type textarea "x"
type input "25-26 H"
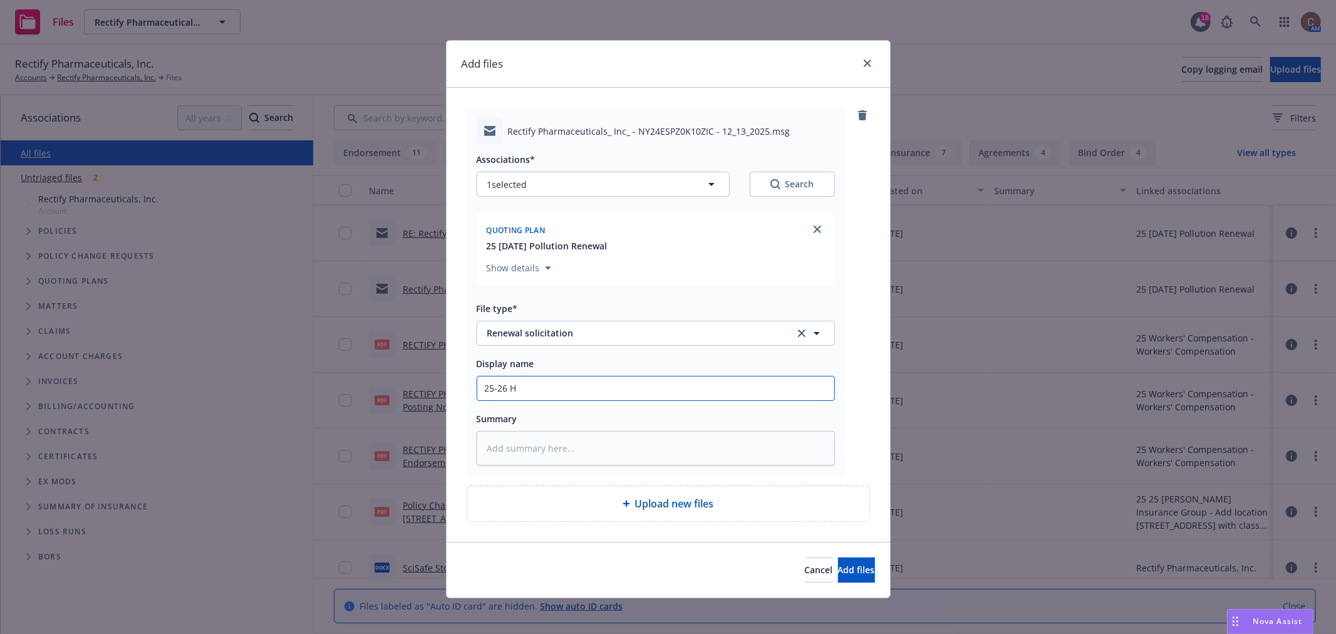
type textarea "x"
type input "25-26 Ha"
type textarea "x"
type input "25-26 Har"
type textarea "x"
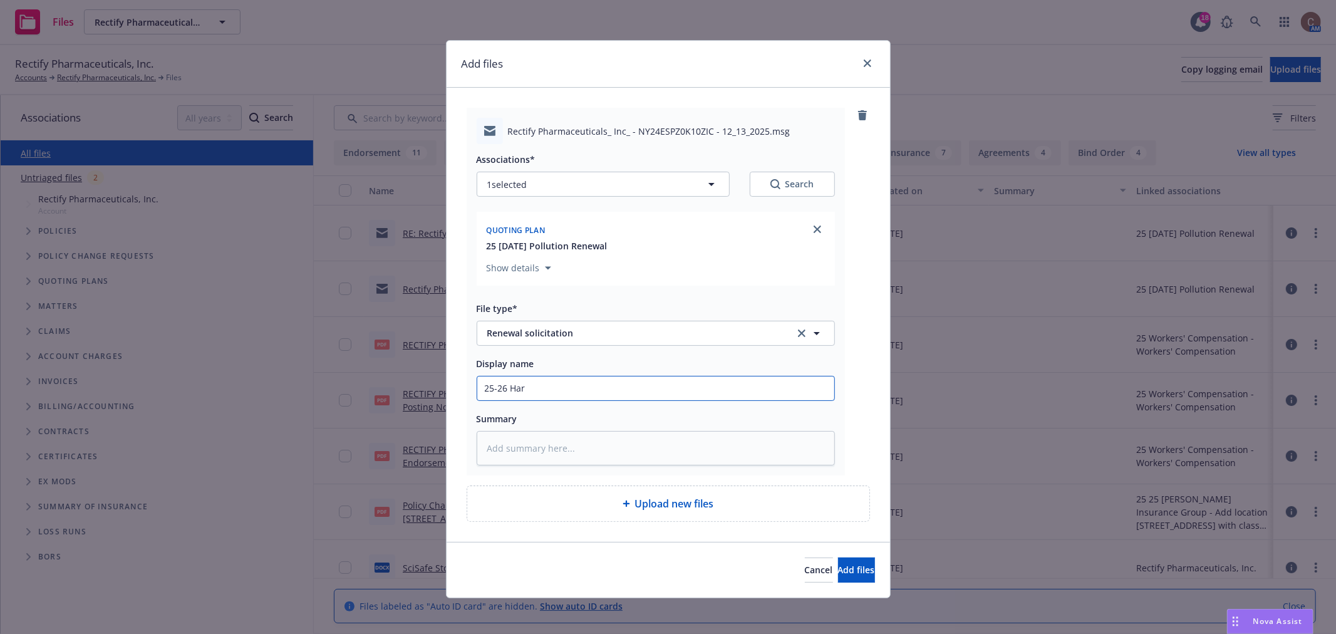
type input "25-26 Hart"
type textarea "x"
type input "25-26 Hartf"
type textarea "x"
type input "25-26 Hartfo"
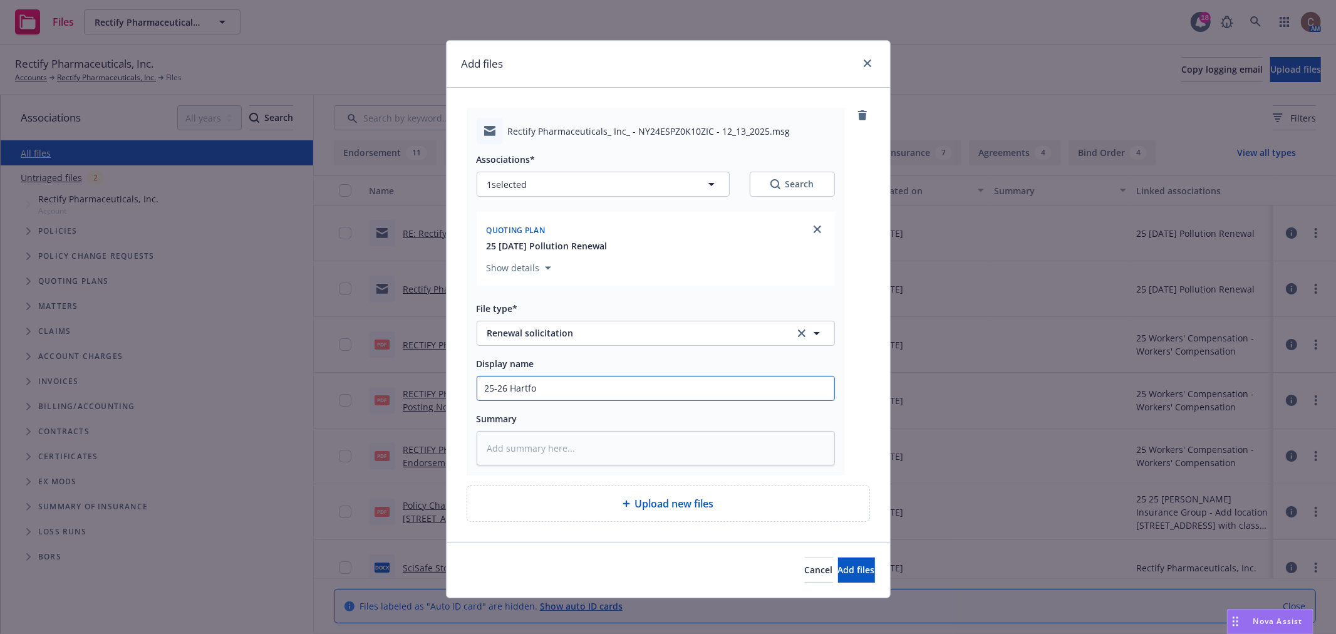
type textarea "x"
type input "25-26 Hartfor"
type textarea "x"
type input "25-26 Hartford"
type textarea "x"
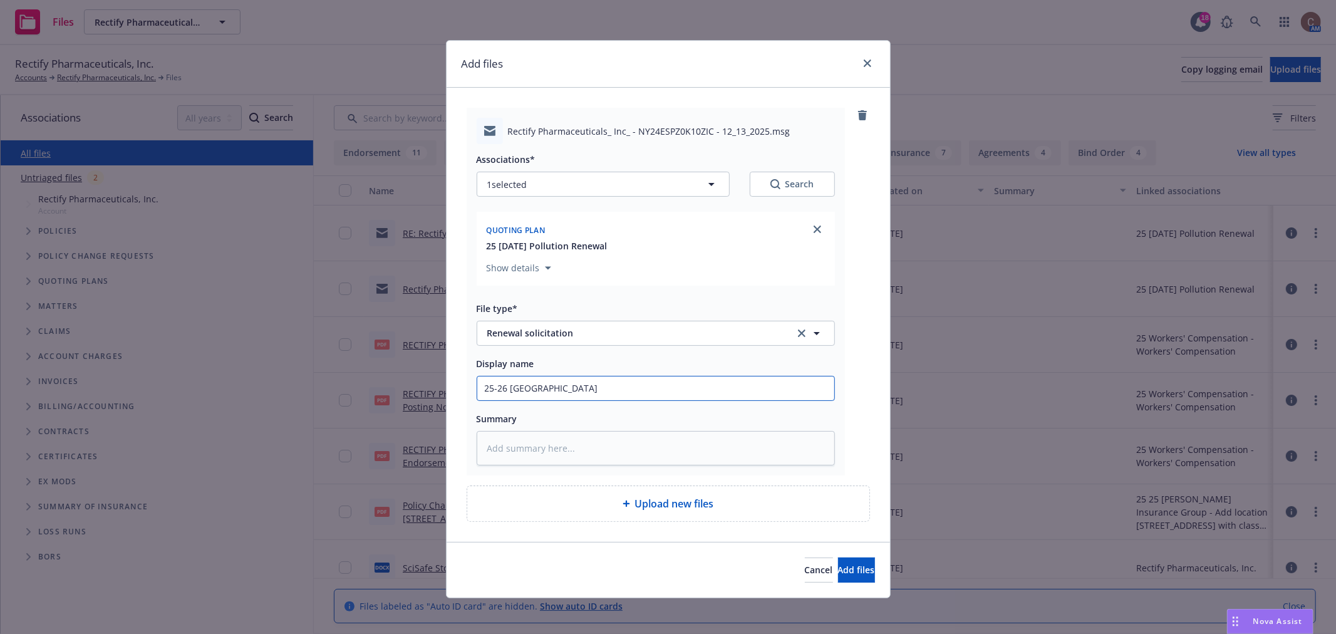
type input "25-26 Hartford"
type textarea "x"
type input "25-26 SHartford"
type textarea "x"
type input "25-26 SiHartford"
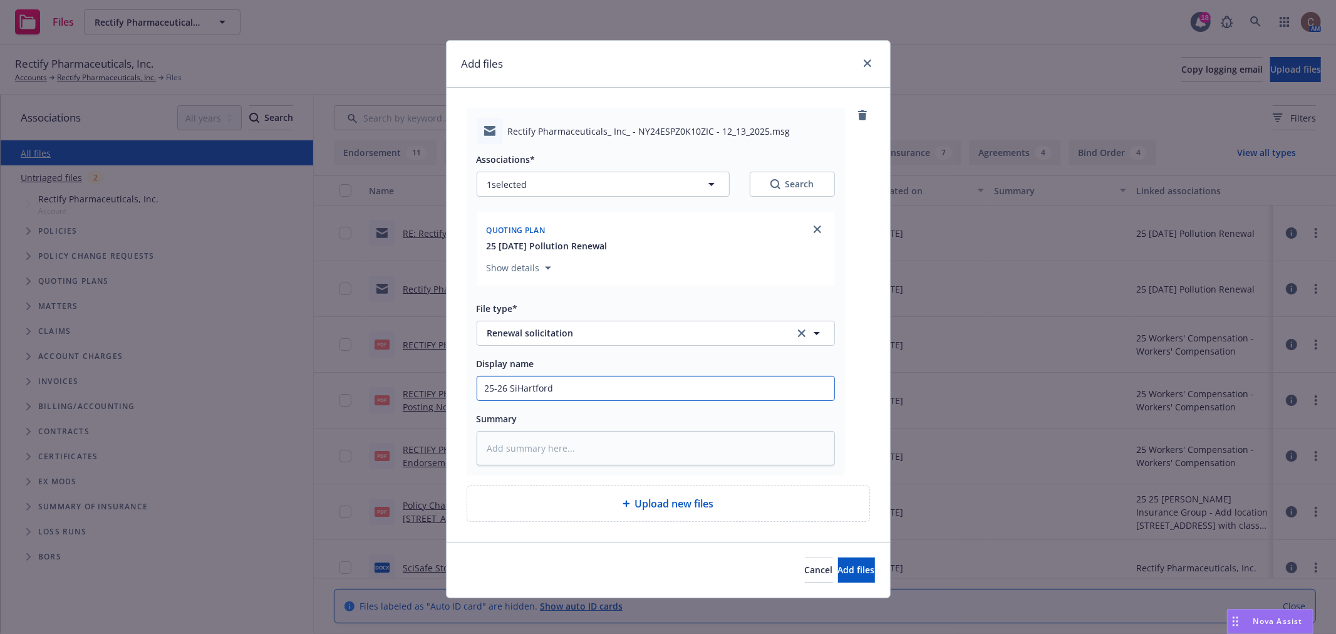
type textarea "x"
type input "25-26 SitHartford"
type textarea "x"
type input "25-26 Site Hartford"
type textarea "x"
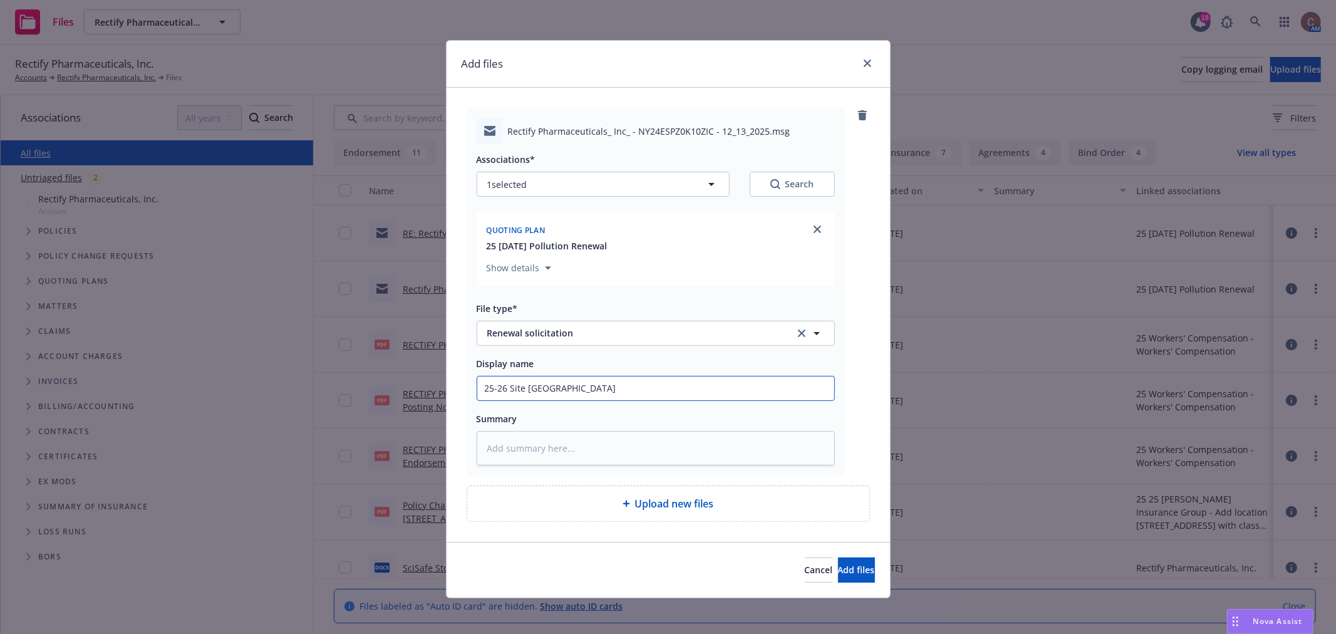
type input "25-26 Site pHartford"
type textarea "x"
type input "25-26 Site poHartford"
type textarea "x"
type input "25-26 Site polHartford"
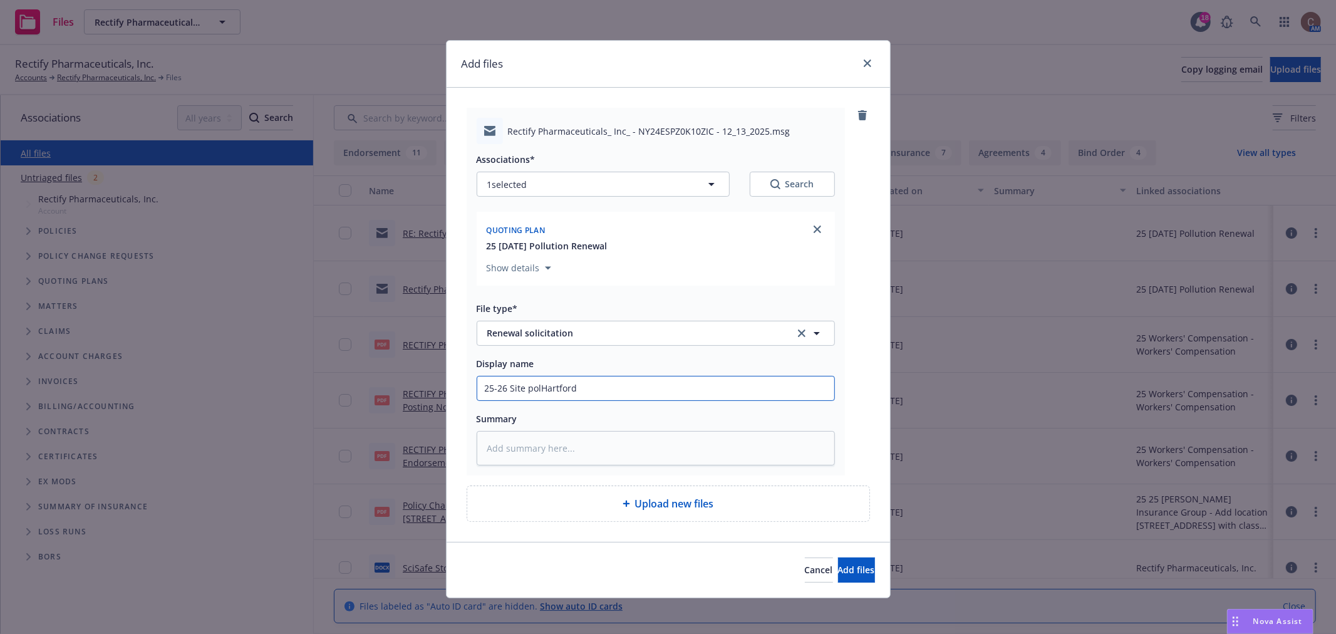
type textarea "x"
type input "25-26 Site poHartford"
type textarea "x"
type input "25-26 Site pHartford"
type textarea "x"
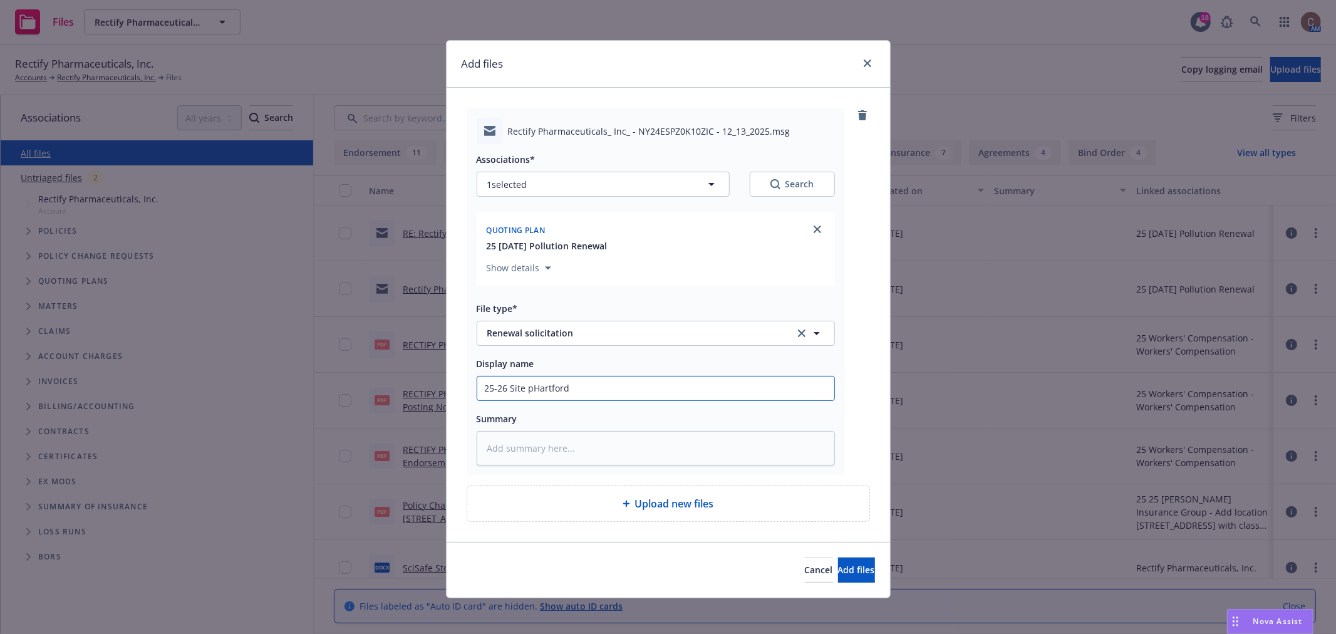
type input "25-26 Site Hartford"
type textarea "x"
type input "25-26 Site PHartford"
type textarea "x"
type input "25-26 Site PoHartford"
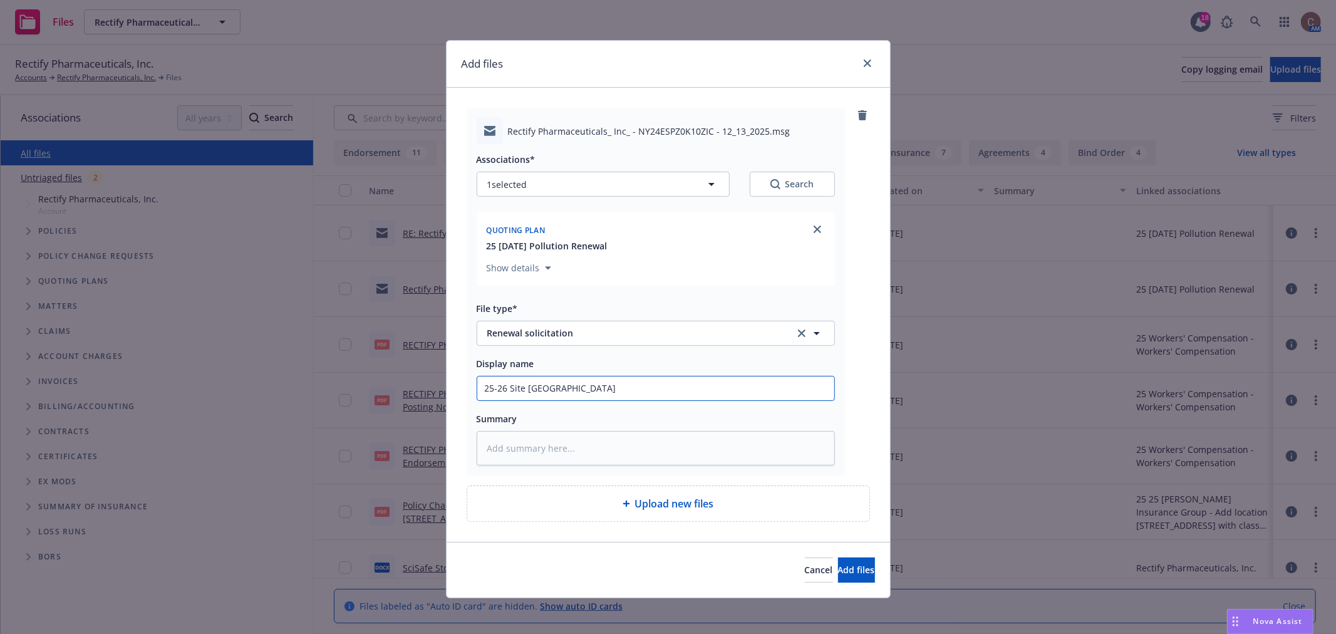
type textarea "x"
type input "25-26 Site PolHartford"
type textarea "x"
type input "25-26 Site PollHartford"
type textarea "x"
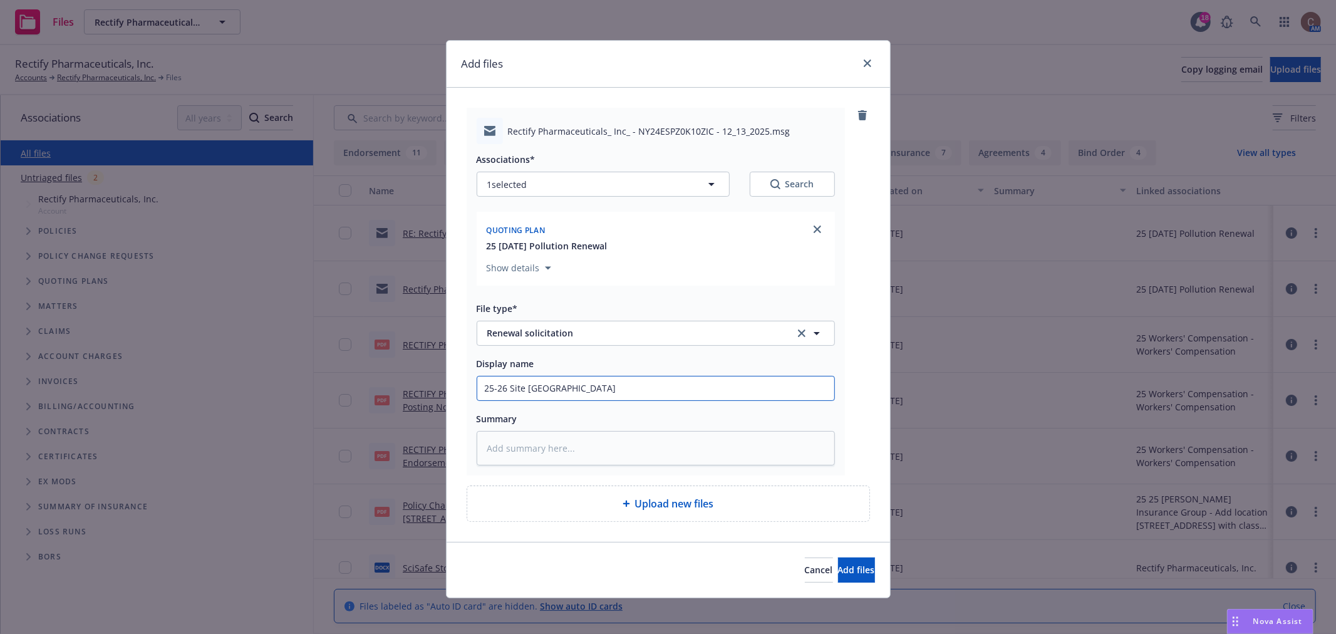
type input "25-26 Site PolliHartford"
type textarea "x"
type input "25-26 Site PollHartford"
type textarea "x"
type input "25-26 Site PolluHartford"
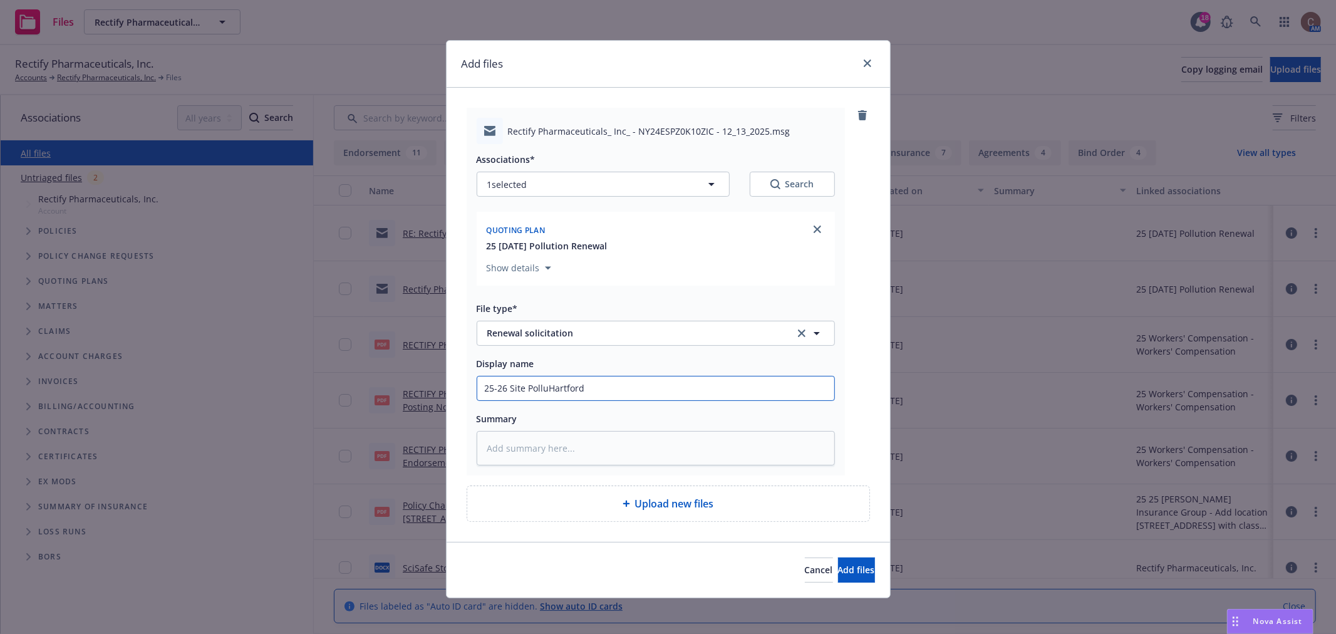
type textarea "x"
type input "25-26 Site PollutHartford"
type textarea "x"
type input "25-26 Site PollutiHartford"
type textarea "x"
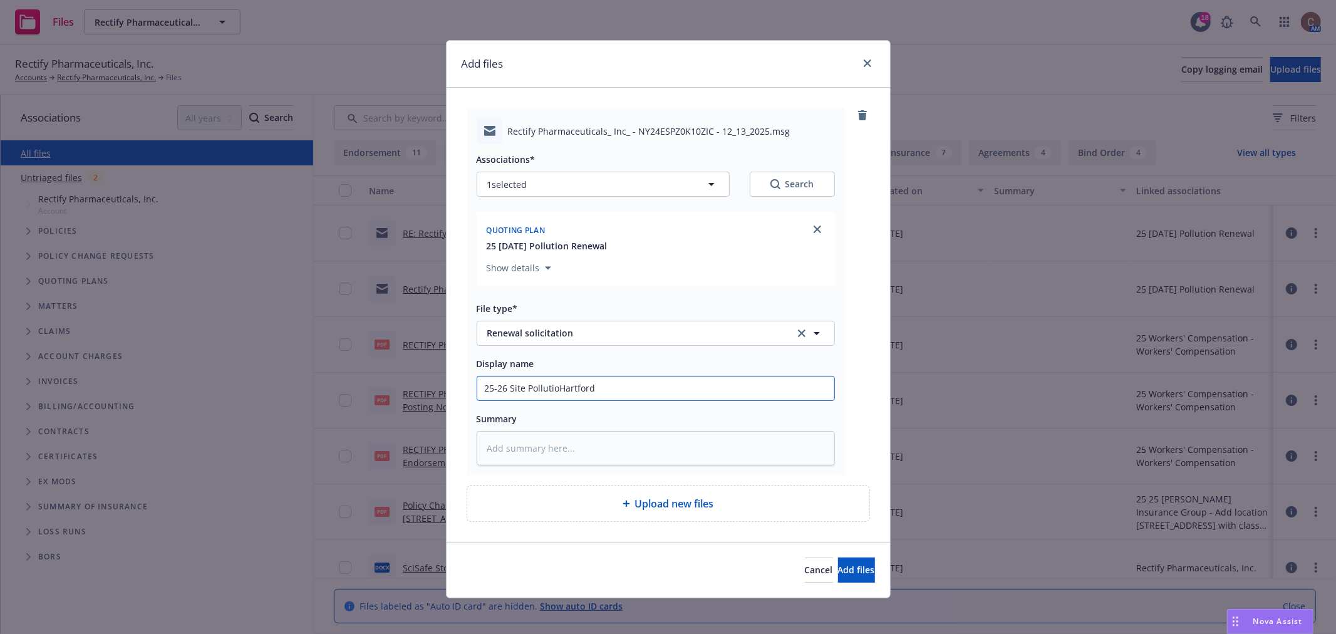
type input "25-26 Site PollutionHartford"
type textarea "x"
type input "25-26 Site Pollution Hartford"
type textarea "x"
type input "25-26 Site Pollution ReHartford"
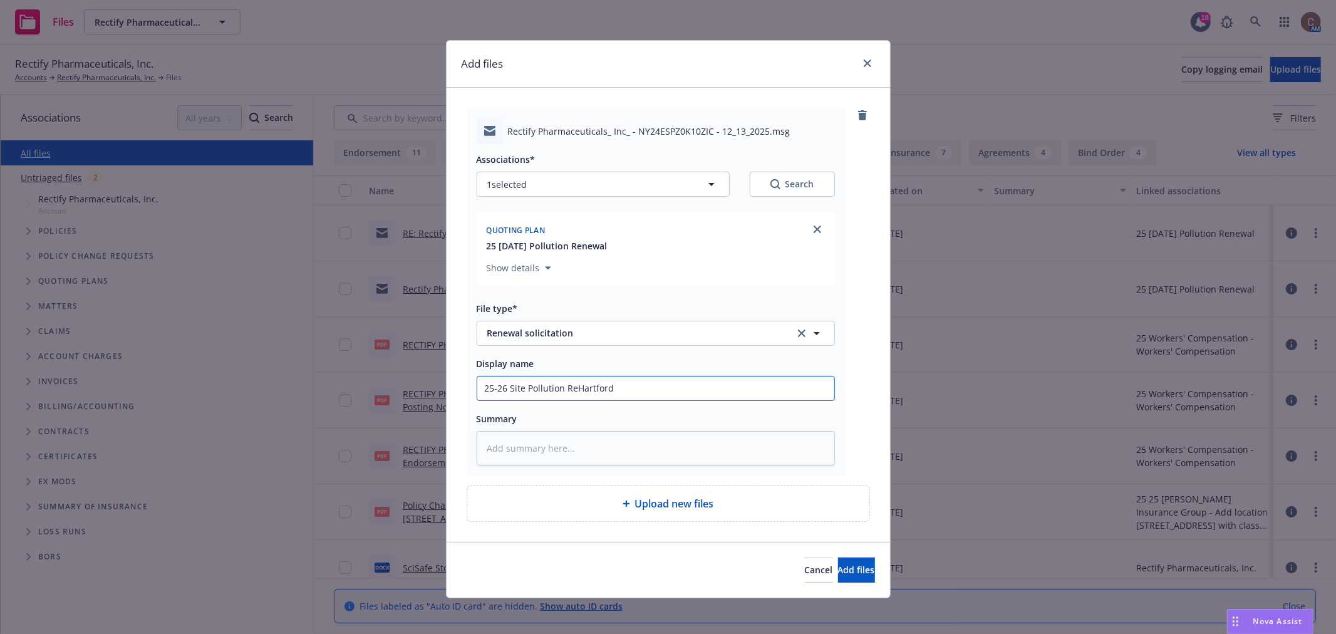
type textarea "x"
type input "25-26 Site Pollution ReneHartford"
type textarea "x"
type input "25-26 Site Pollution RenewHartford"
type textarea "x"
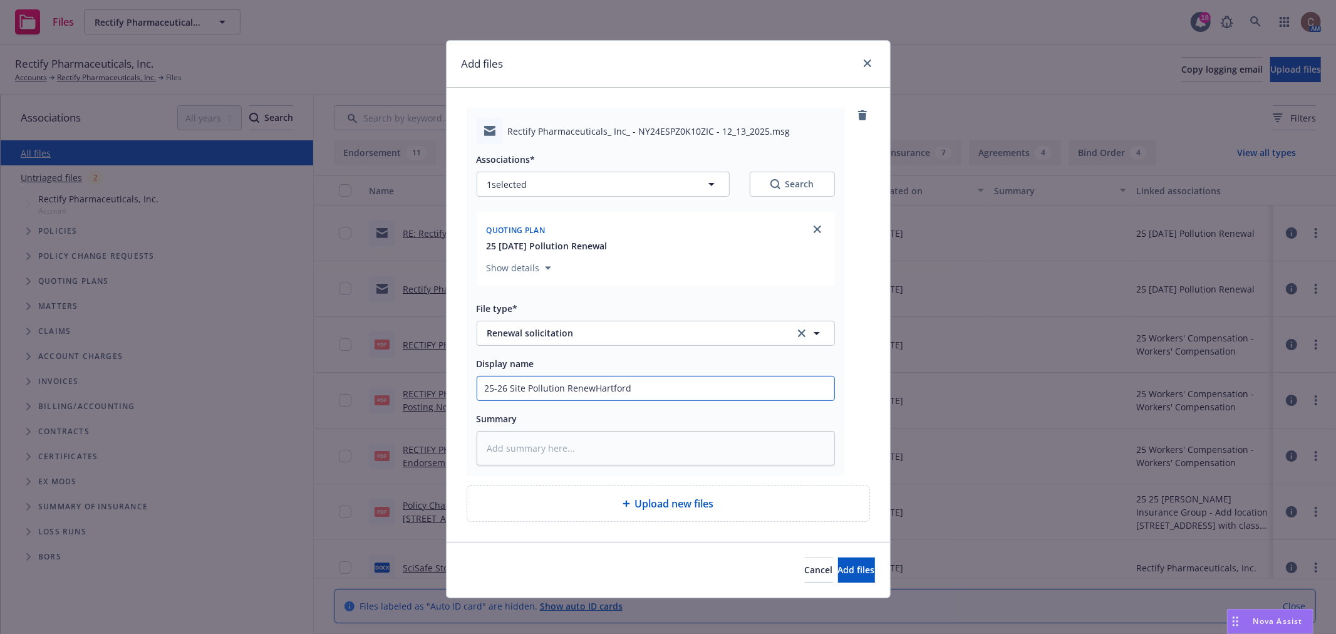
type input "25-26 Site Pollution RenewaHartford"
type textarea "x"
type input "25-26 Site Pollution RenewalHartford"
type textarea "x"
type input "25-26 Site Pollution Renewal Hartford"
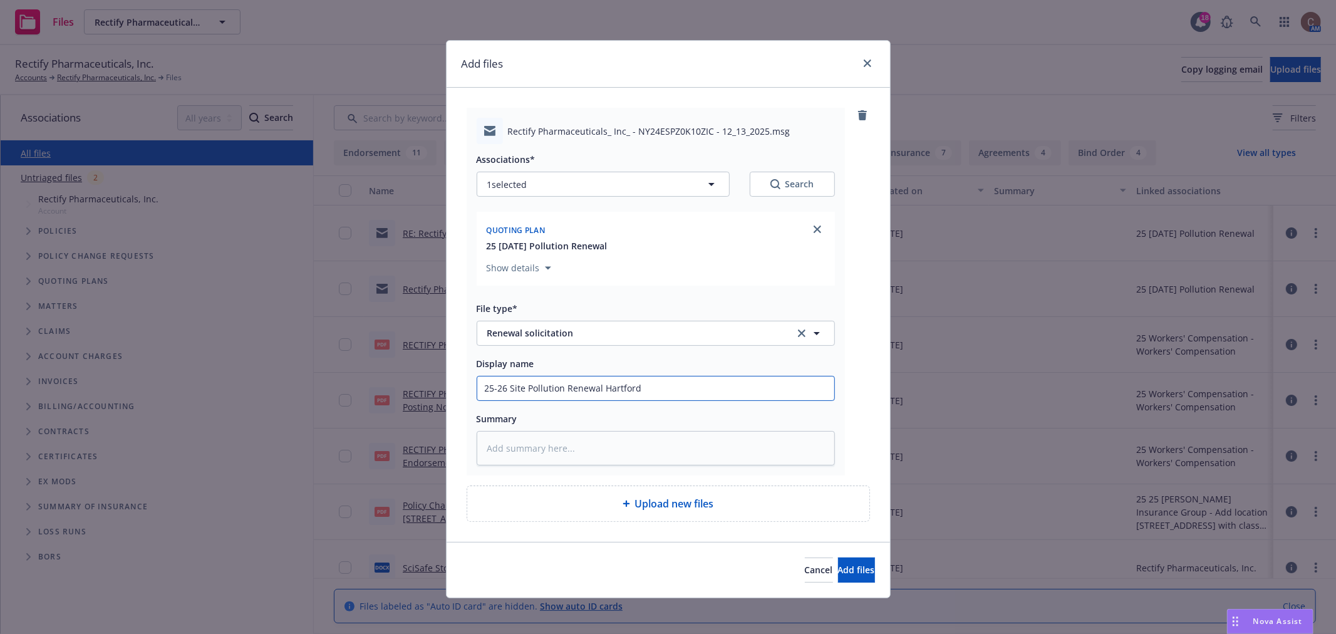
type textarea "x"
type input "25-26 Site Pollution Renewal SHartford"
type textarea "x"
type input "25-26 Site Pollution Renewal SoHartford"
type textarea "x"
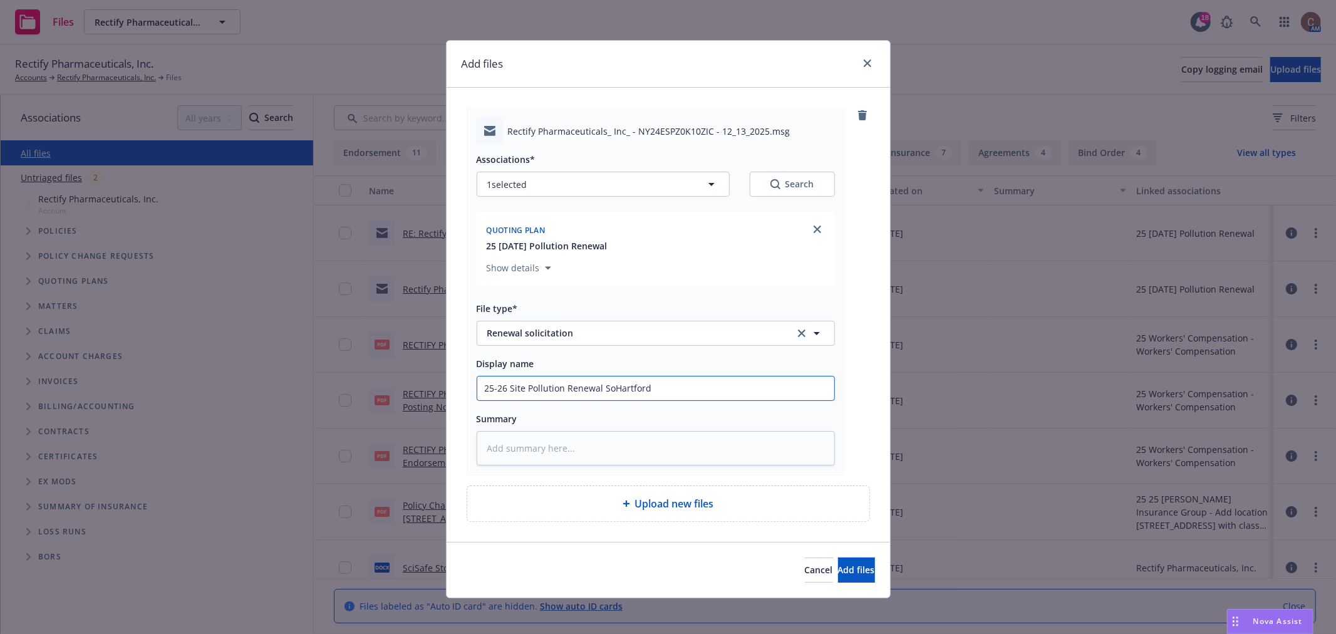
type input "25-26 Site Pollution Renewal SolHartford"
type textarea "x"
type input "25-26 Site Pollution Renewal SoliHartford"
type textarea "x"
type input "25-26 Site Pollution Renewal SolicHartford"
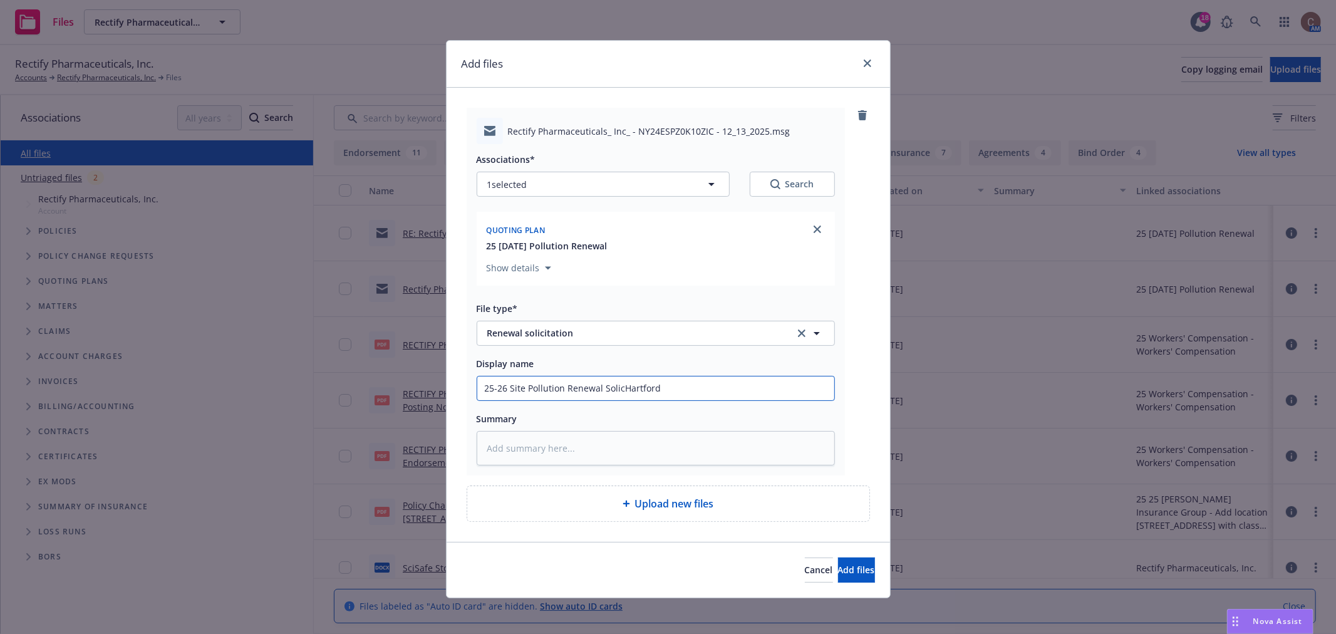
type textarea "x"
type input "25-26 Site Pollution Renewal SoliciHartford"
type textarea "x"
type input "25-26 Site Pollution Renewal SolicitHartford"
type textarea "x"
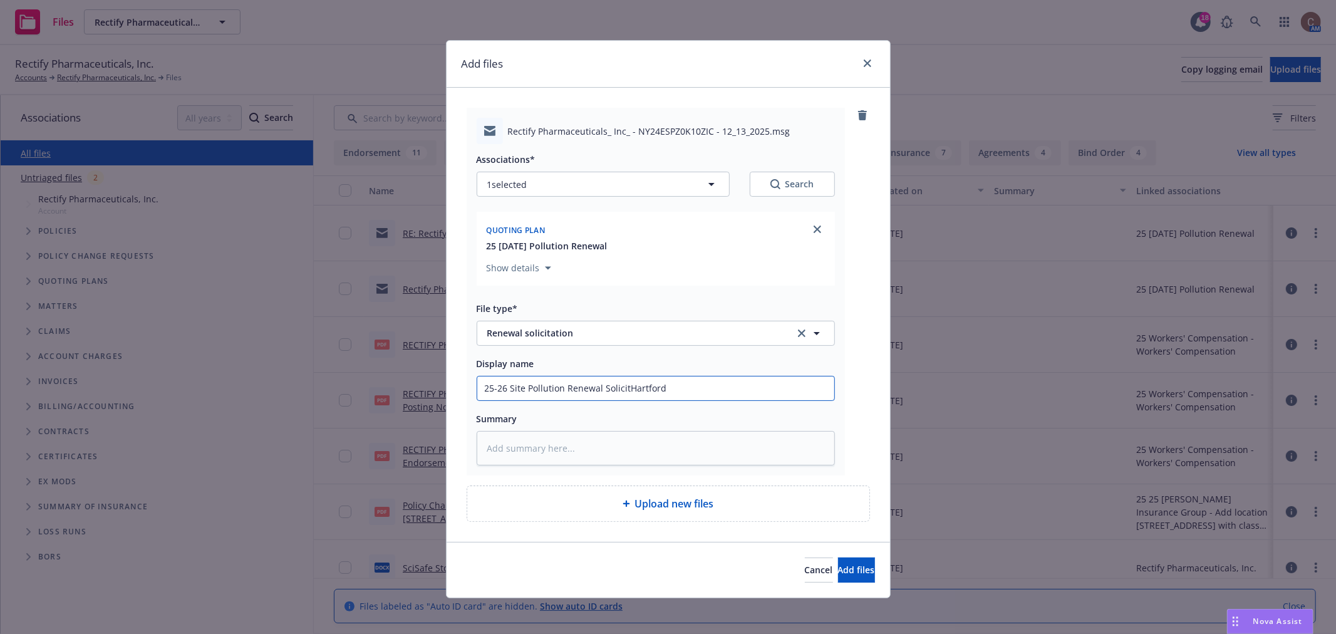
type input "25-26 Site Pollution Renewal SolicitaHartford"
type textarea "x"
type input "25-26 Site Pollution Renewal SolicitatiHartford"
type textarea "x"
type input "25-26 Site Pollution Renewal SolicitationHartford"
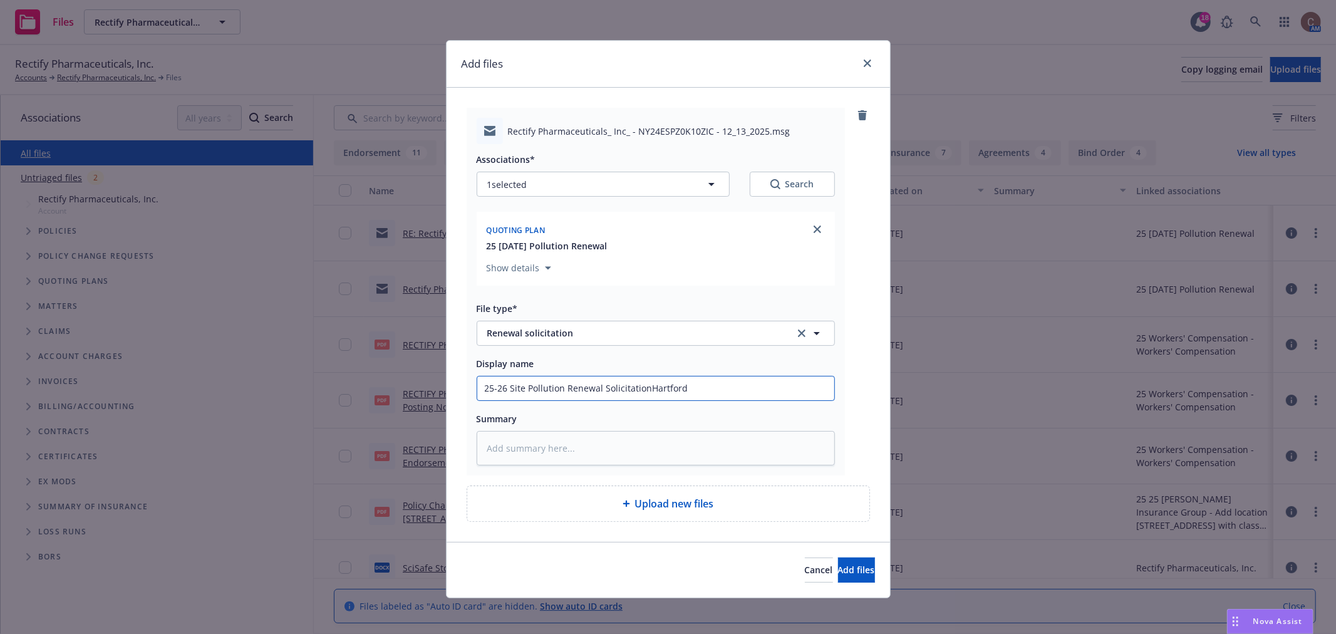
type textarea "x"
type input "25-26 Site Pollution Renewal Solicitation Hartford"
type textarea "x"
type input "25-26 Site Pollution Renewal Solicitation fHartford"
type textarea "x"
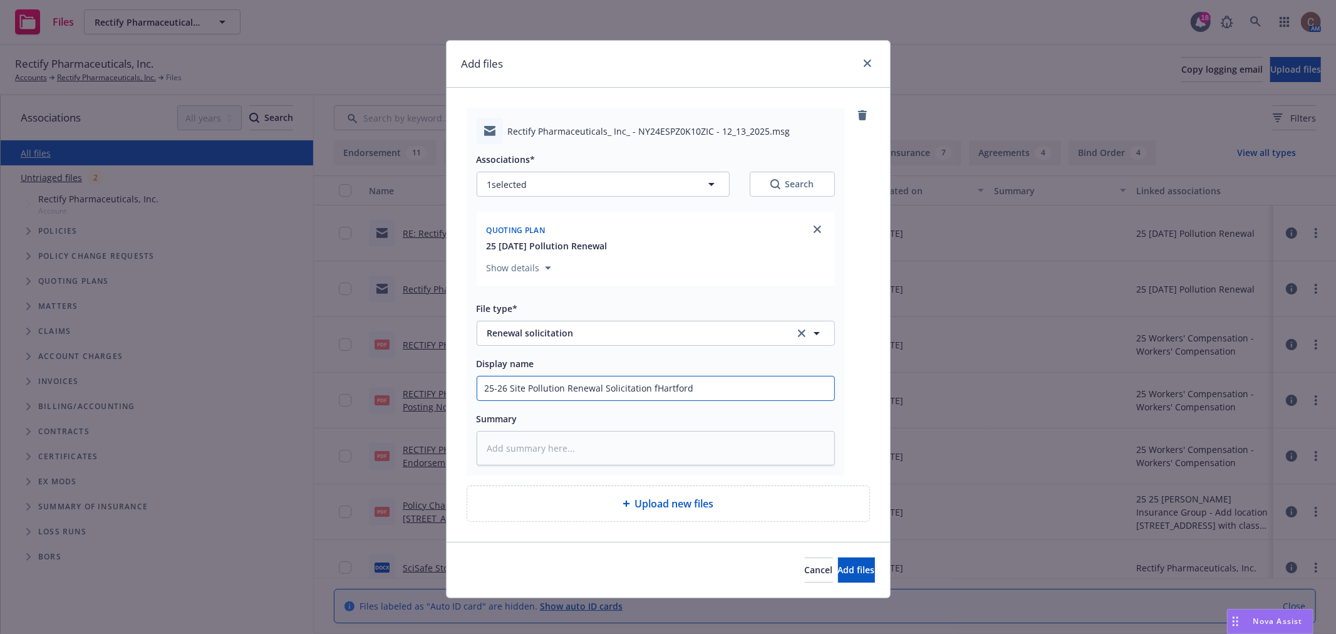
type input "25-26 Site Pollution Renewal Solicitation frHartford"
type textarea "x"
type input "25-26 Site Pollution Renewal Solicitation froHartford"
type textarea "x"
type input "25-26 Site Pollution Renewal Solicitation from Hartford"
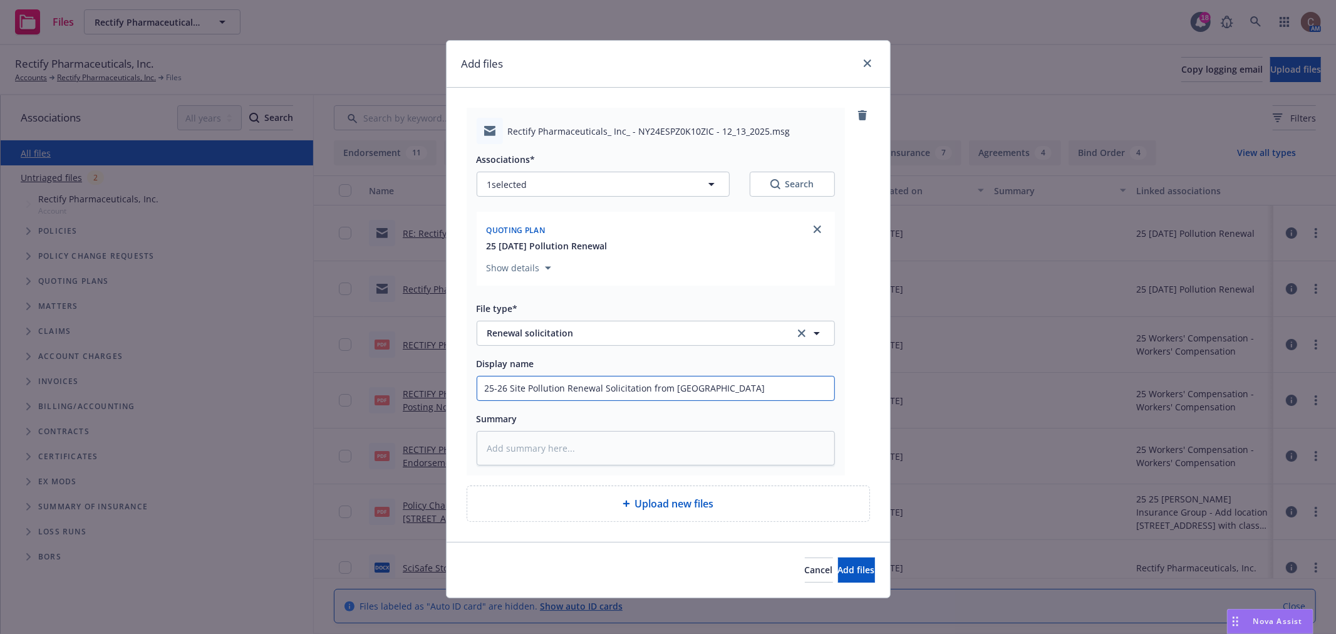
type textarea "x"
type input "25-26 Site Pollution Renewal Solicitation from Hartford"
click at [845, 569] on span "Add files" at bounding box center [856, 570] width 37 height 12
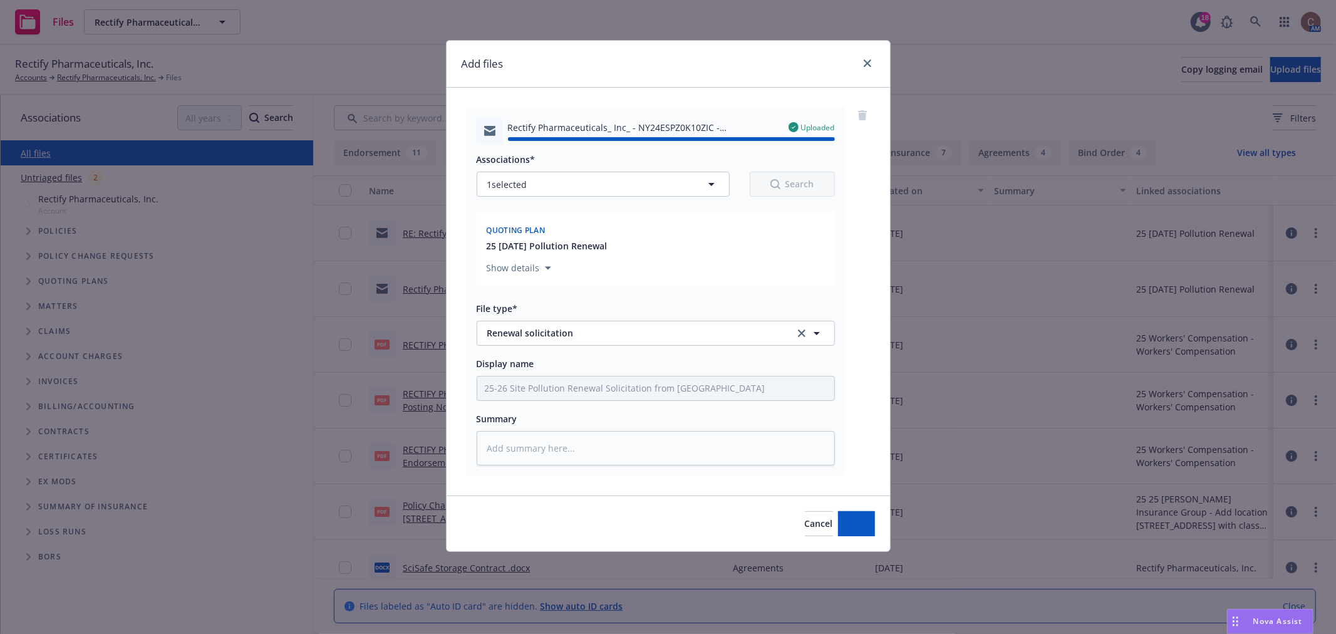
type textarea "x"
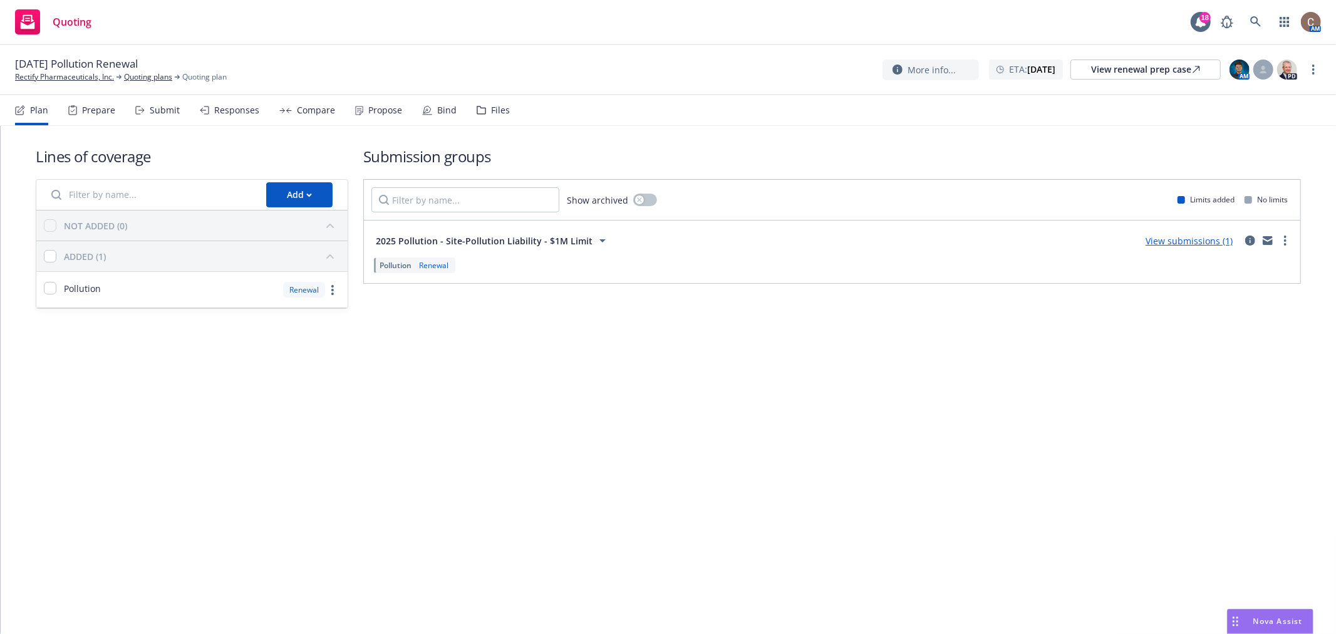
click at [477, 103] on div "Files" at bounding box center [493, 110] width 33 height 30
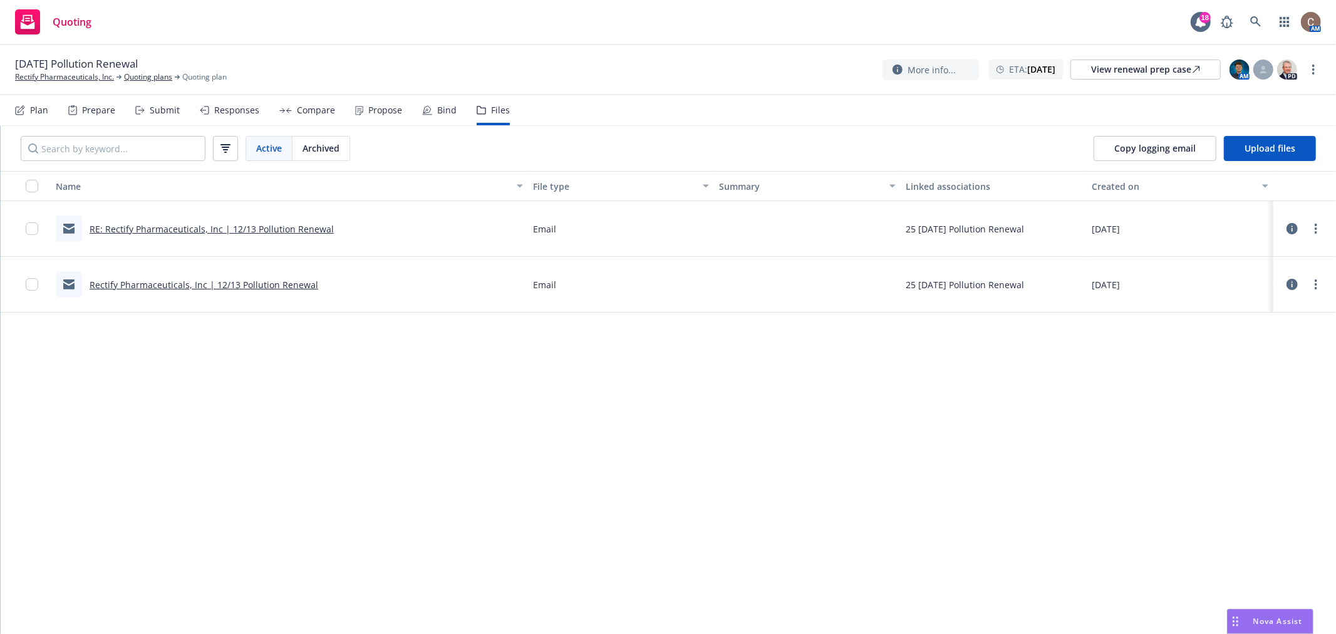
click at [201, 280] on link "Rectify Pharmaceuticals, Inc | 12/13 Pollution Renewal" at bounding box center [204, 285] width 229 height 12
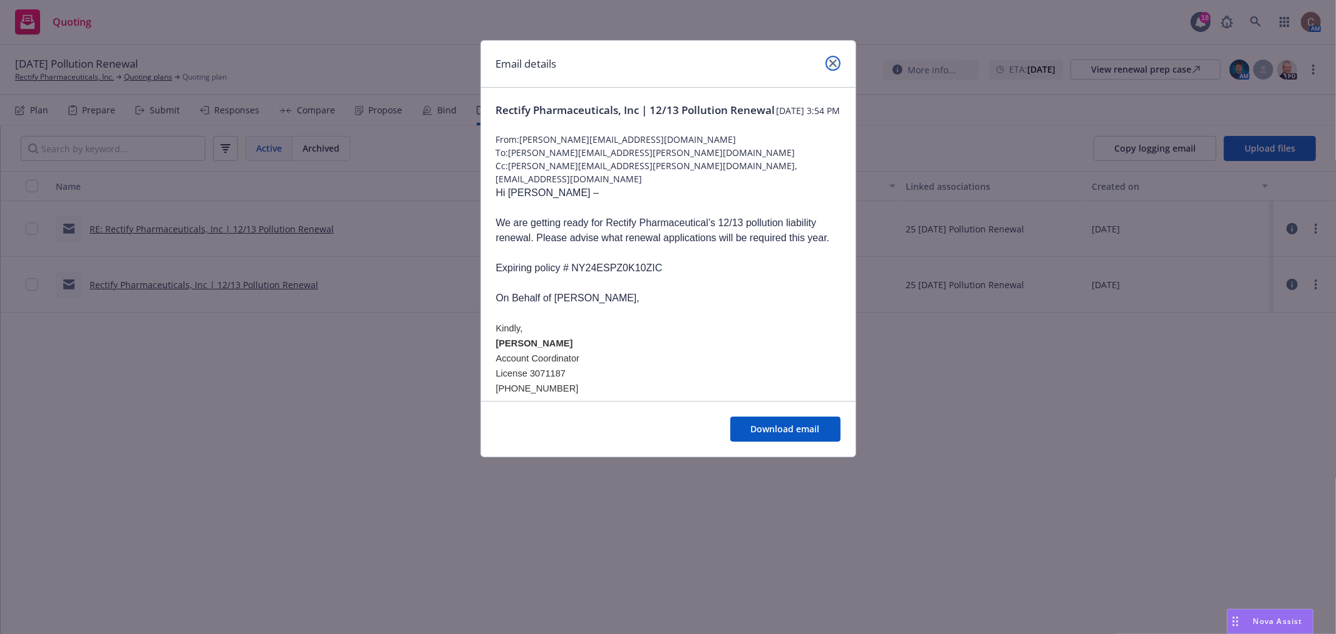
click at [835, 64] on icon "close" at bounding box center [833, 63] width 8 height 8
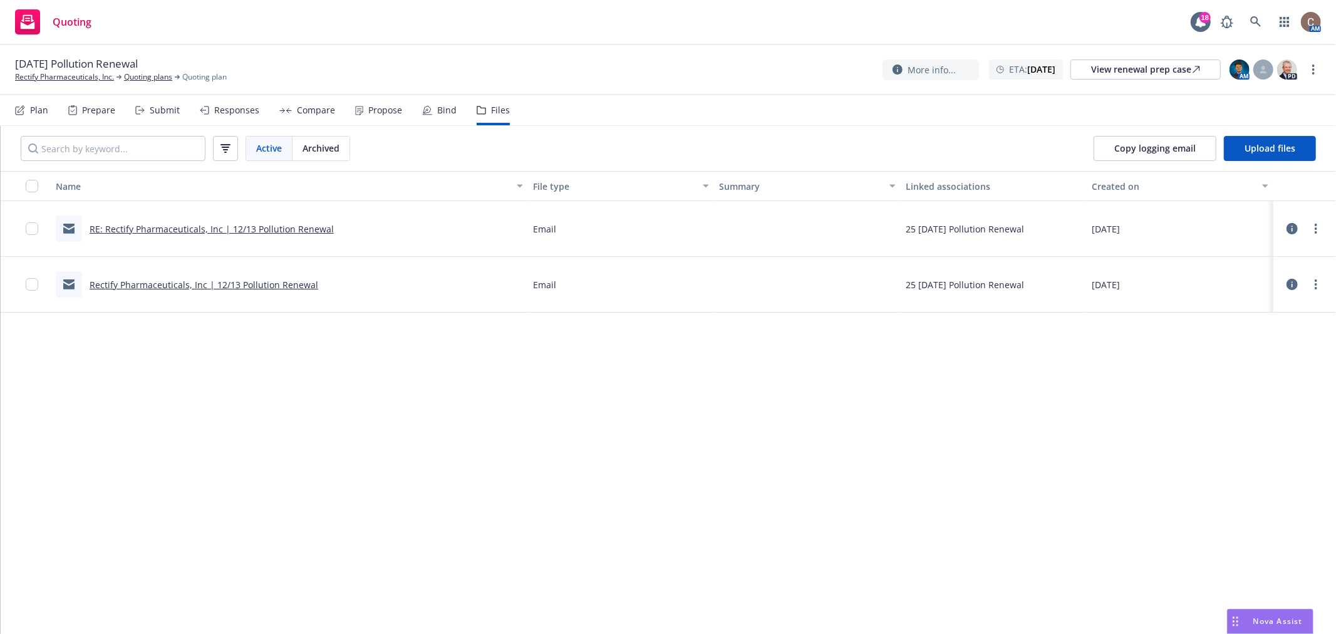
click at [245, 227] on link "RE: Rectify Pharmaceuticals, Inc | 12/13 Pollution Renewal" at bounding box center [212, 229] width 244 height 12
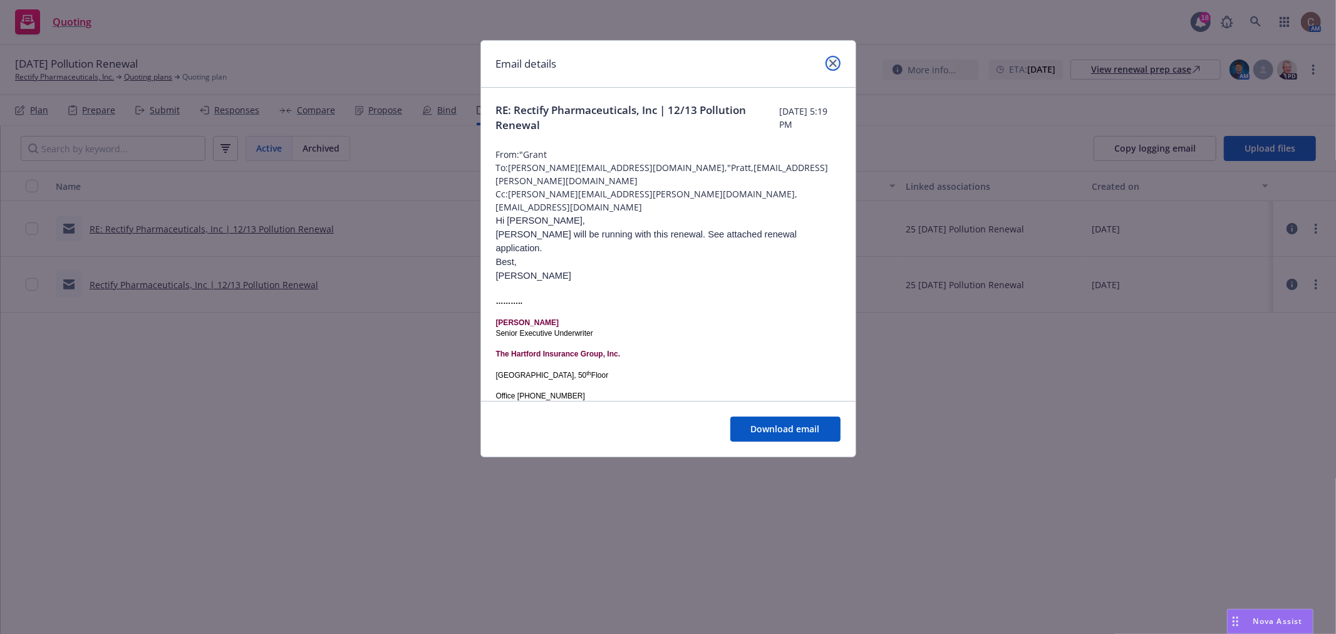
click at [831, 64] on icon "close" at bounding box center [833, 63] width 8 height 8
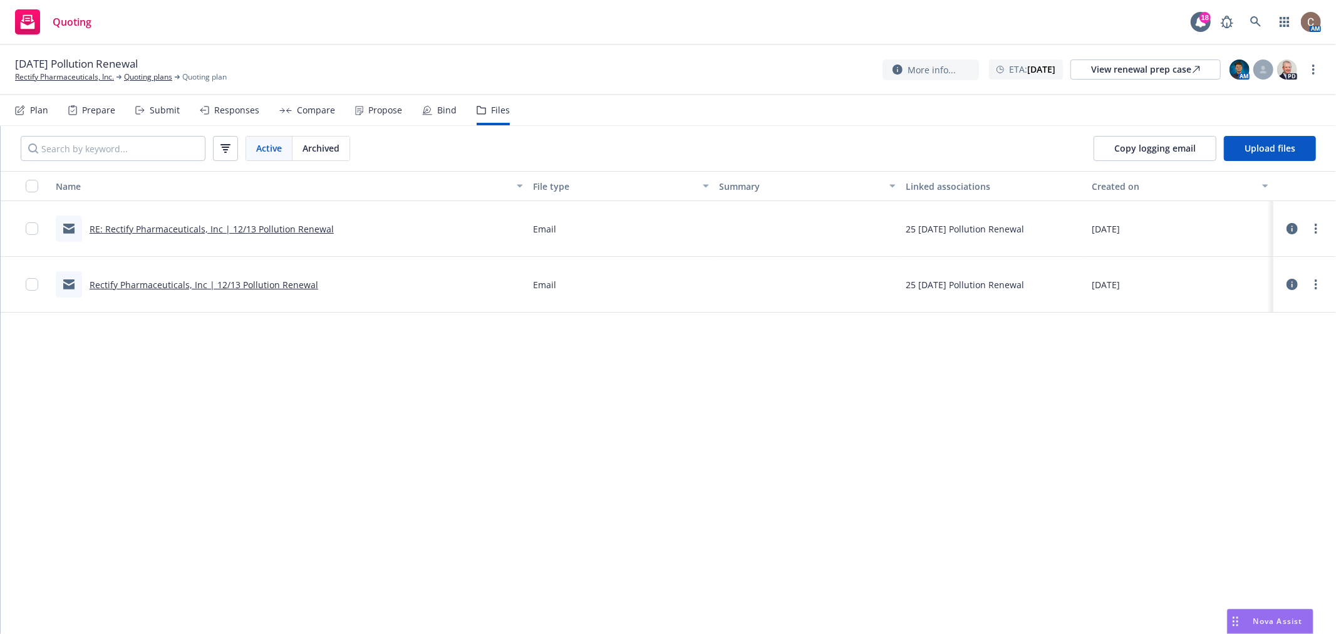
click at [717, 517] on div "Name File type Summary Linked associations Created on RE: Rectify Pharmaceutica…" at bounding box center [668, 402] width 1335 height 463
